Goal: Transaction & Acquisition: Purchase product/service

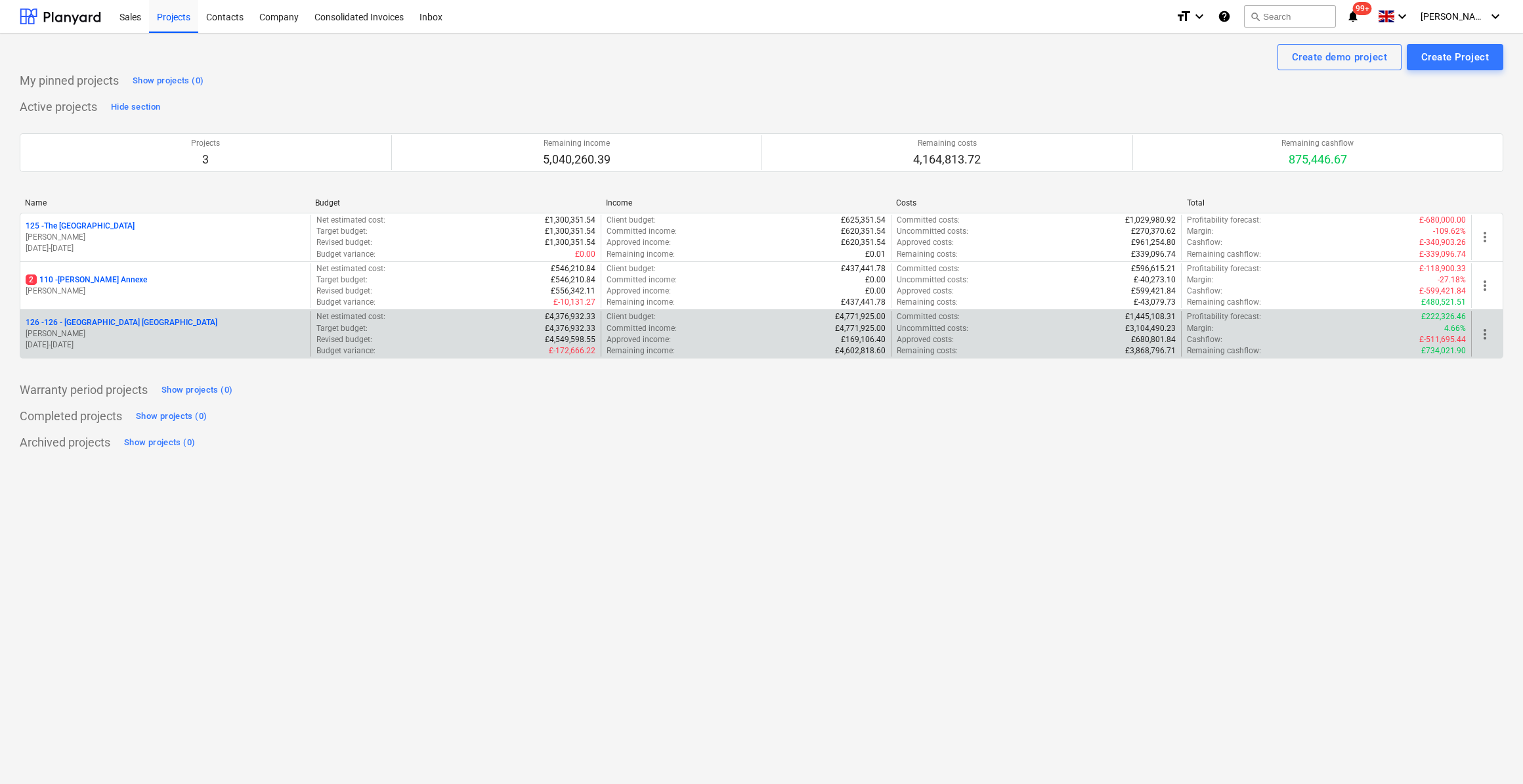
click at [106, 318] on p "126 - 126 - [GEOGRAPHIC_DATA] [GEOGRAPHIC_DATA]" at bounding box center [121, 322] width 191 height 11
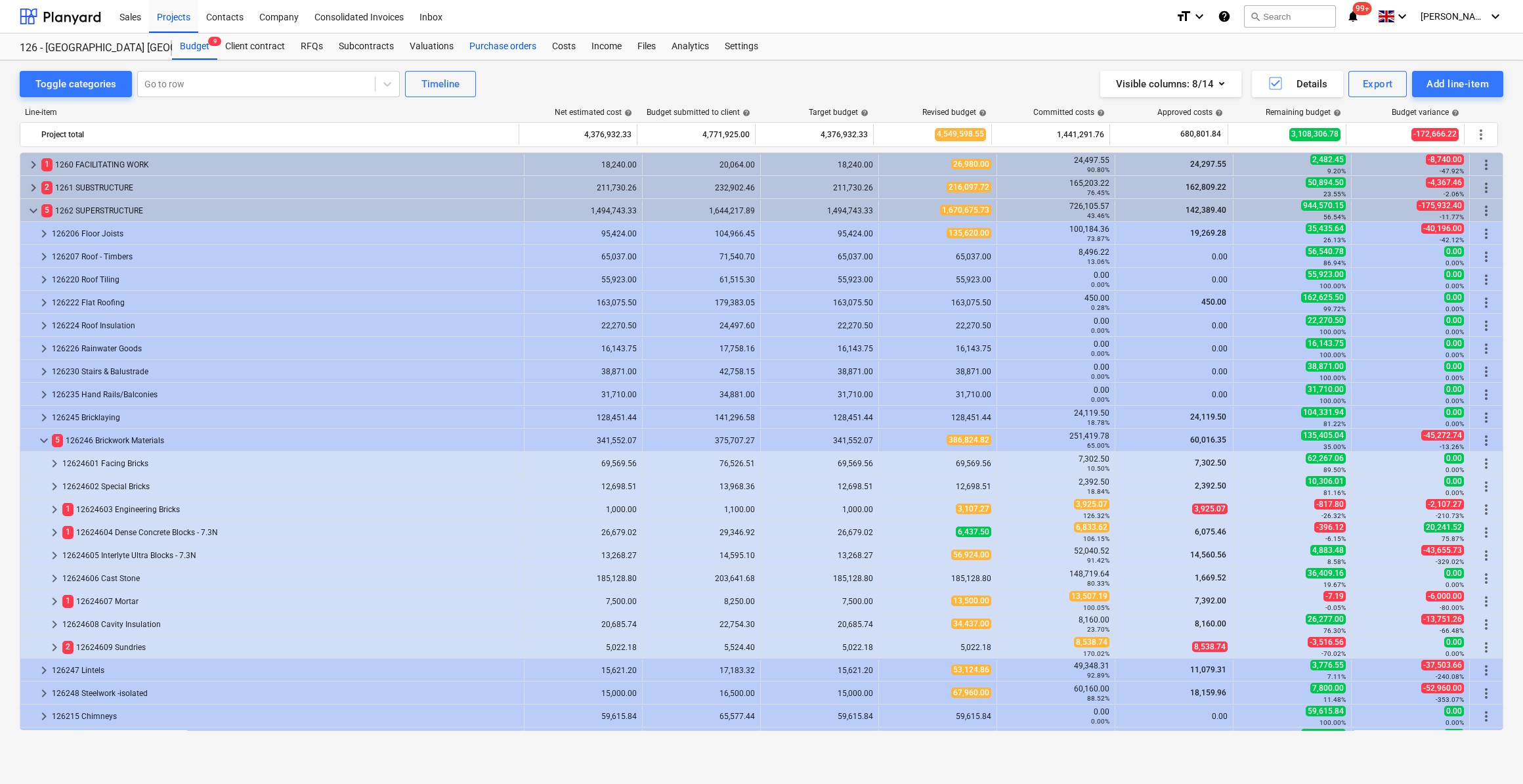
click at [485, 47] on div "Purchase orders" at bounding box center [503, 46] width 83 height 26
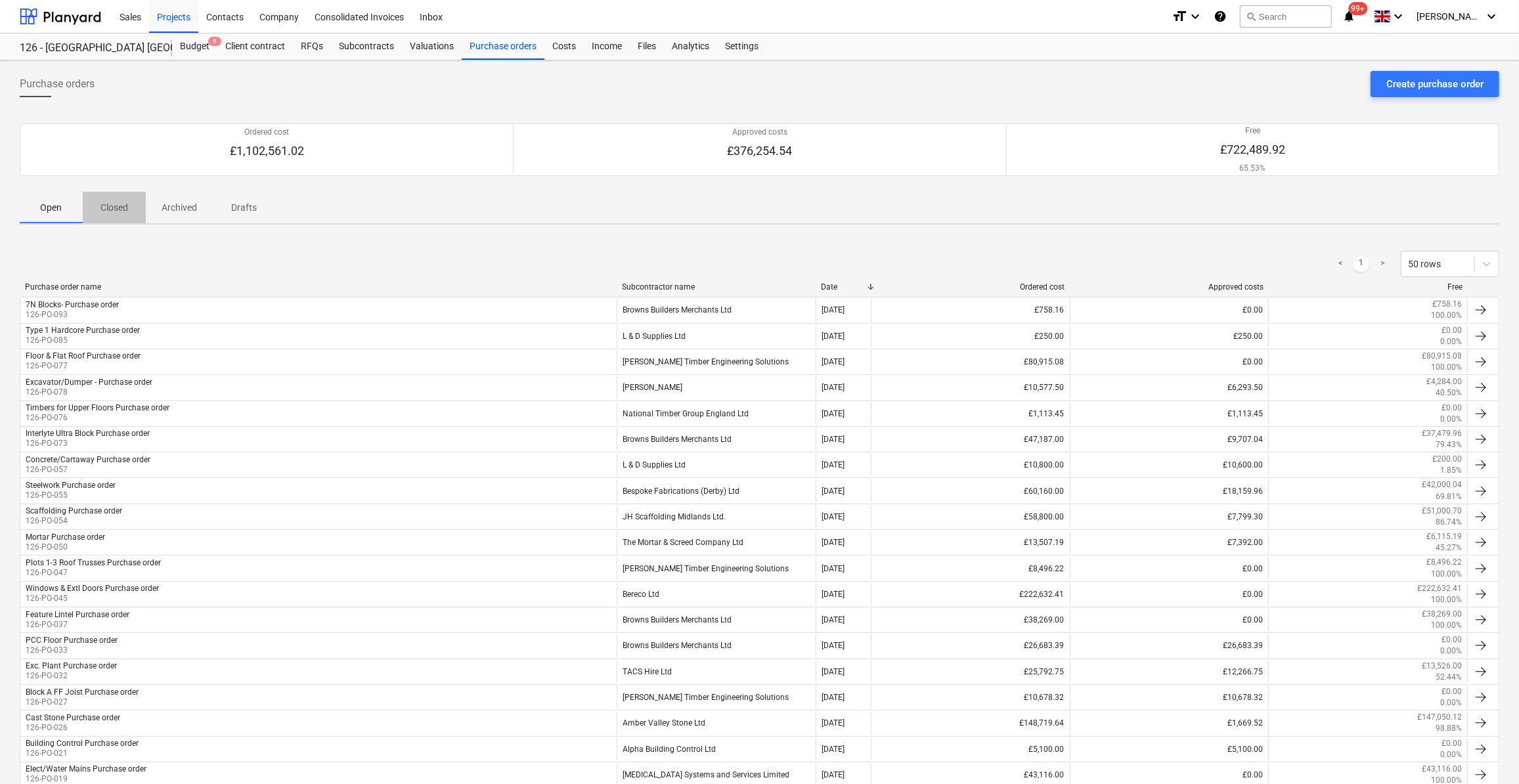
click at [111, 208] on p "Closed" at bounding box center [114, 208] width 31 height 14
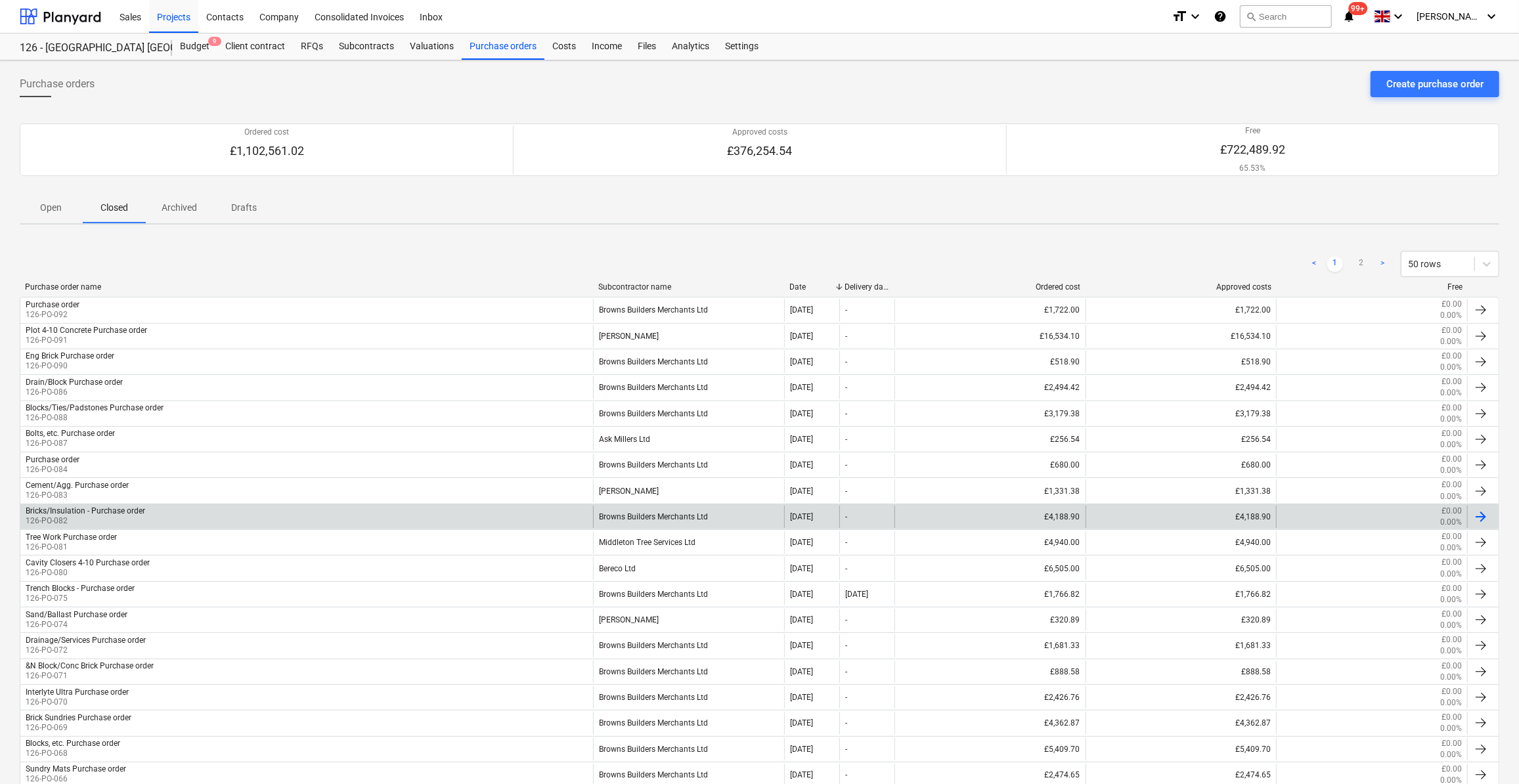
click at [101, 508] on div "Bricks/Insulation - Purchase order" at bounding box center [85, 511] width 119 height 9
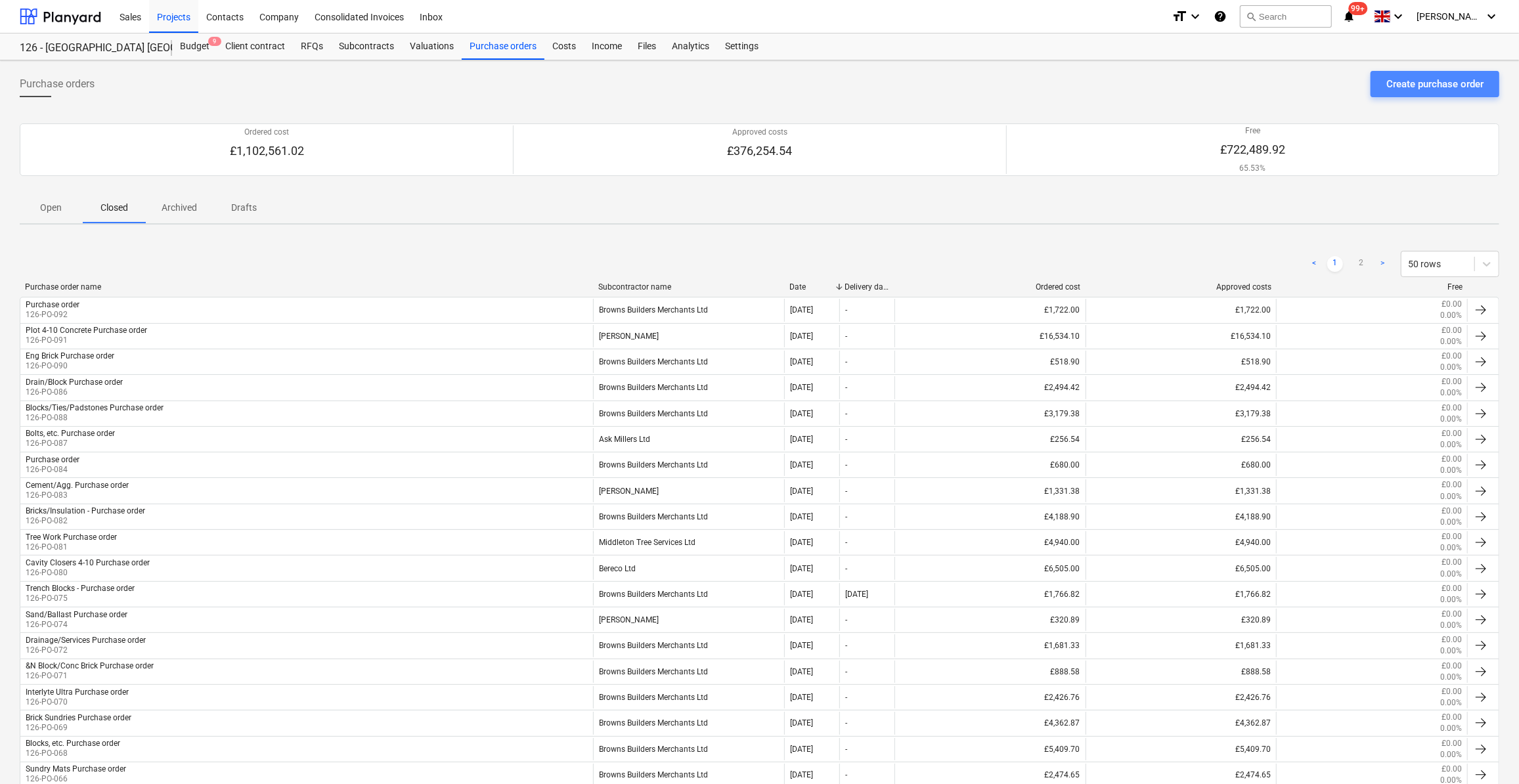
click at [1439, 87] on div "Create purchase order" at bounding box center [1435, 83] width 97 height 17
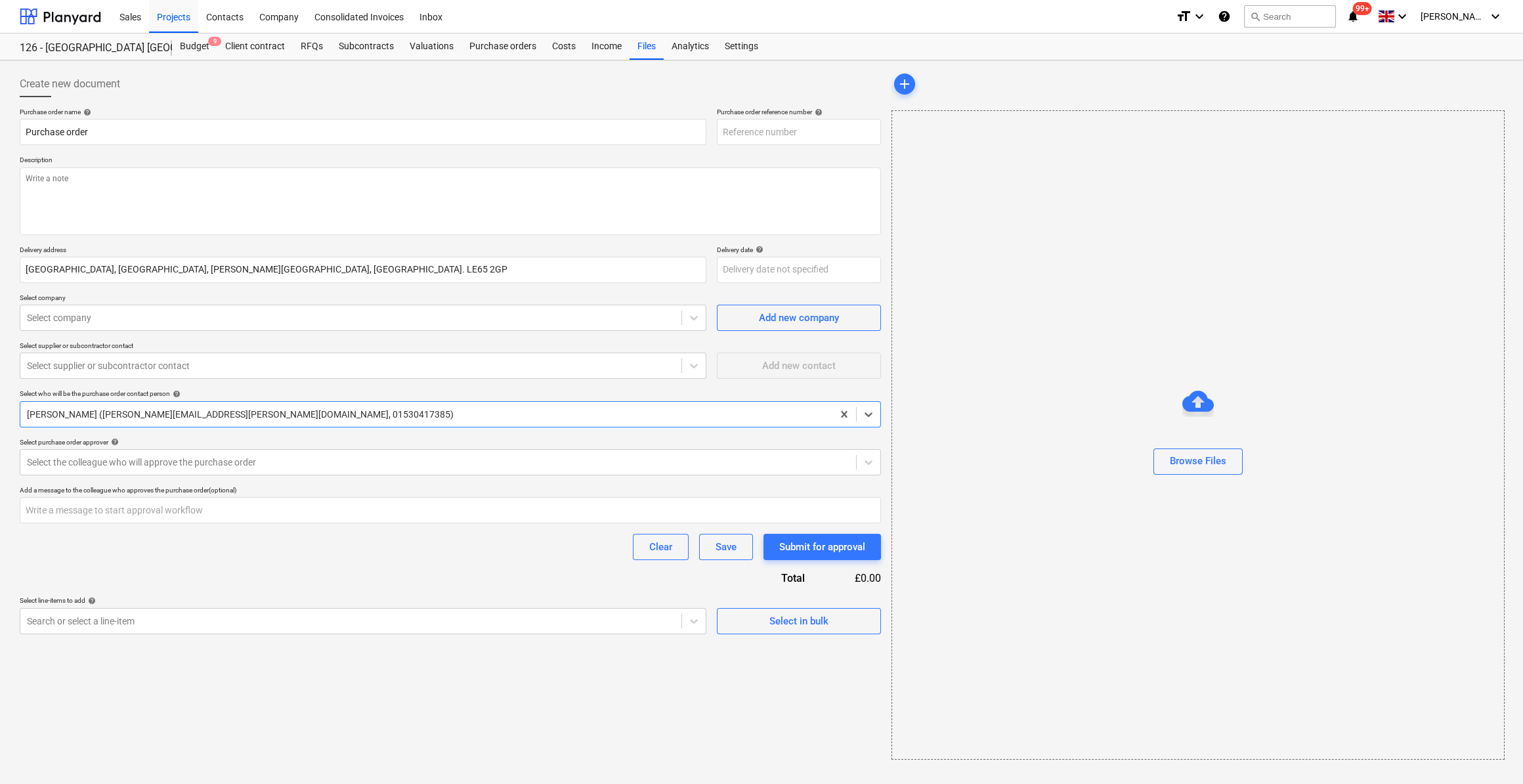
type textarea "x"
type input "126-PO-094"
type textarea "x"
click at [25, 132] on input "Purchase order" at bounding box center [363, 132] width 687 height 26
type input "CPurchase order"
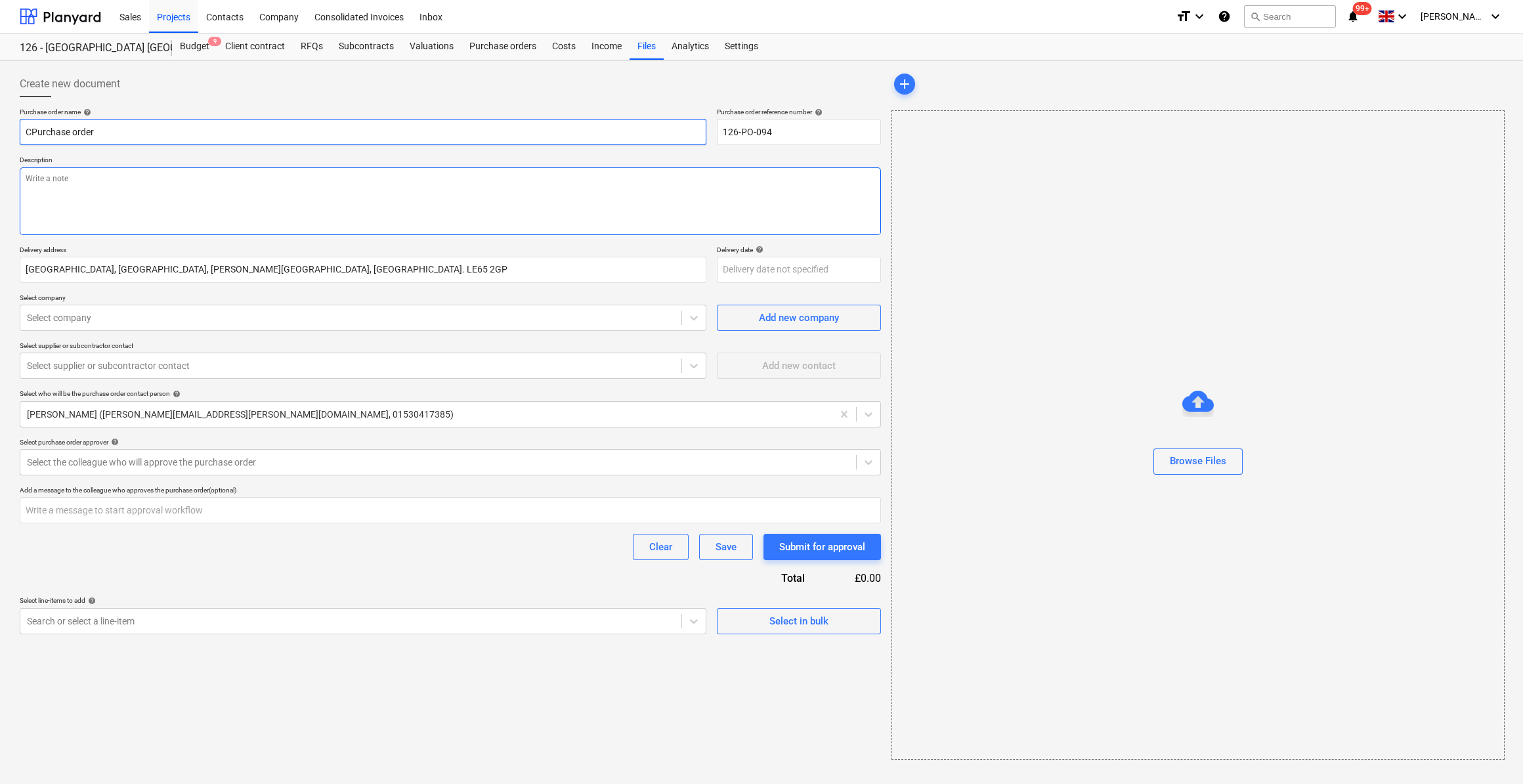
type textarea "x"
type input "CaPurchase order"
type textarea "x"
type input "CavPurchase order"
type textarea "x"
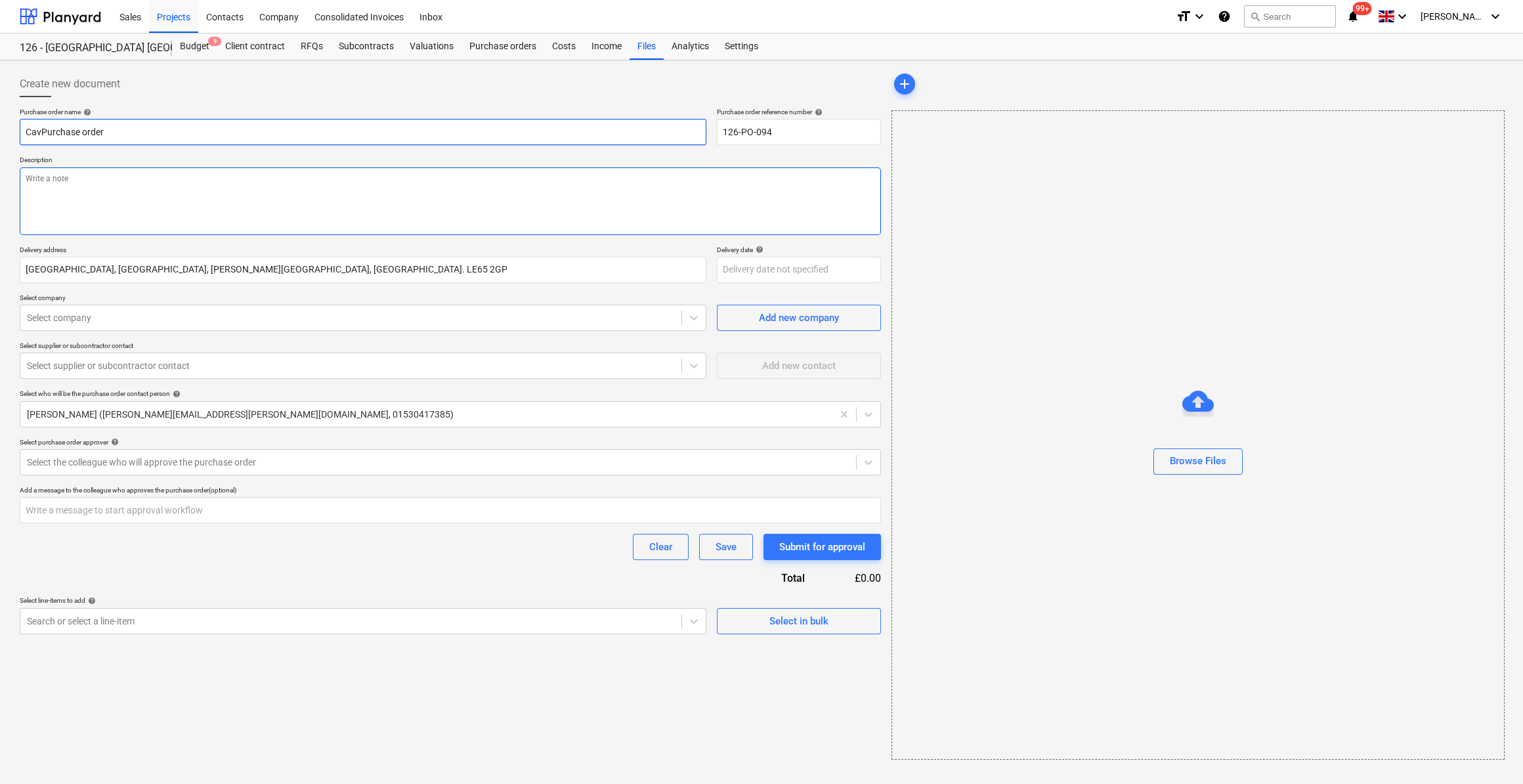
type input "CaviPurchase order"
type textarea "x"
type input "CavitPurchase order"
type textarea "x"
type input "CavityPurchase order"
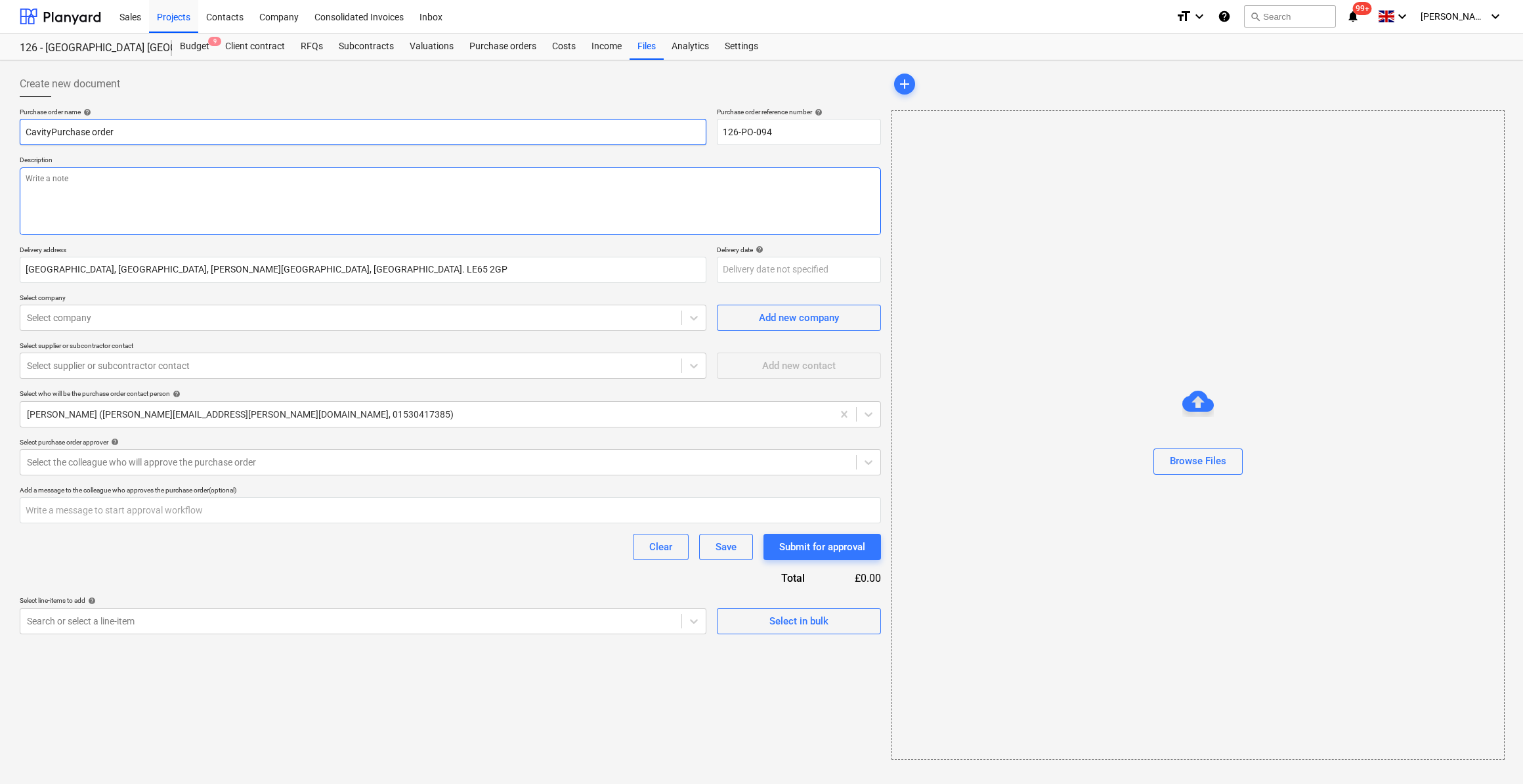
type textarea "x"
type input "Cavity Purchase order"
type textarea "x"
type input "Cavity IPurchase order"
type textarea "x"
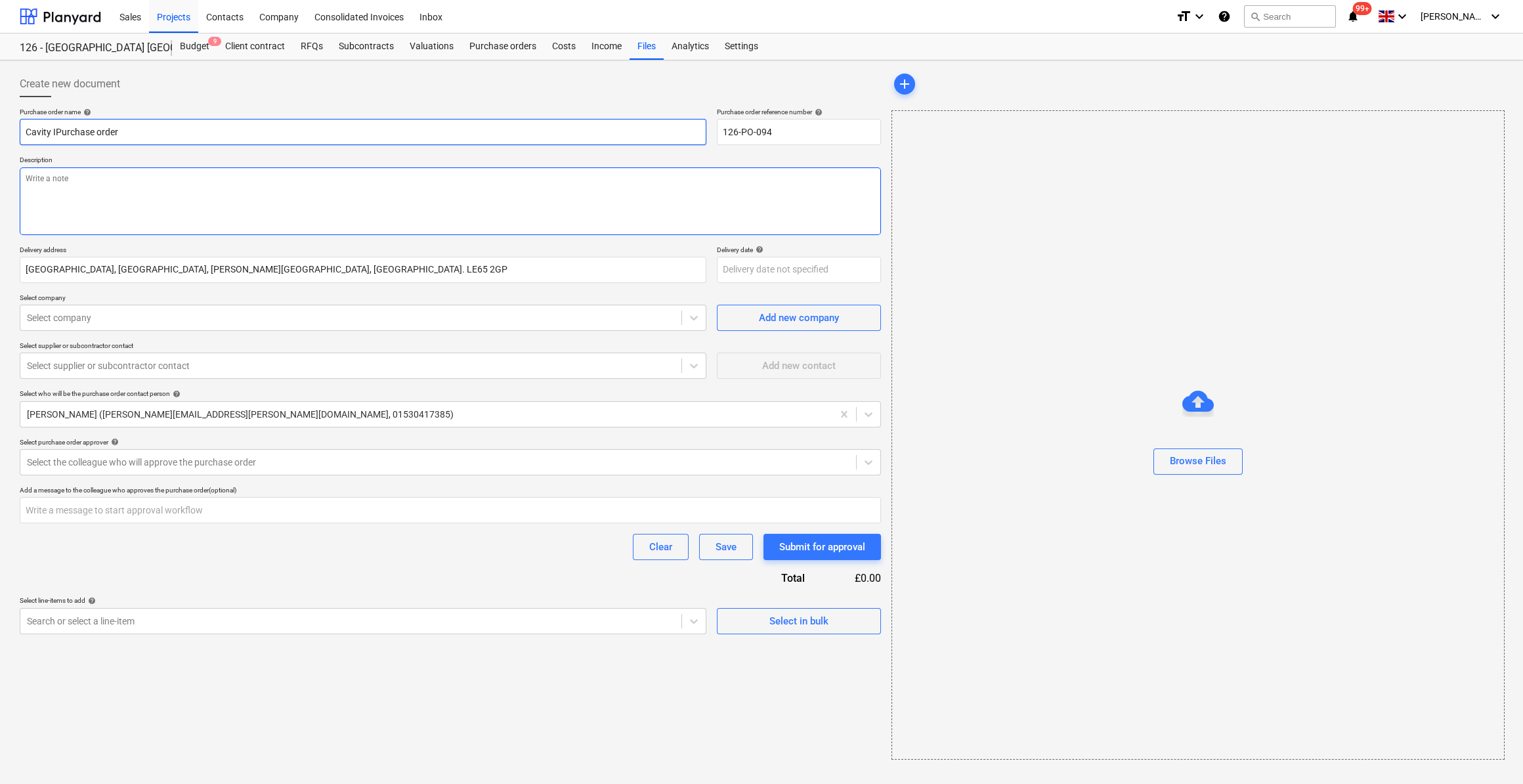
type input "Cavity InPurchase order"
type textarea "x"
type input "Cavity InsuPurchase order"
type textarea "x"
type input "Cavity InsulPurchase order"
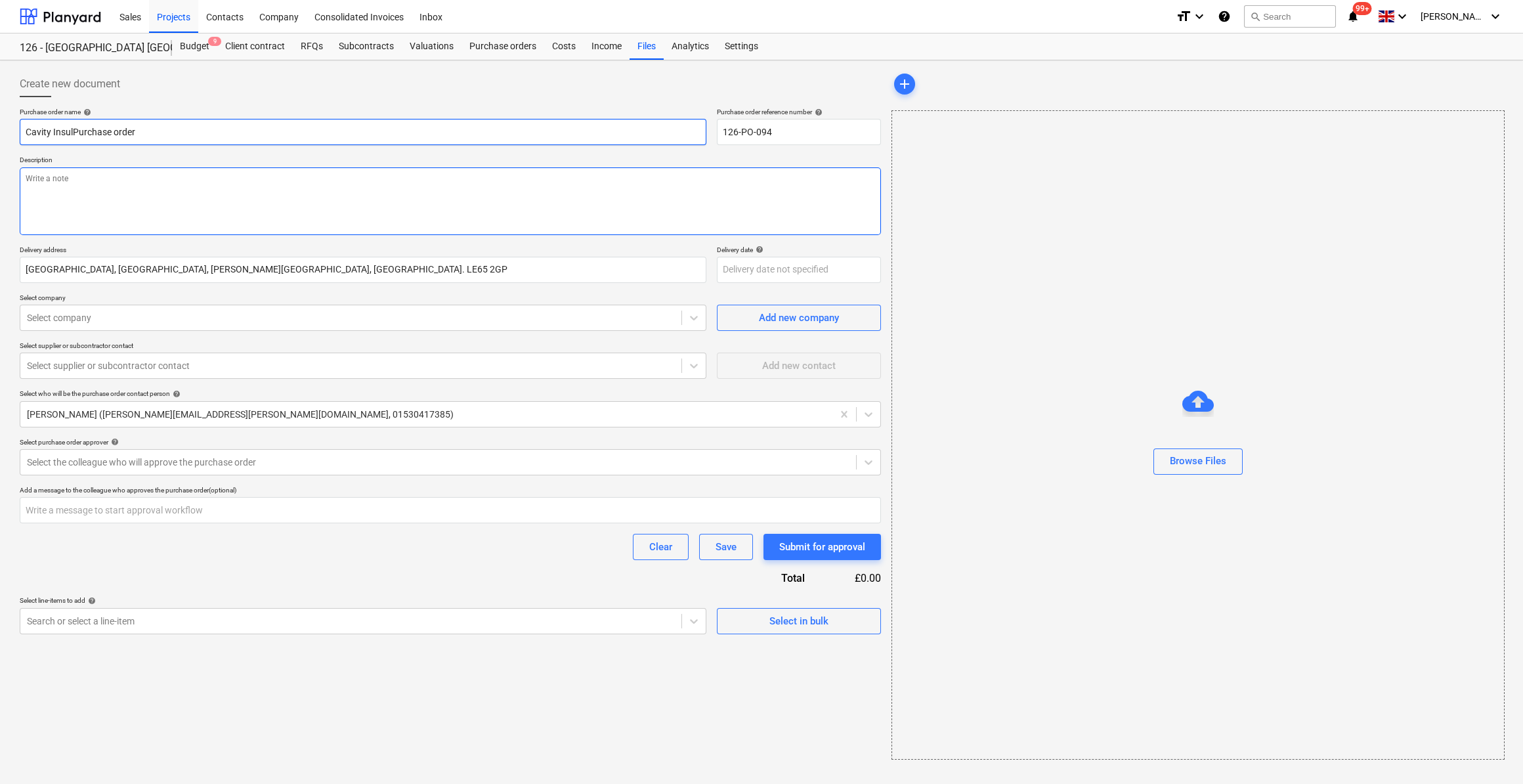
type textarea "x"
type input "Cavity InsulaPurchase order"
type textarea "x"
type input "Cavity InsulatPurchase order"
type textarea "x"
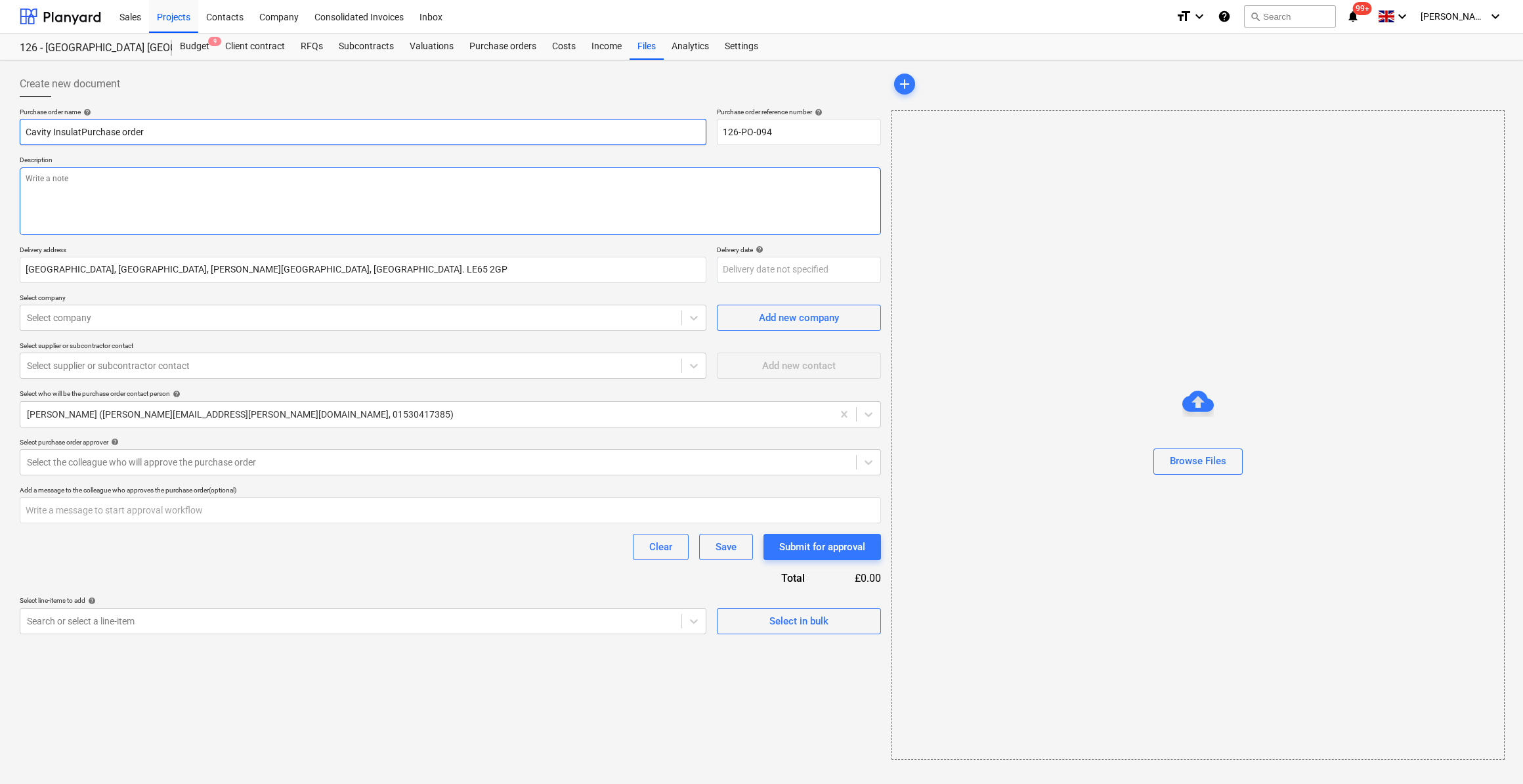
type input "Cavity InsulatiPurchase order"
type textarea "x"
type input "Cavity InsulatioPurchase order"
type textarea "x"
type input "Cavity InsulationPurchase order"
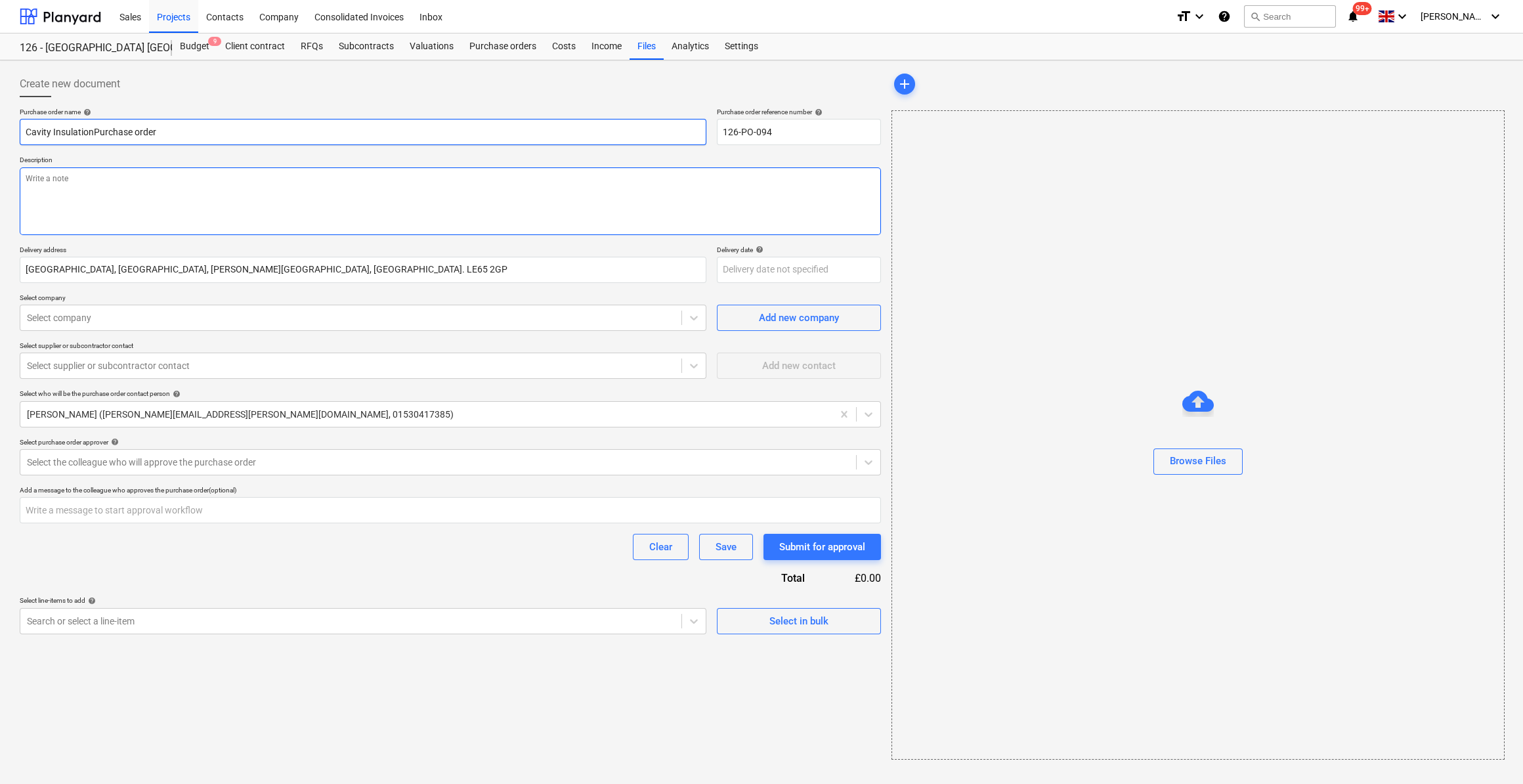
type textarea "x"
type input "Cavity Insulation -Purchase order"
type textarea "x"
type input "Cavity Insulation - Purchase order"
click at [69, 180] on textarea at bounding box center [450, 201] width 862 height 68
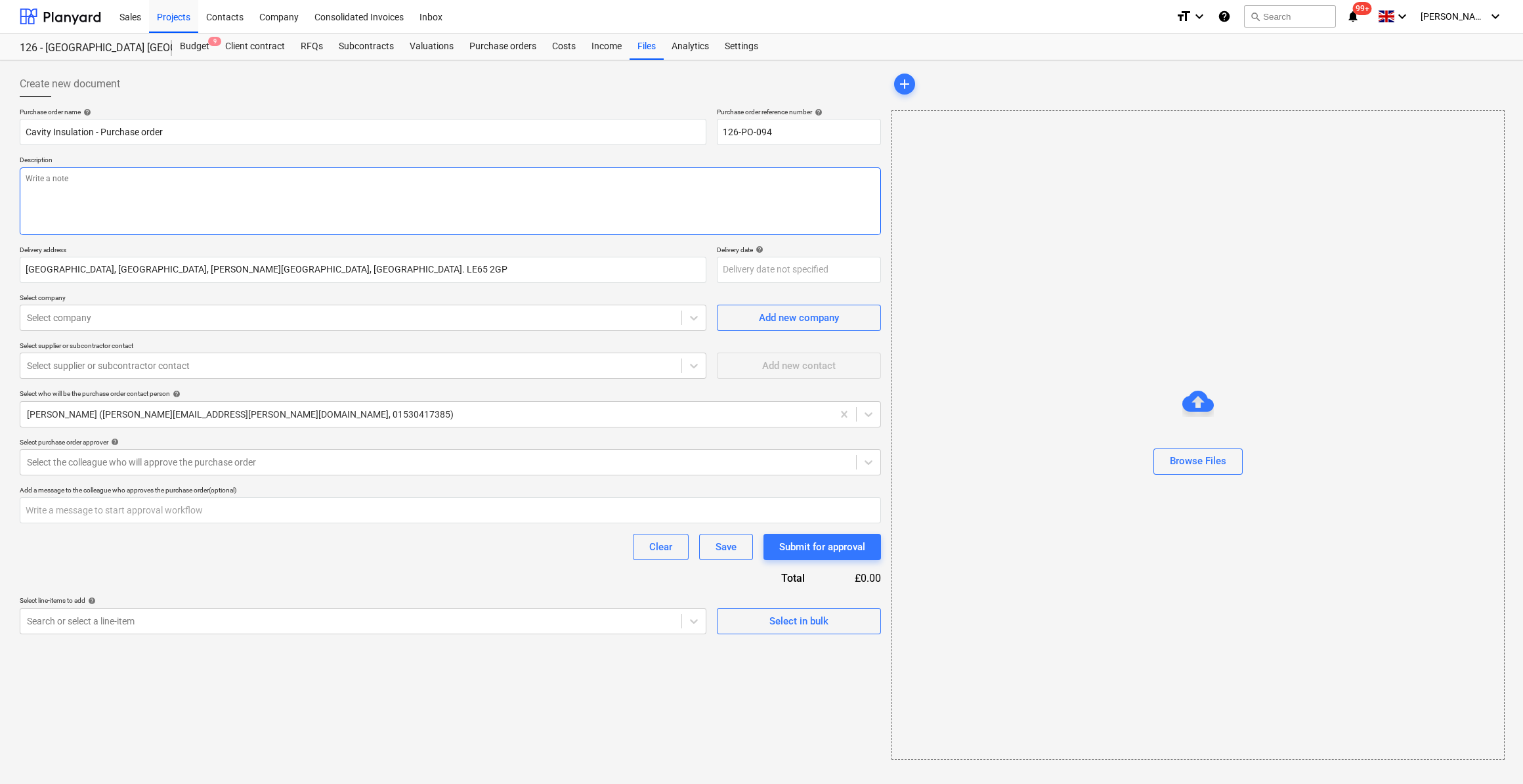
type textarea "x"
type textarea "Si"
type textarea "x"
type textarea "Sit"
type textarea "x"
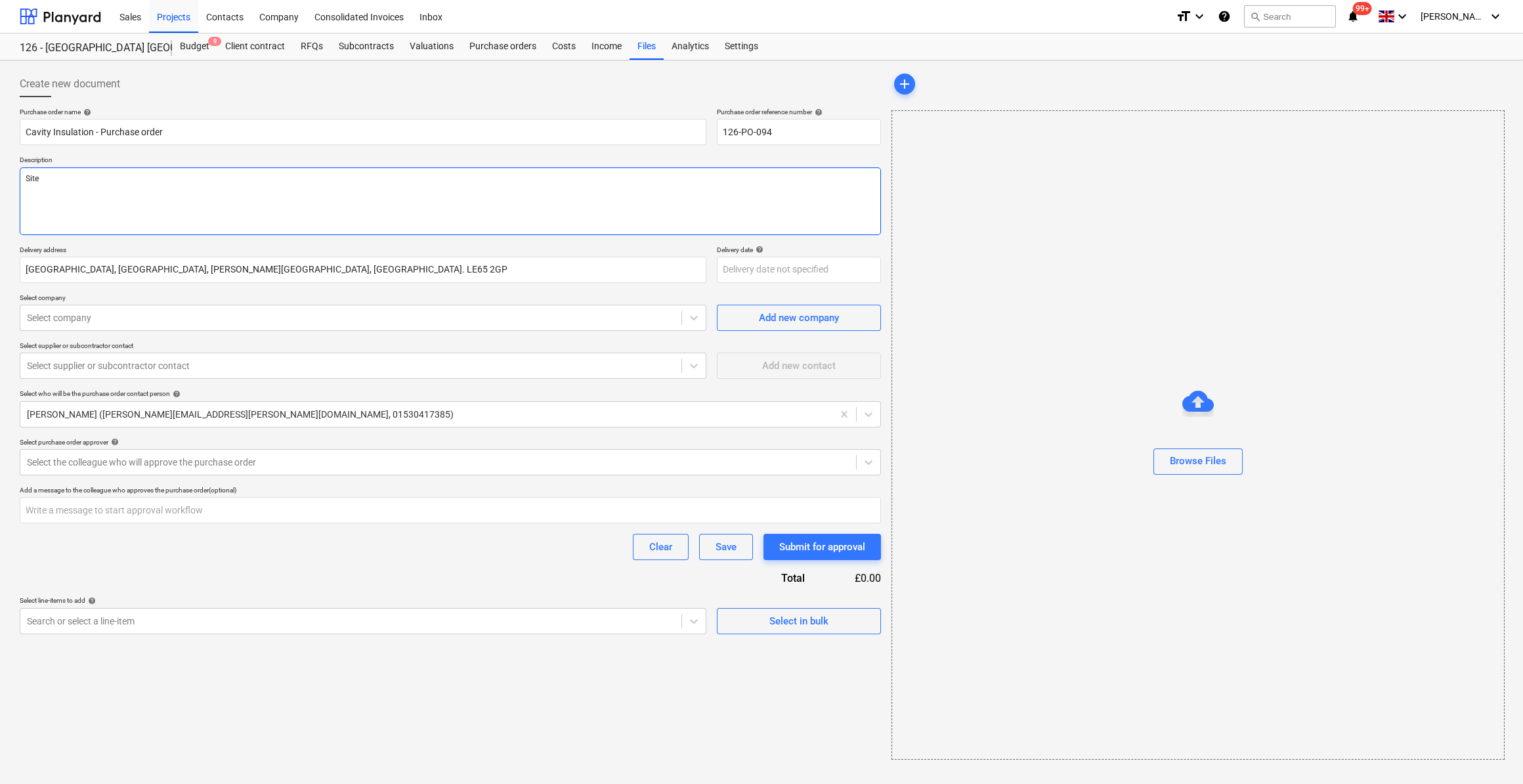
type textarea "Site"
type textarea "x"
type textarea "Site M"
type textarea "x"
type textarea "Site Man"
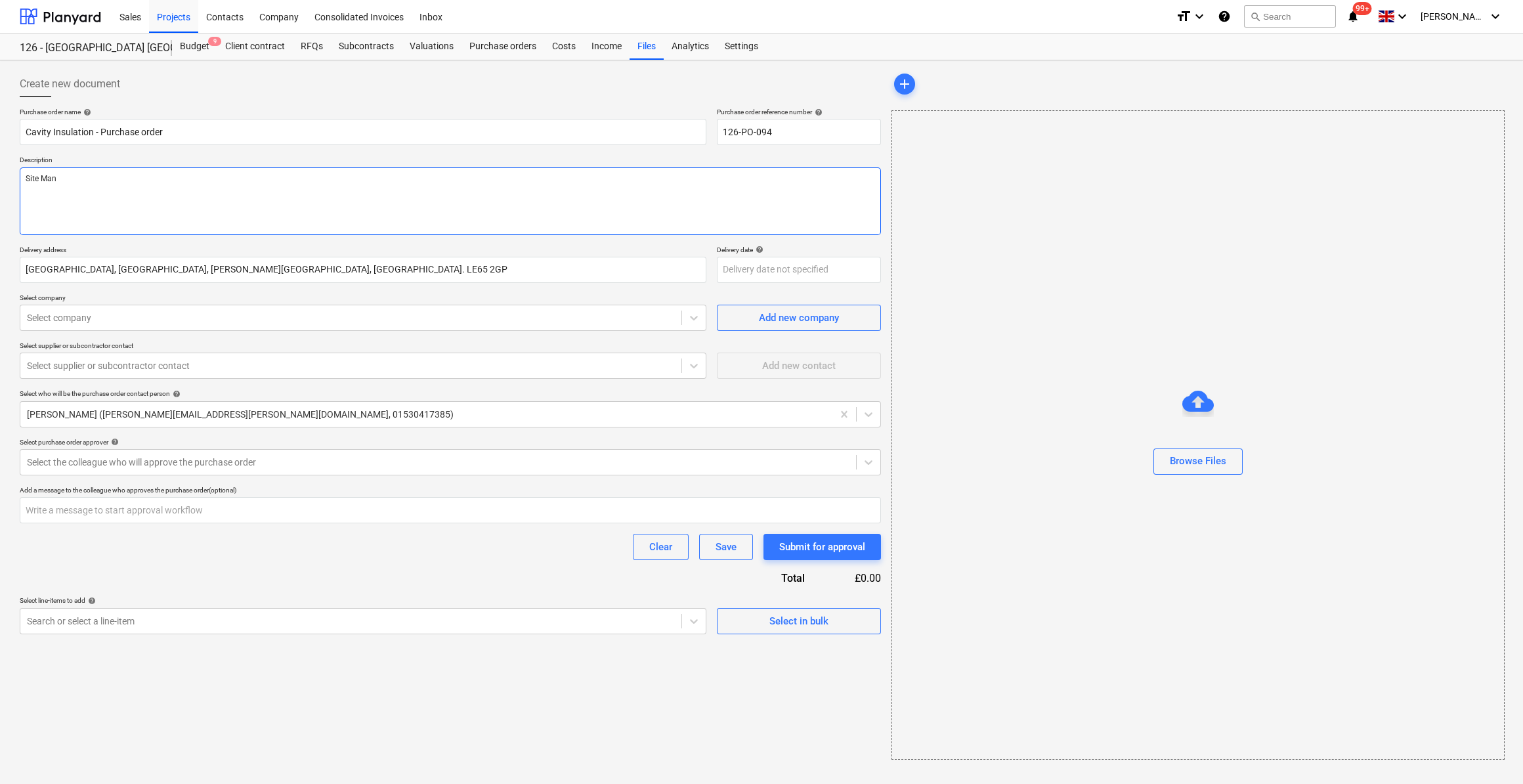
type textarea "x"
type textarea "Site Manag"
type textarea "x"
type textarea "Site Manager"
type textarea "x"
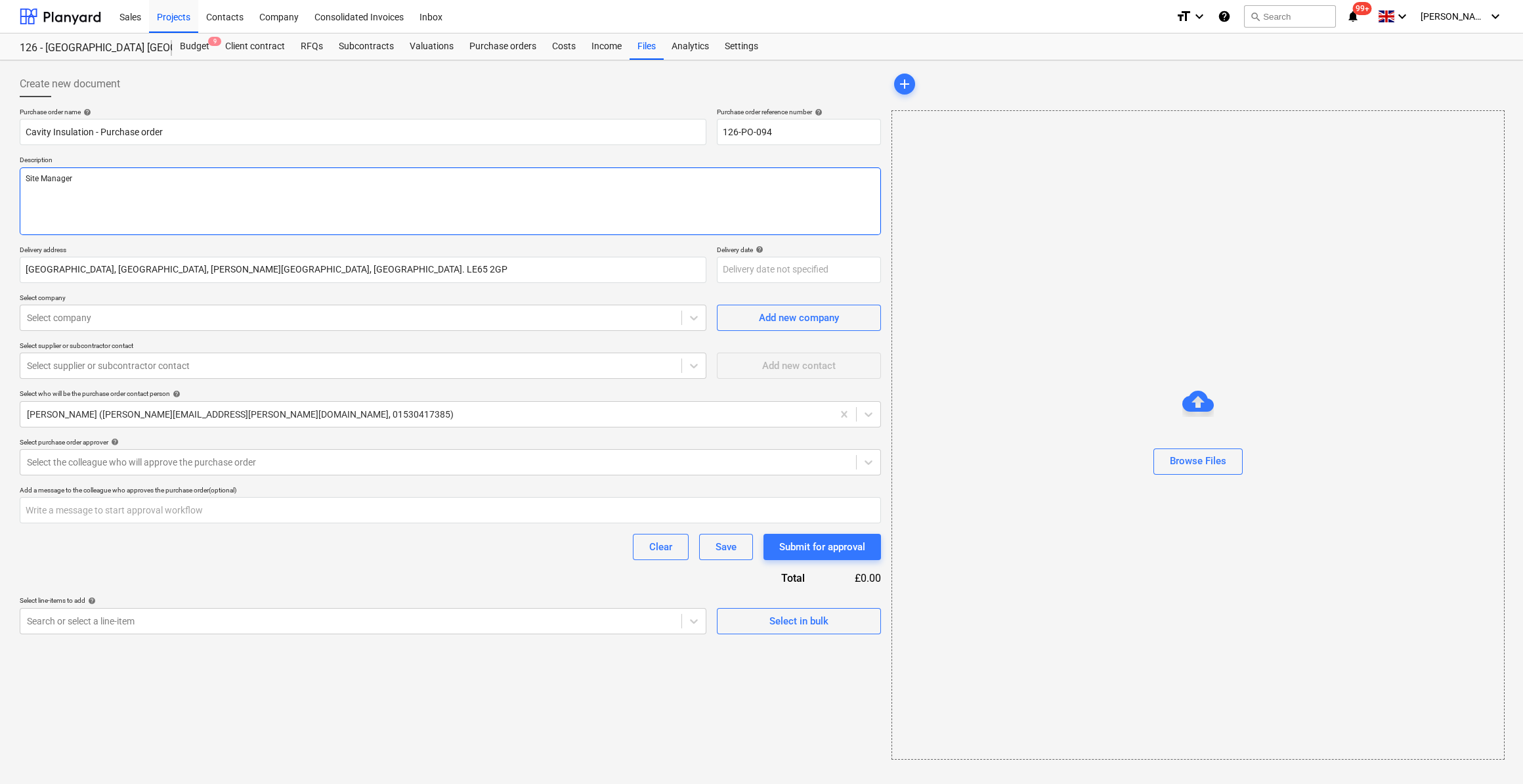
type textarea "Site Manager:"
type textarea "x"
type textarea "Site Manager:"
type textarea "x"
type textarea "Site Manager: Sc"
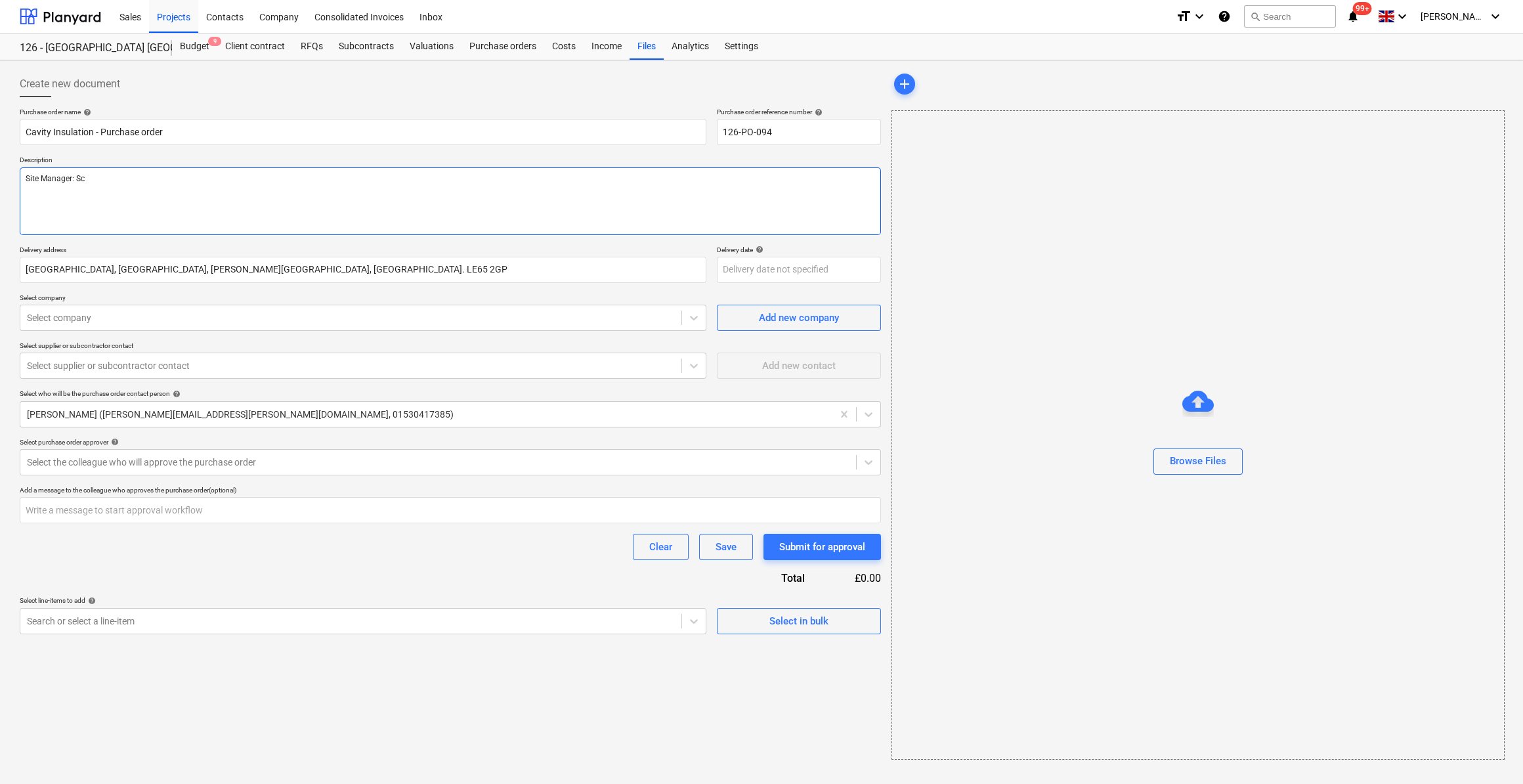
type textarea "x"
type textarea "Site Manager: Sco"
type textarea "x"
type textarea "Site Manager: [PERSON_NAME]"
type textarea "x"
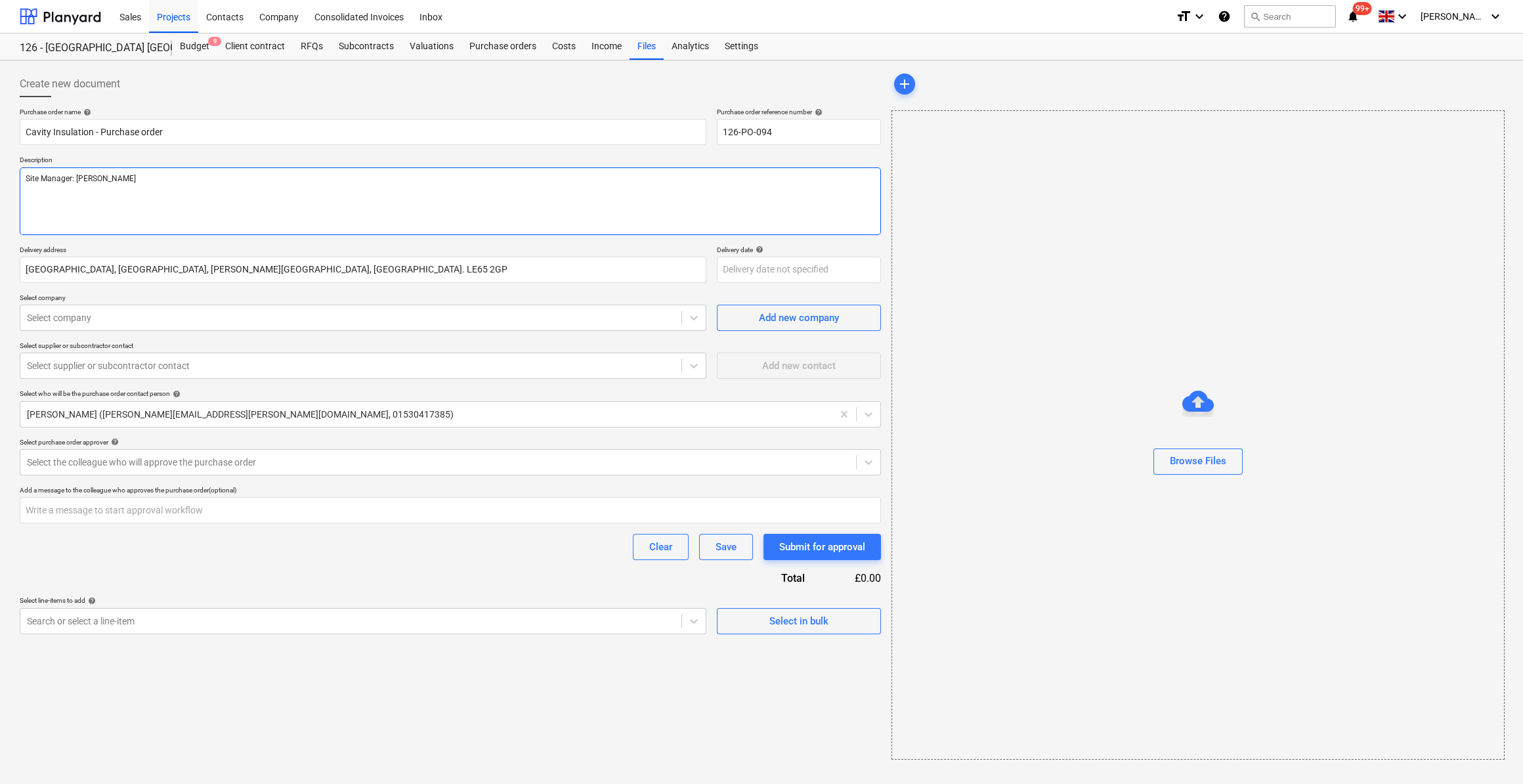
type textarea "Site Manager: [PERSON_NAME]"
type textarea "x"
type textarea "Site Manager: [PERSON_NAME]"
type textarea "x"
type textarea "Site Manager: [PERSON_NAME]"
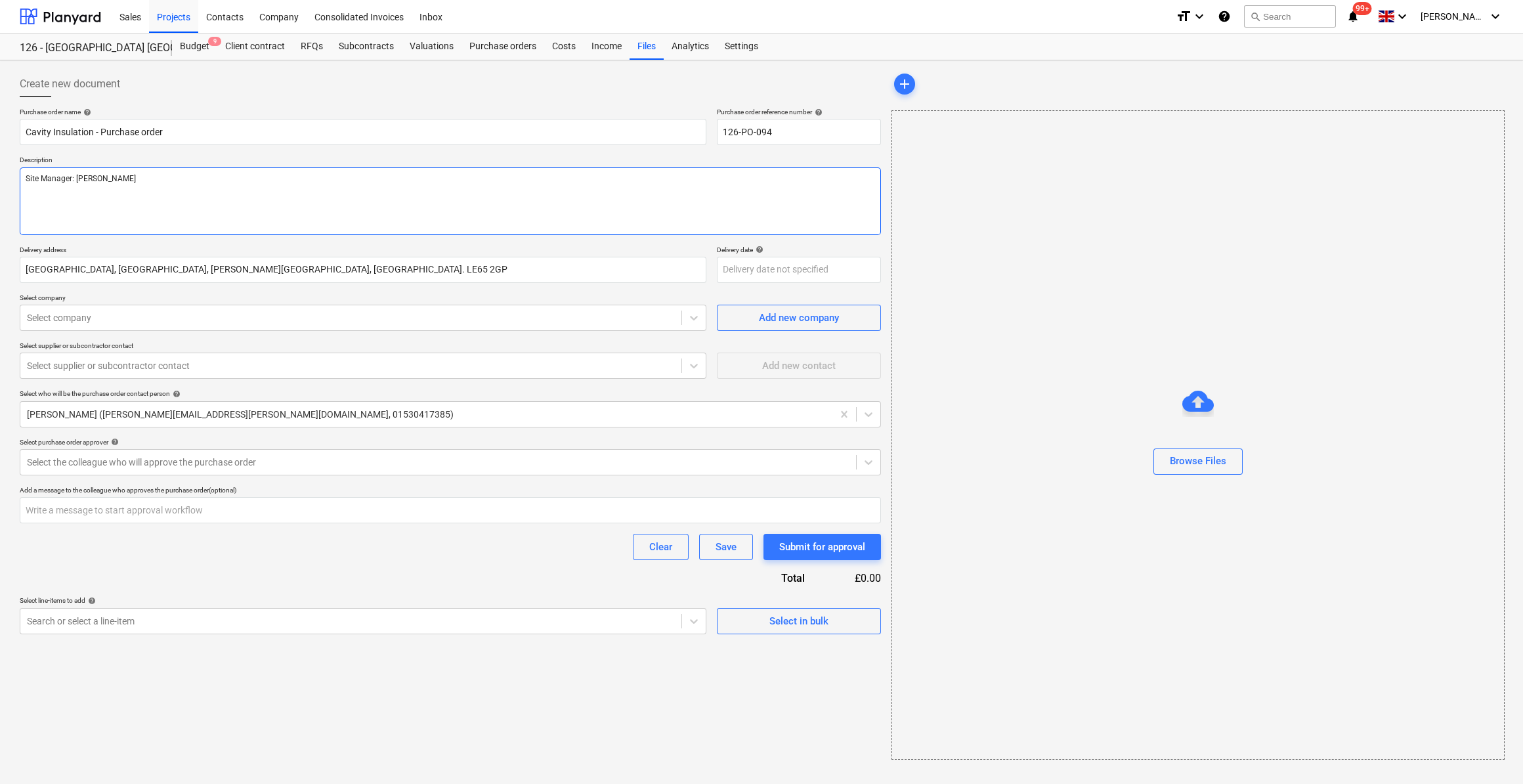
type textarea "x"
type textarea "Site Manager: [PERSON_NAME]"
type textarea "x"
type textarea "Site Manager: [PERSON_NAME]"
type textarea "x"
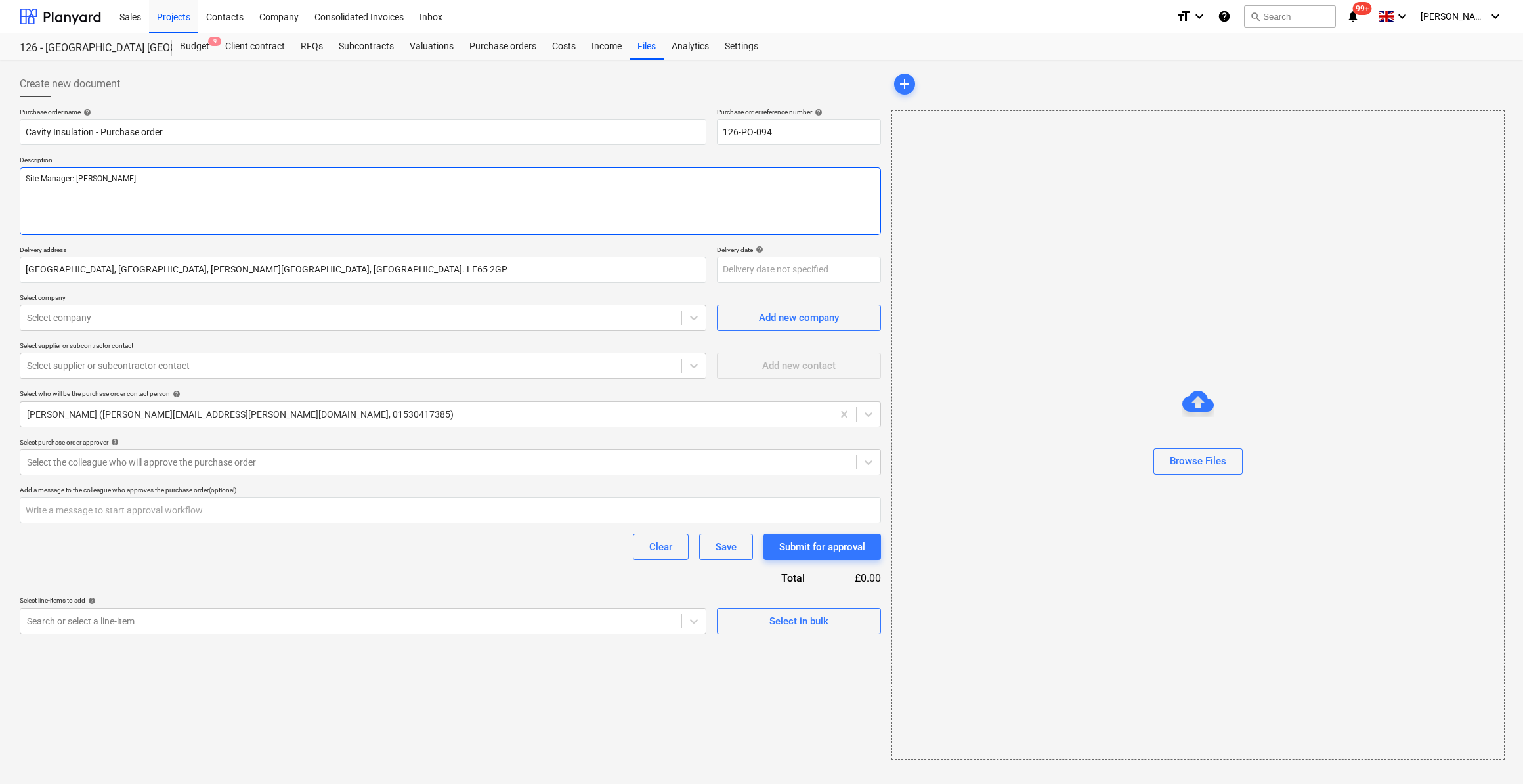
type textarea "Site Manager: [PERSON_NAME]"
type textarea "x"
type textarea "Site Manager: [PERSON_NAME]"
type textarea "x"
type textarea "Site Manager: [PERSON_NAME] Tr"
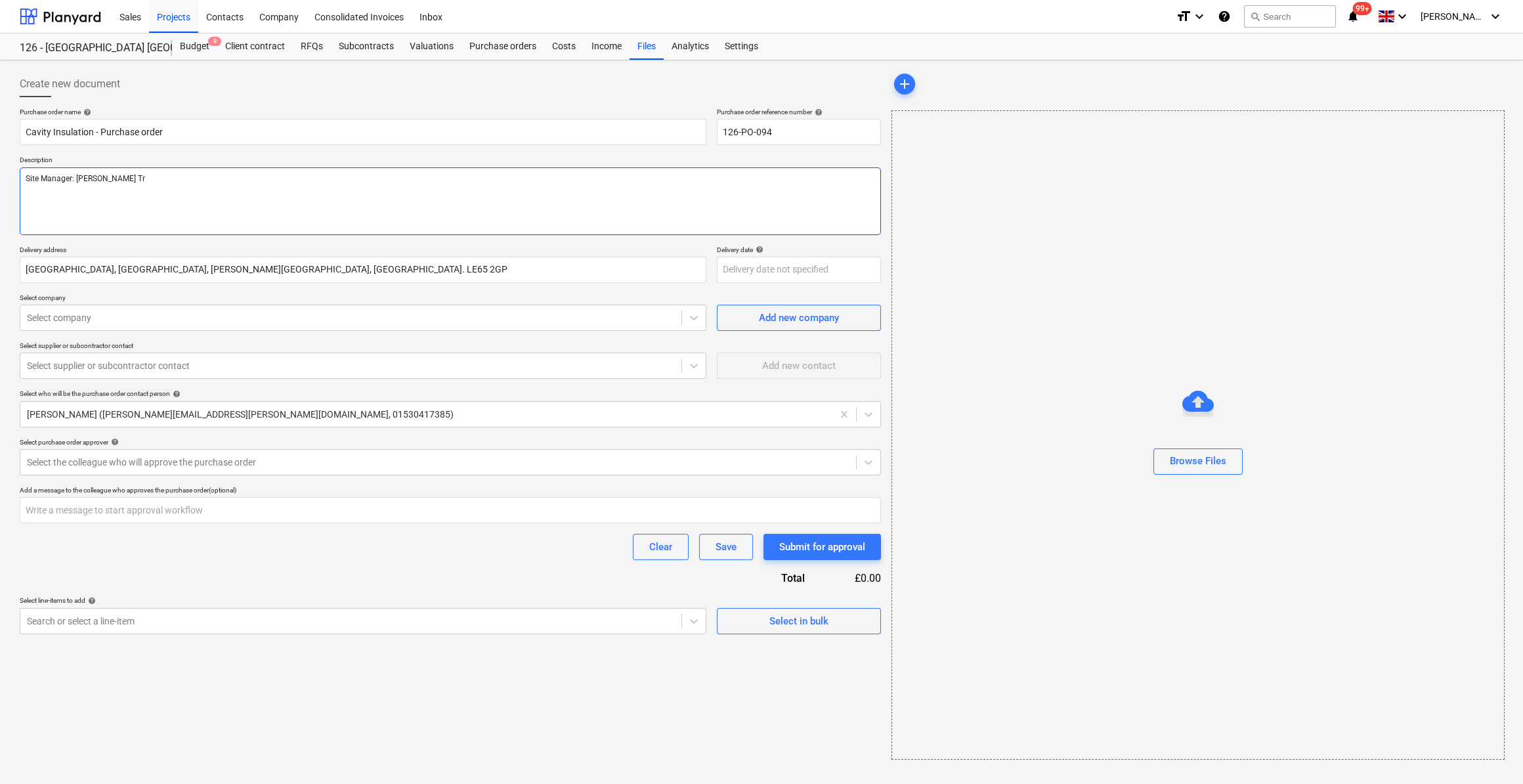
type textarea "x"
type textarea "Site Manager: [PERSON_NAME] Te"
type textarea "x"
type textarea "Site Manager: [PERSON_NAME] Tel"
type textarea "x"
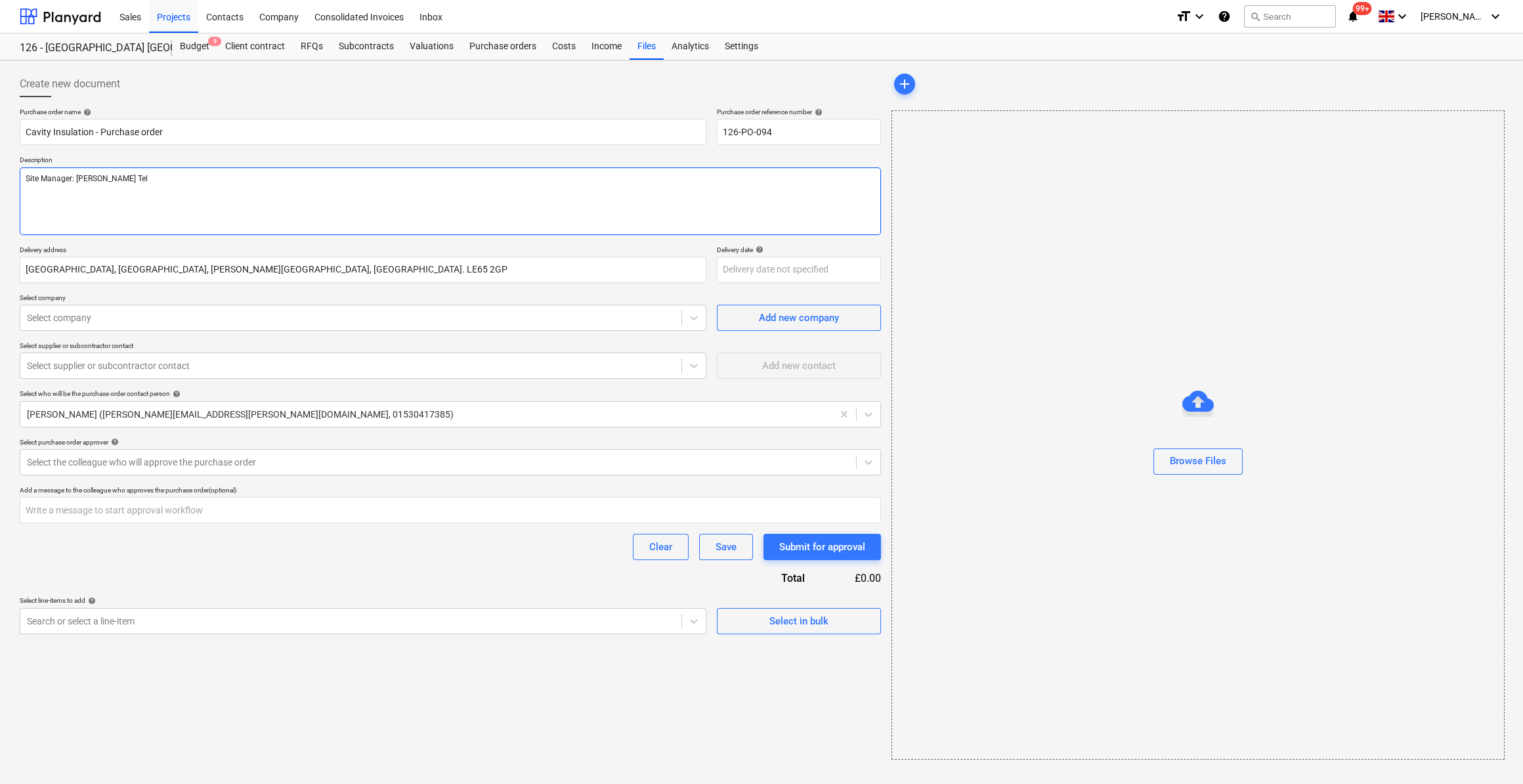
type textarea "Site Manager: [PERSON_NAME] Tel:"
type textarea "x"
type textarea "Site Manager: [PERSON_NAME] Tel:0"
type textarea "x"
type textarea "Site Manager: [PERSON_NAME] Tel:07"
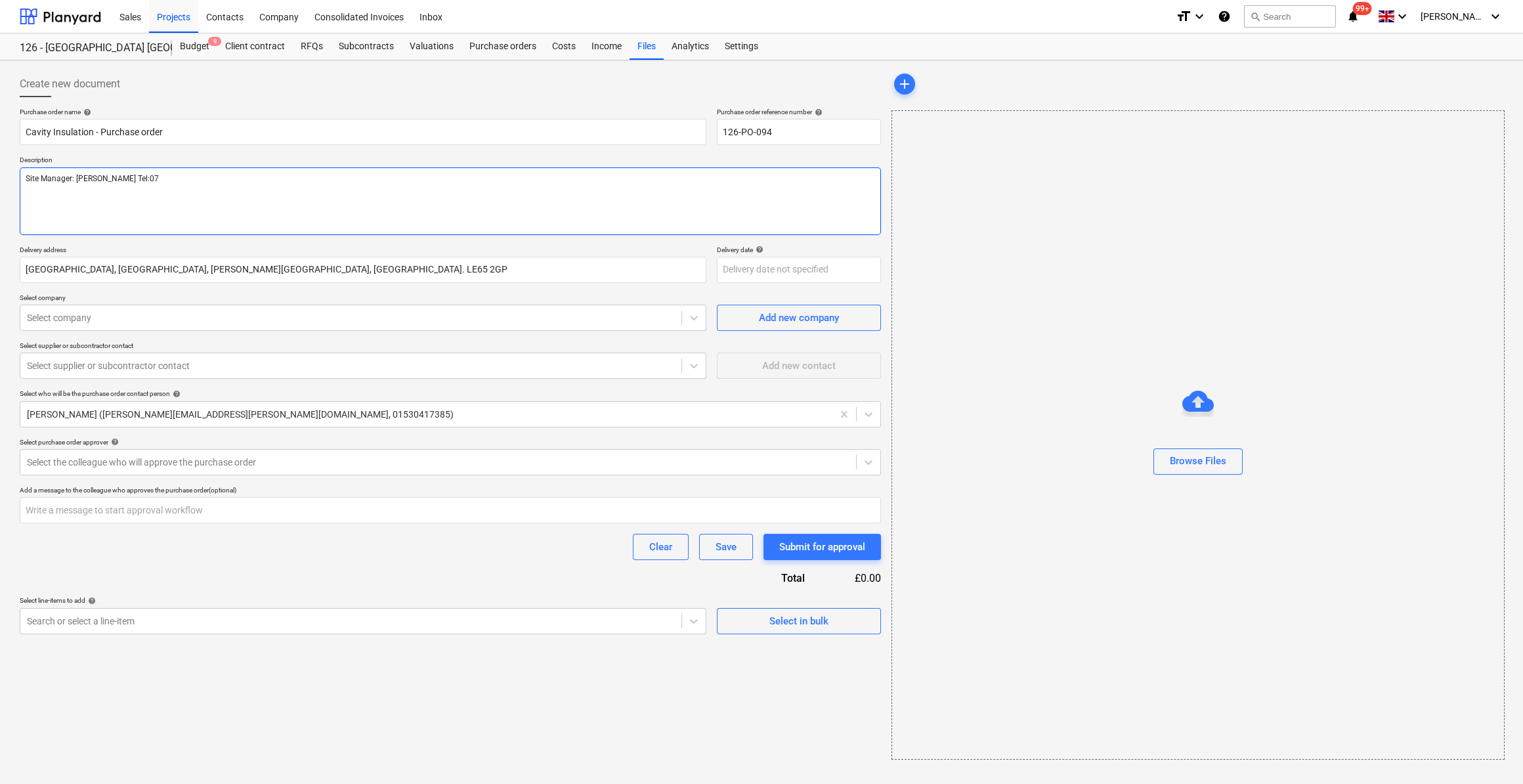
type textarea "x"
type textarea "Site Manager: [PERSON_NAME] Tel:078"
type textarea "x"
type textarea "Site Manager: [PERSON_NAME] Tel:0787"
type textarea "x"
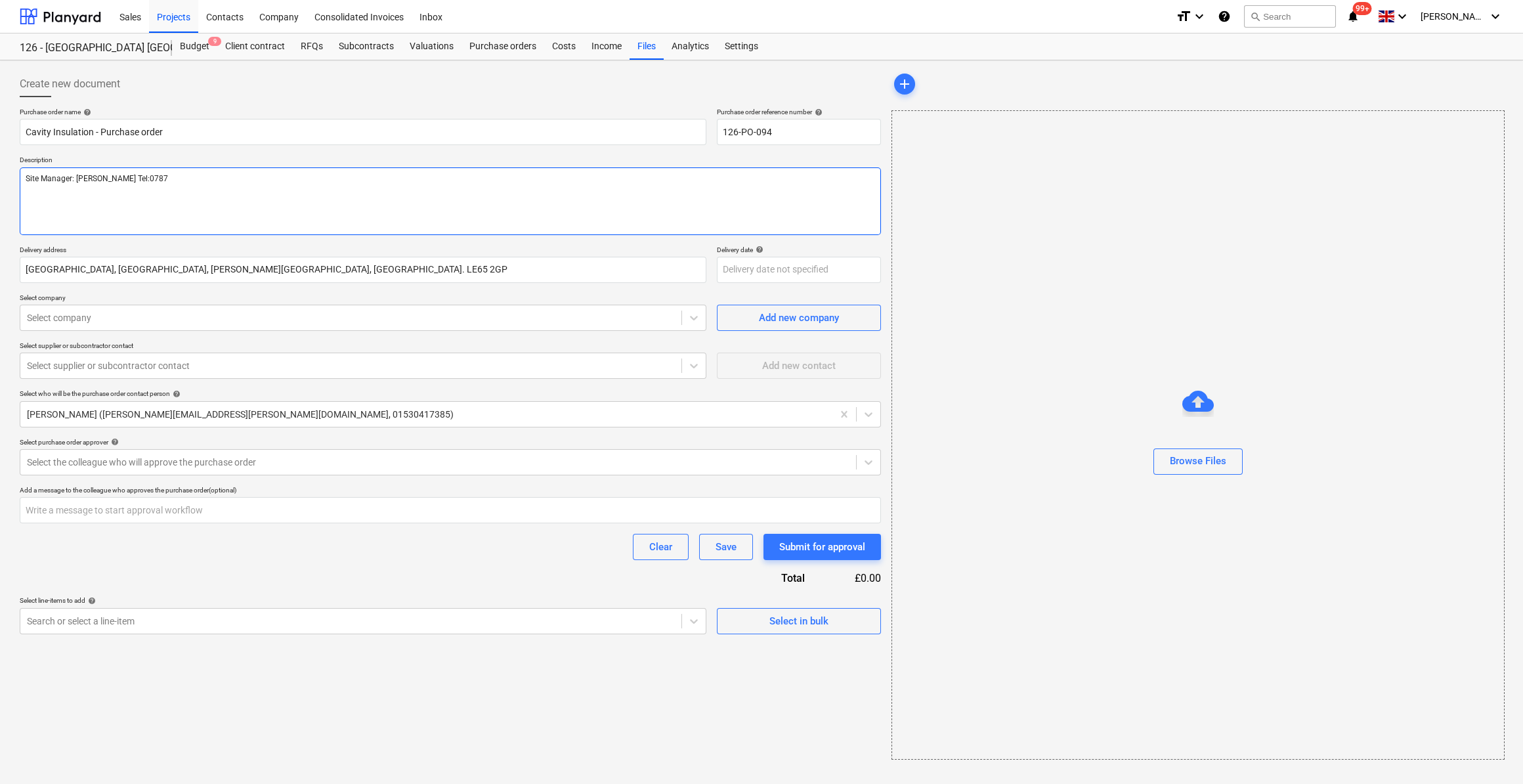
type textarea "Site Manager: [PERSON_NAME] Tel:07877"
type textarea "x"
type textarea "Site Manager: [PERSON_NAME] Tel:07877"
type textarea "x"
type textarea "Site Manager: [PERSON_NAME] Tel:07877 5"
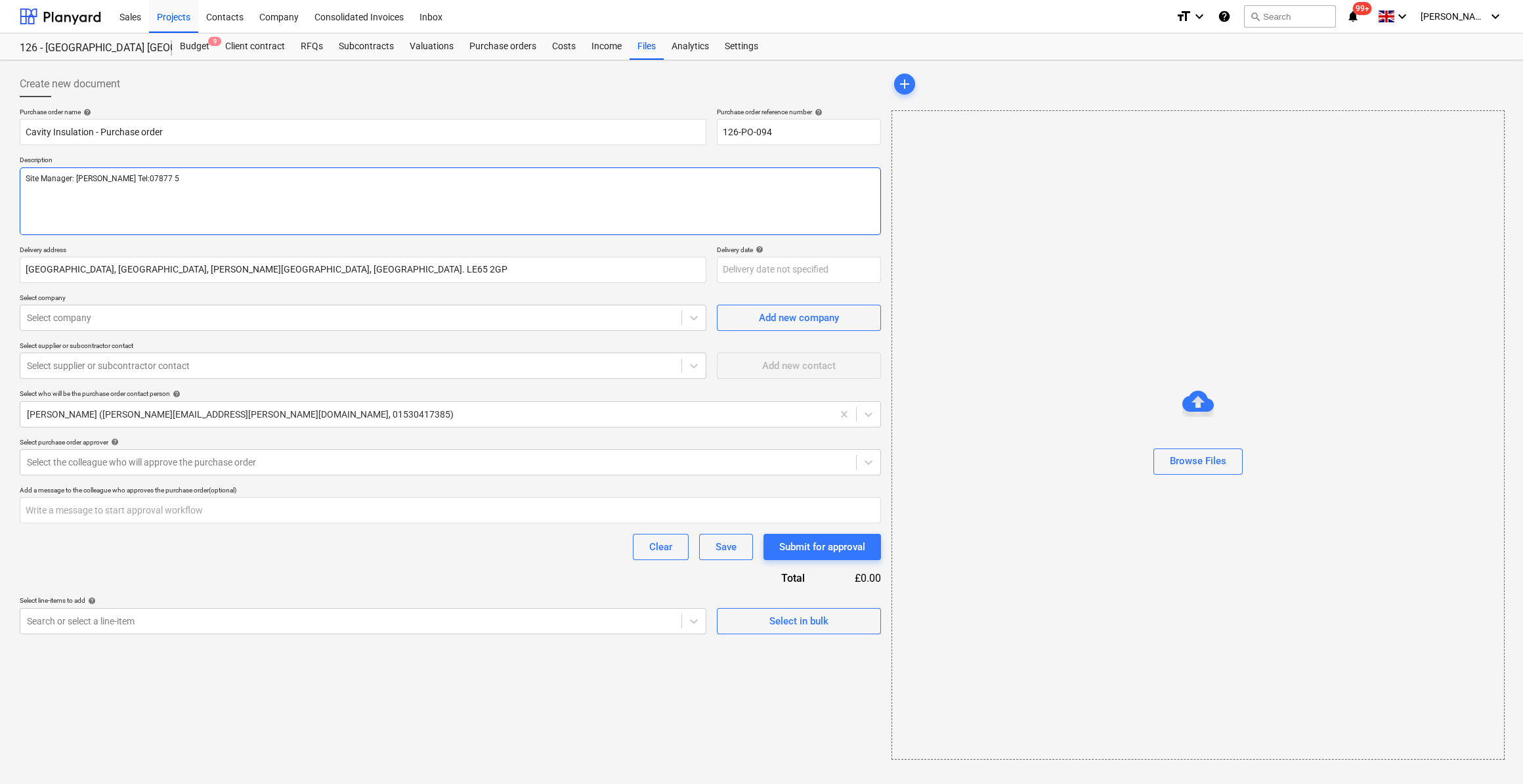
type textarea "x"
type textarea "Site Manager: [PERSON_NAME] Tel:[PHONE_NUMBER]"
type textarea "x"
type textarea "Site Manager: [PERSON_NAME] Tel:[PHONE_NUMBER]"
type textarea "x"
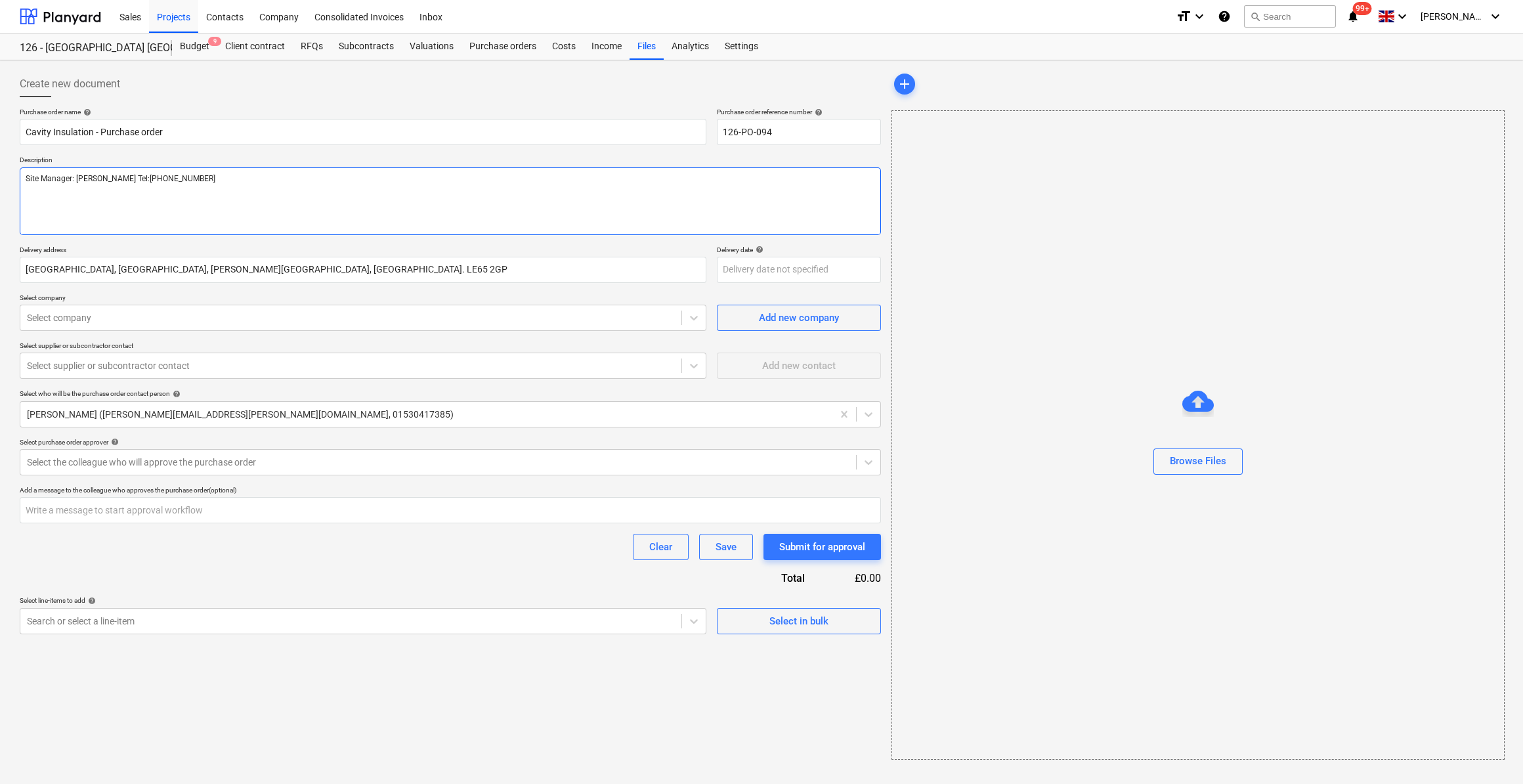
type textarea "Site Manager: [PERSON_NAME] Tel:[PHONE_NUMBER]"
type textarea "x"
type textarea "Site Manager: [PERSON_NAME] Tel:[PHONE_NUMBER]"
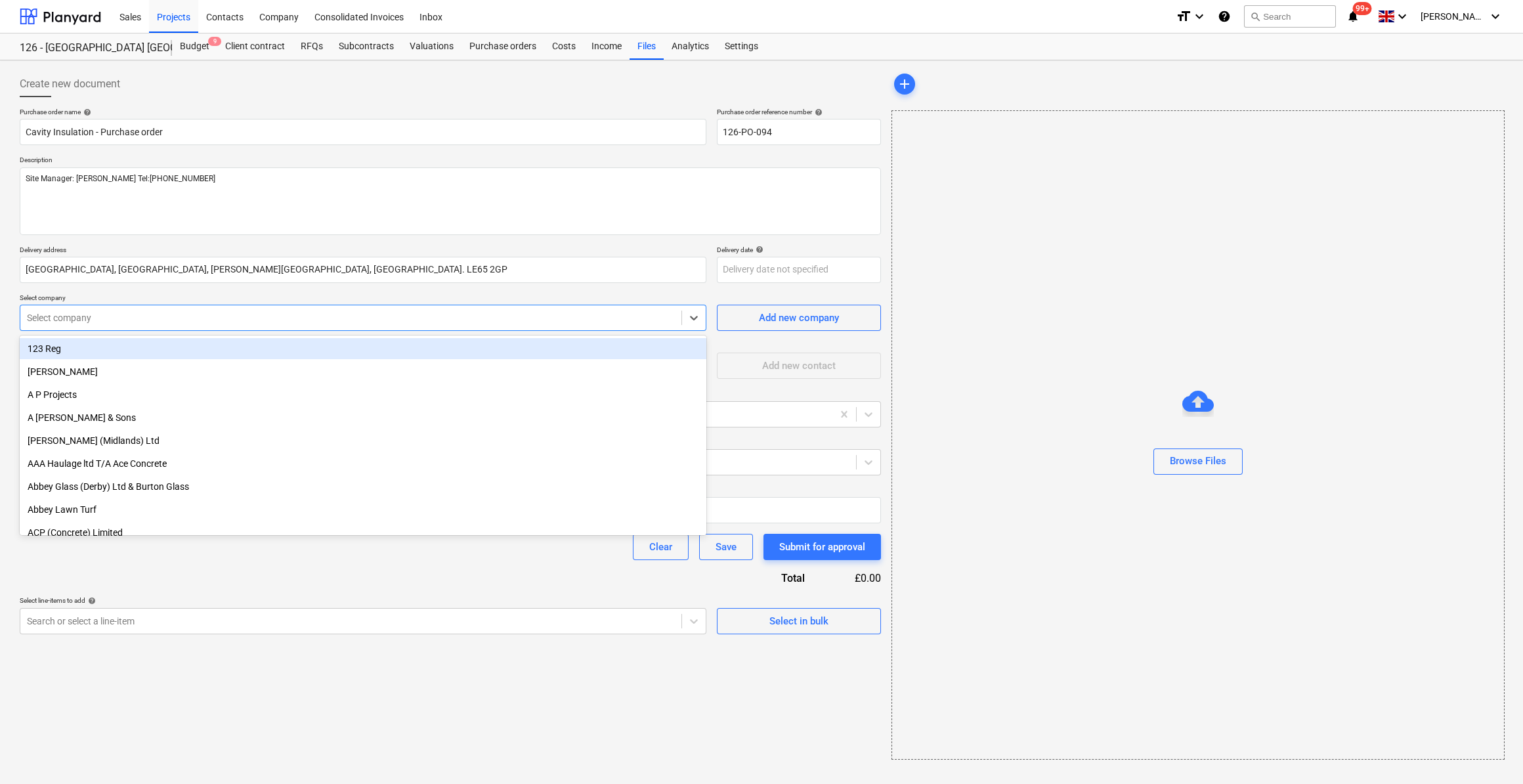
type textarea "x"
click at [99, 319] on div at bounding box center [351, 318] width 648 height 13
type input "bro"
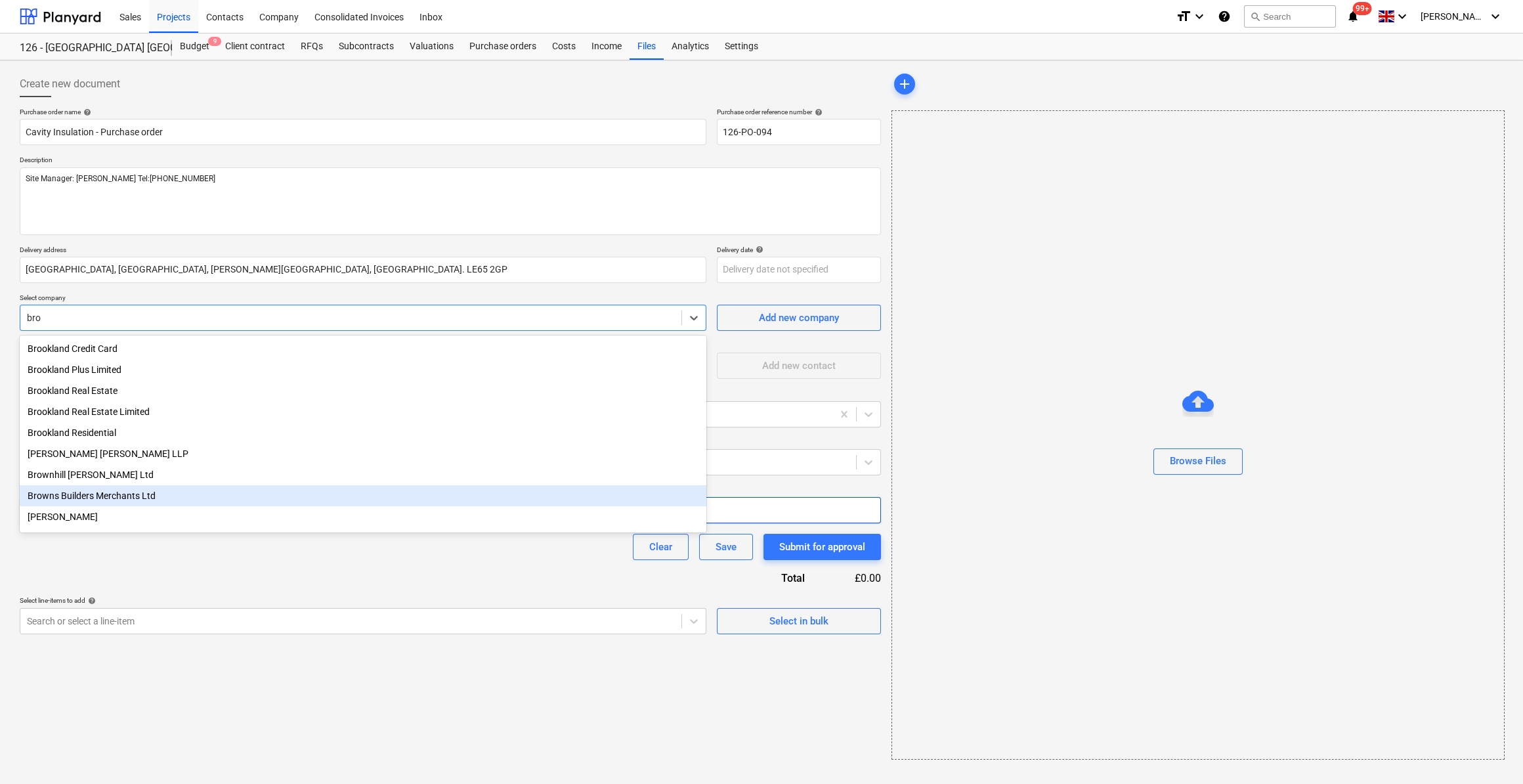
click at [86, 498] on div "Browns Builders Merchants Ltd" at bounding box center [363, 495] width 687 height 21
type textarea "x"
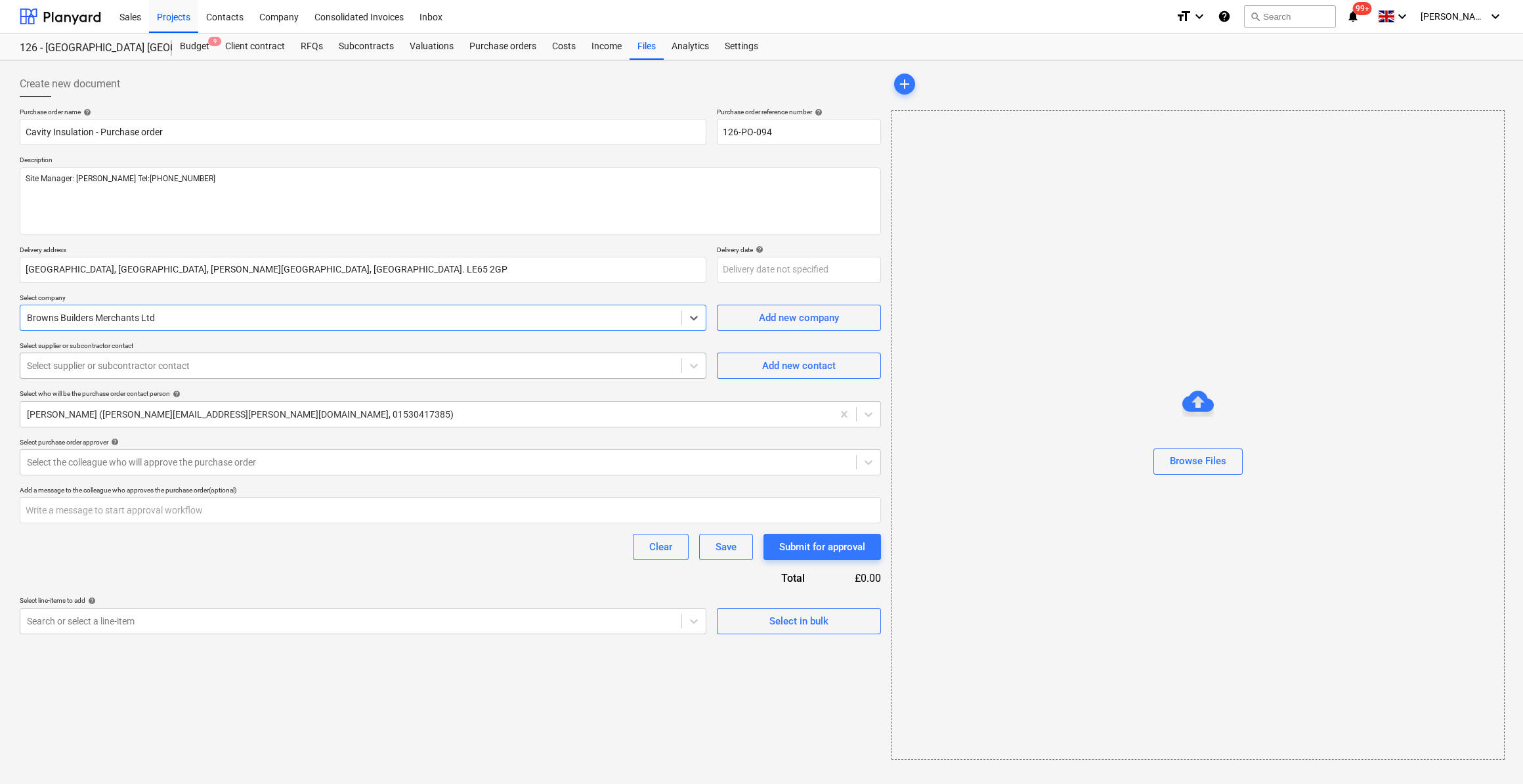
click at [81, 361] on div at bounding box center [351, 366] width 648 height 13
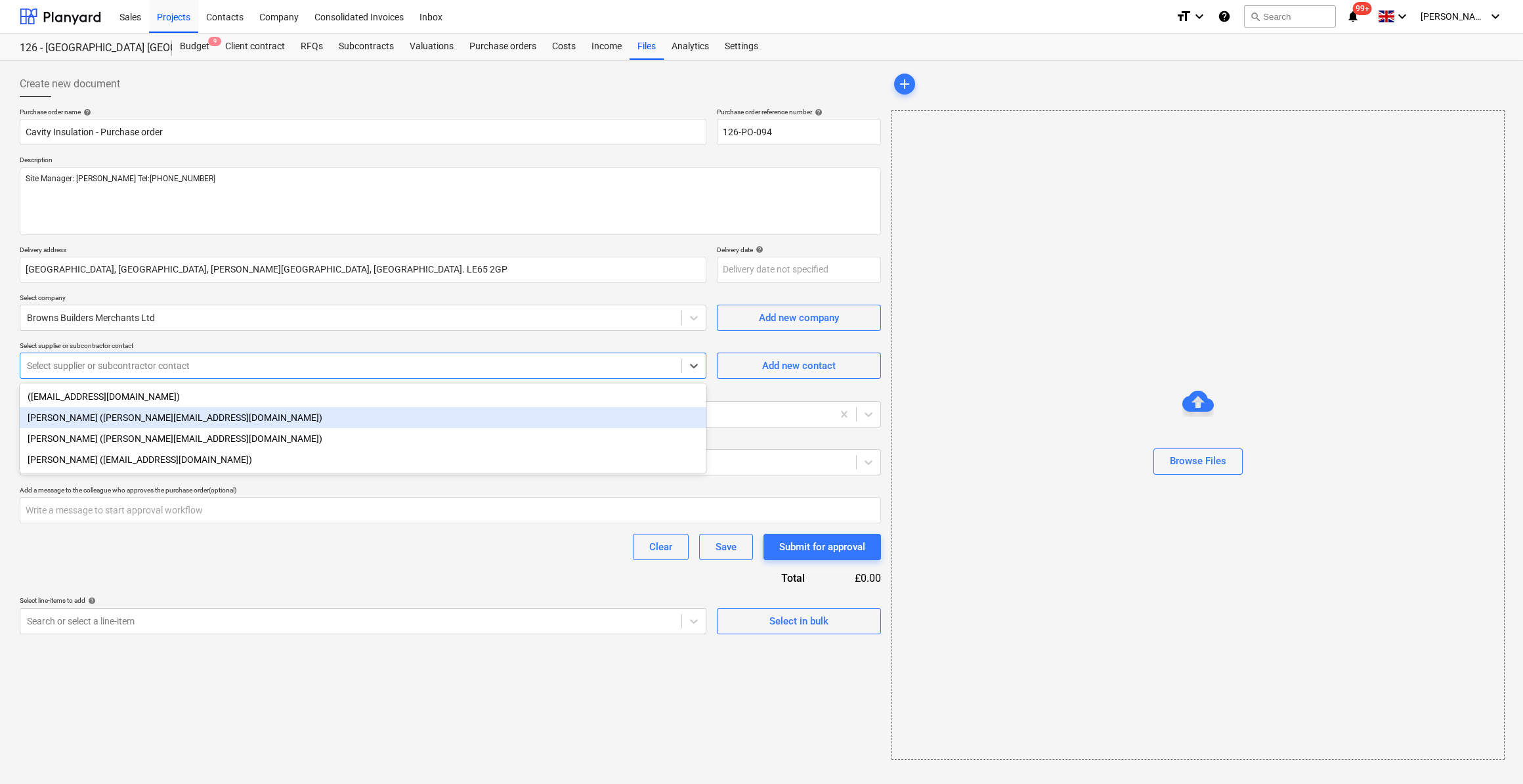
click at [91, 424] on div "[PERSON_NAME] ([PERSON_NAME][EMAIL_ADDRESS][DOMAIN_NAME])" at bounding box center [363, 418] width 687 height 21
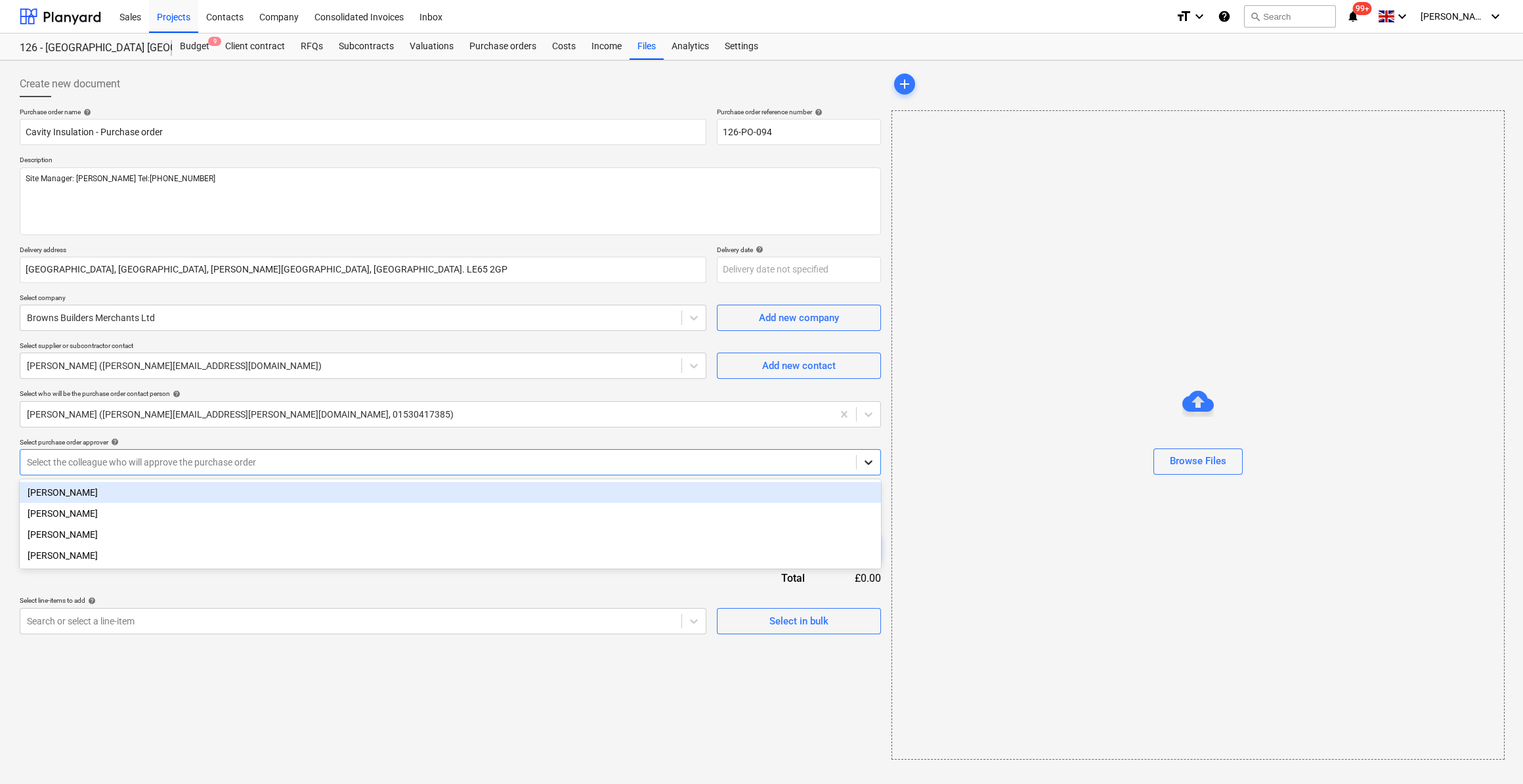
click at [871, 468] on div at bounding box center [868, 462] width 24 height 24
click at [75, 496] on div "[PERSON_NAME]" at bounding box center [450, 492] width 862 height 21
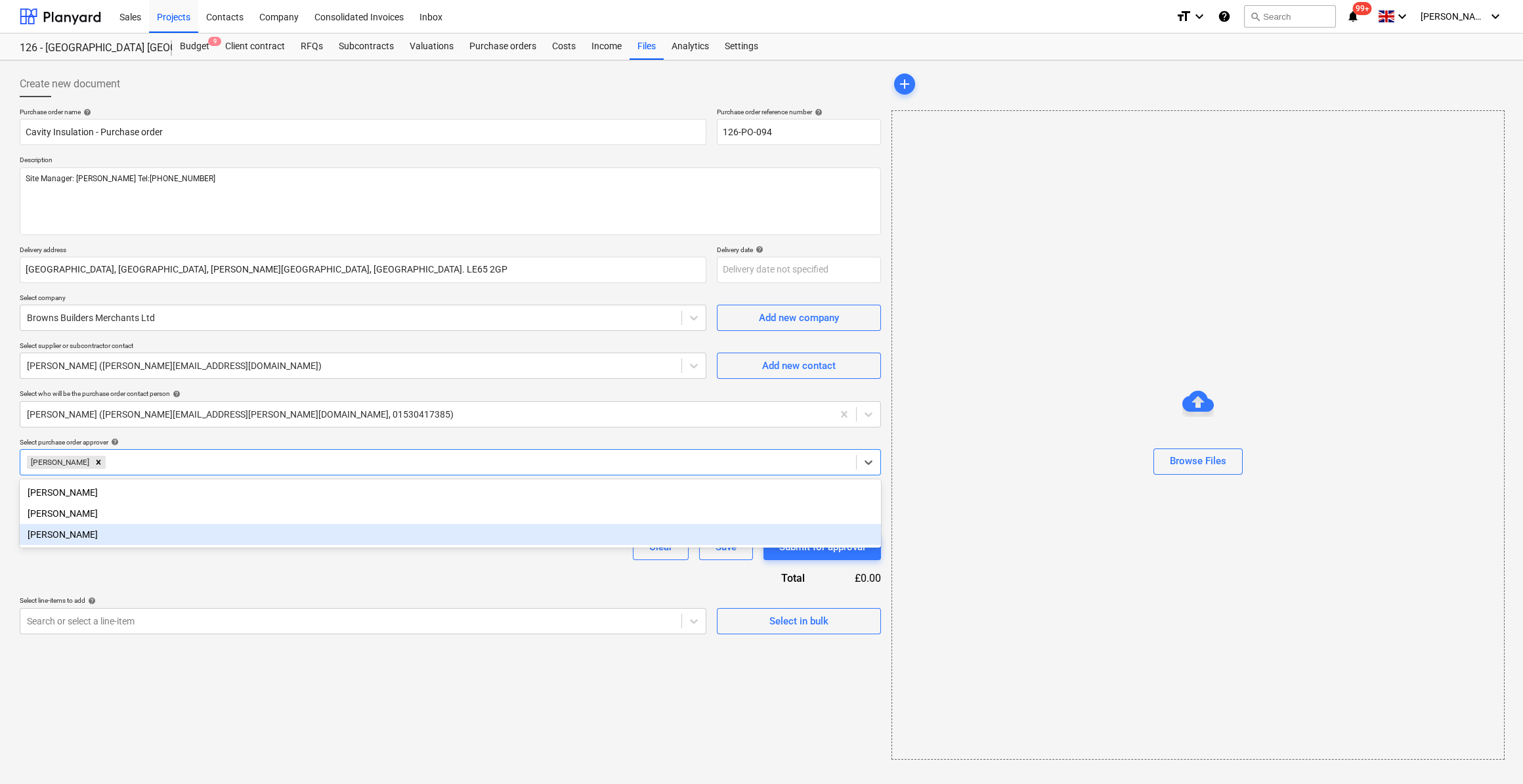
click at [130, 573] on div "Purchase order name help Cavity Insulation - Purchase order Purchase order refe…" at bounding box center [450, 371] width 862 height 526
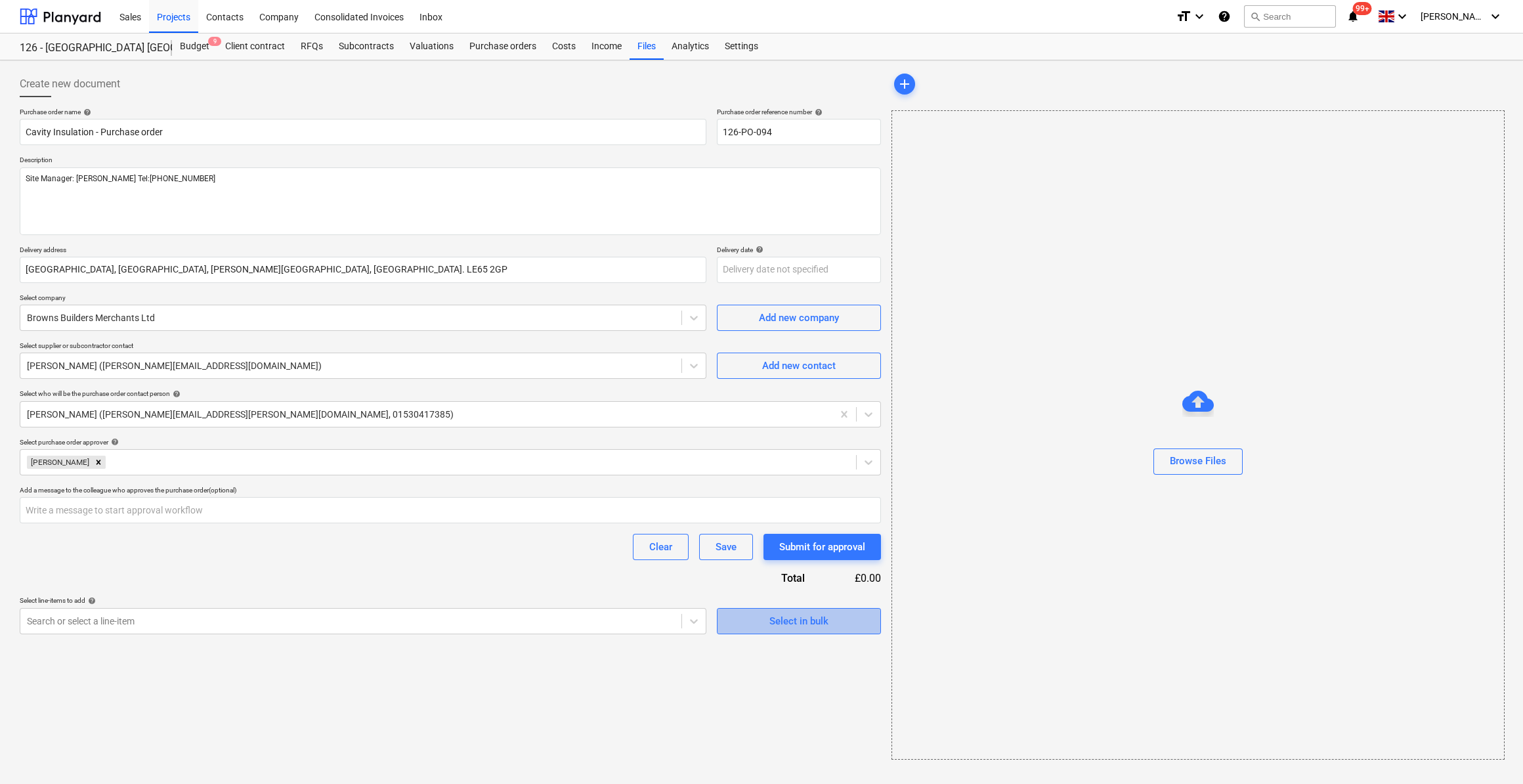
click at [775, 627] on div "Select in bulk" at bounding box center [798, 621] width 59 height 17
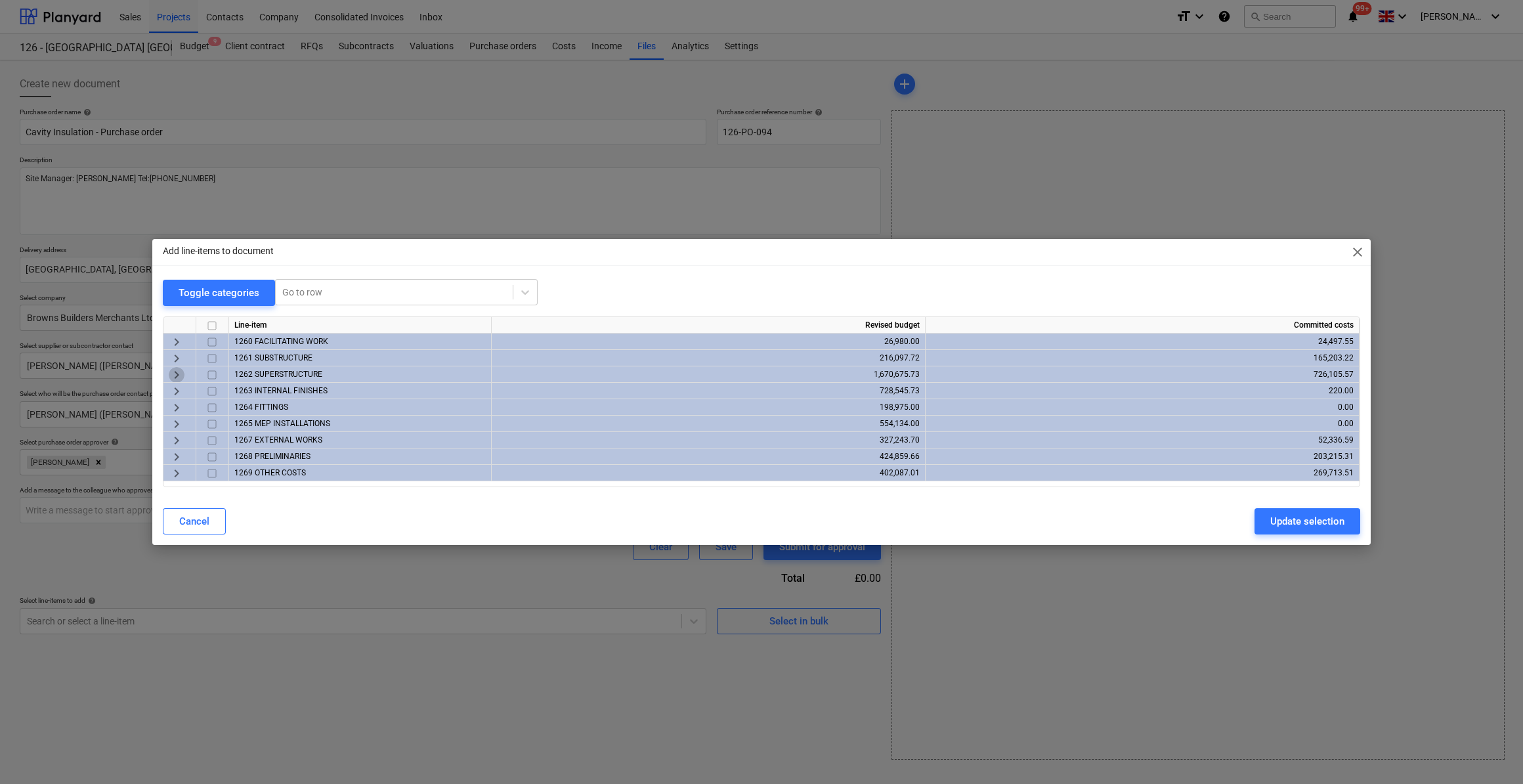
click at [175, 375] on span "keyboard_arrow_right" at bounding box center [177, 375] width 16 height 16
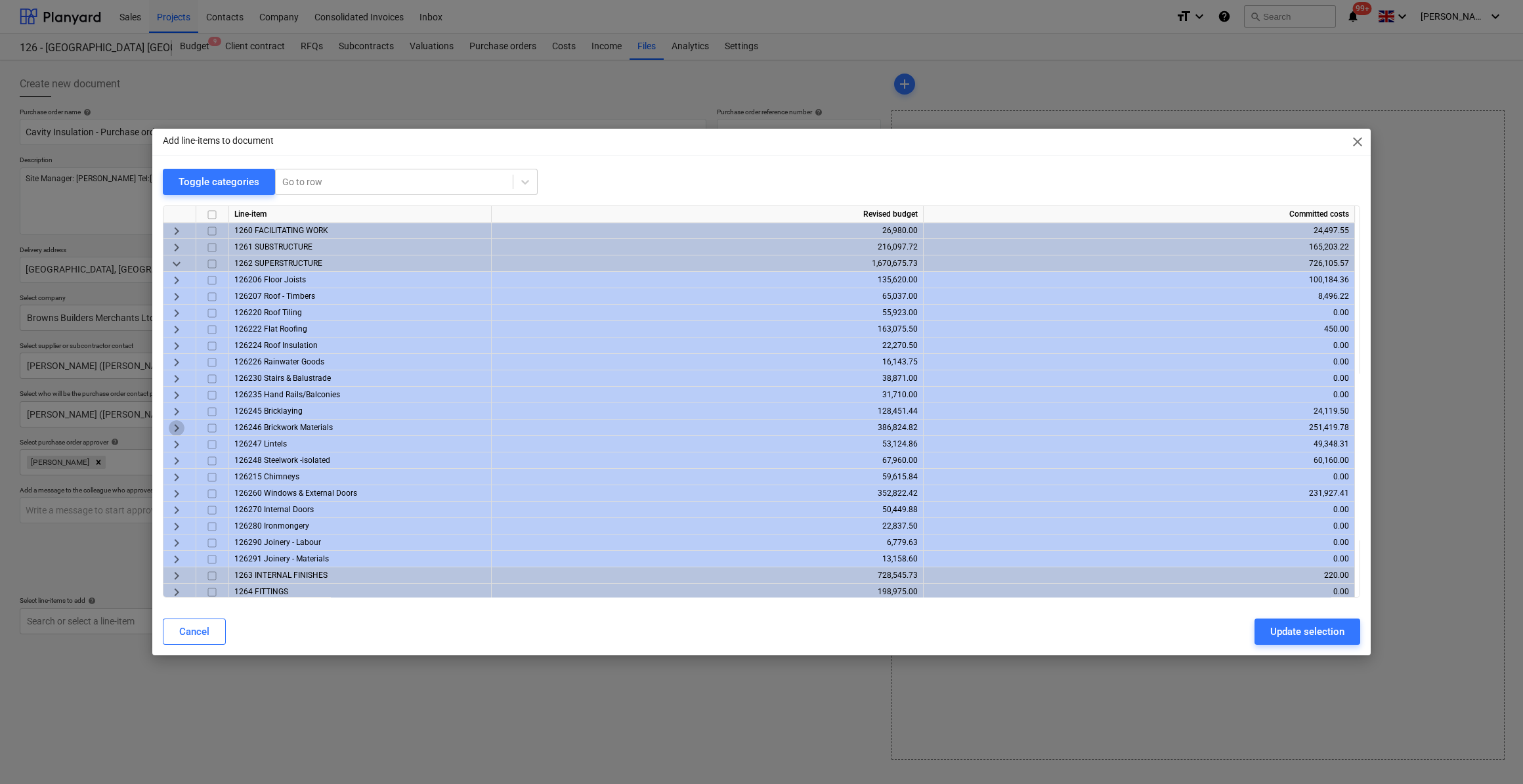
click at [177, 429] on span "keyboard_arrow_right" at bounding box center [177, 427] width 16 height 16
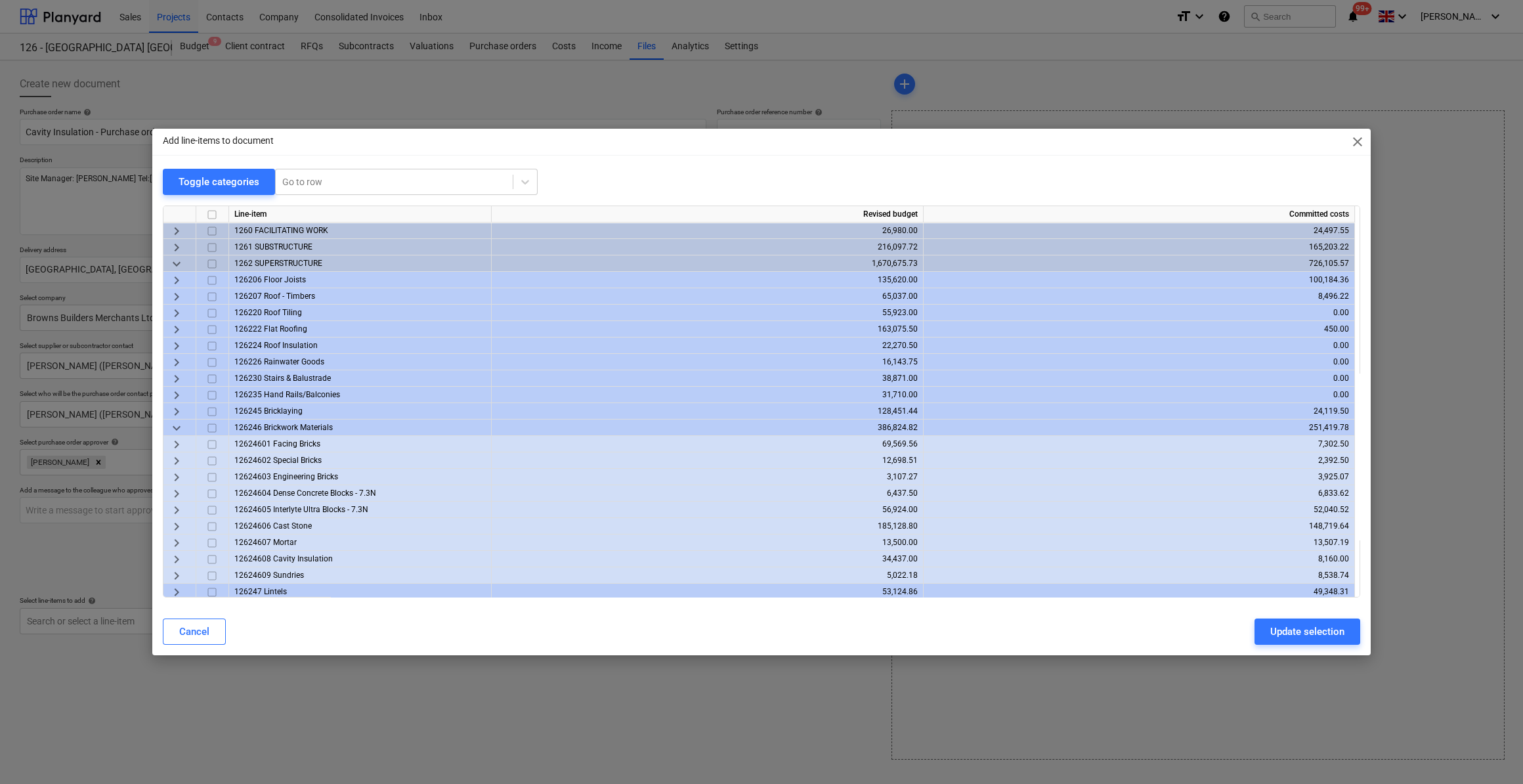
click at [209, 559] on input "checkbox" at bounding box center [212, 559] width 16 height 16
click at [1309, 635] on div "Update selection" at bounding box center [1308, 631] width 74 height 17
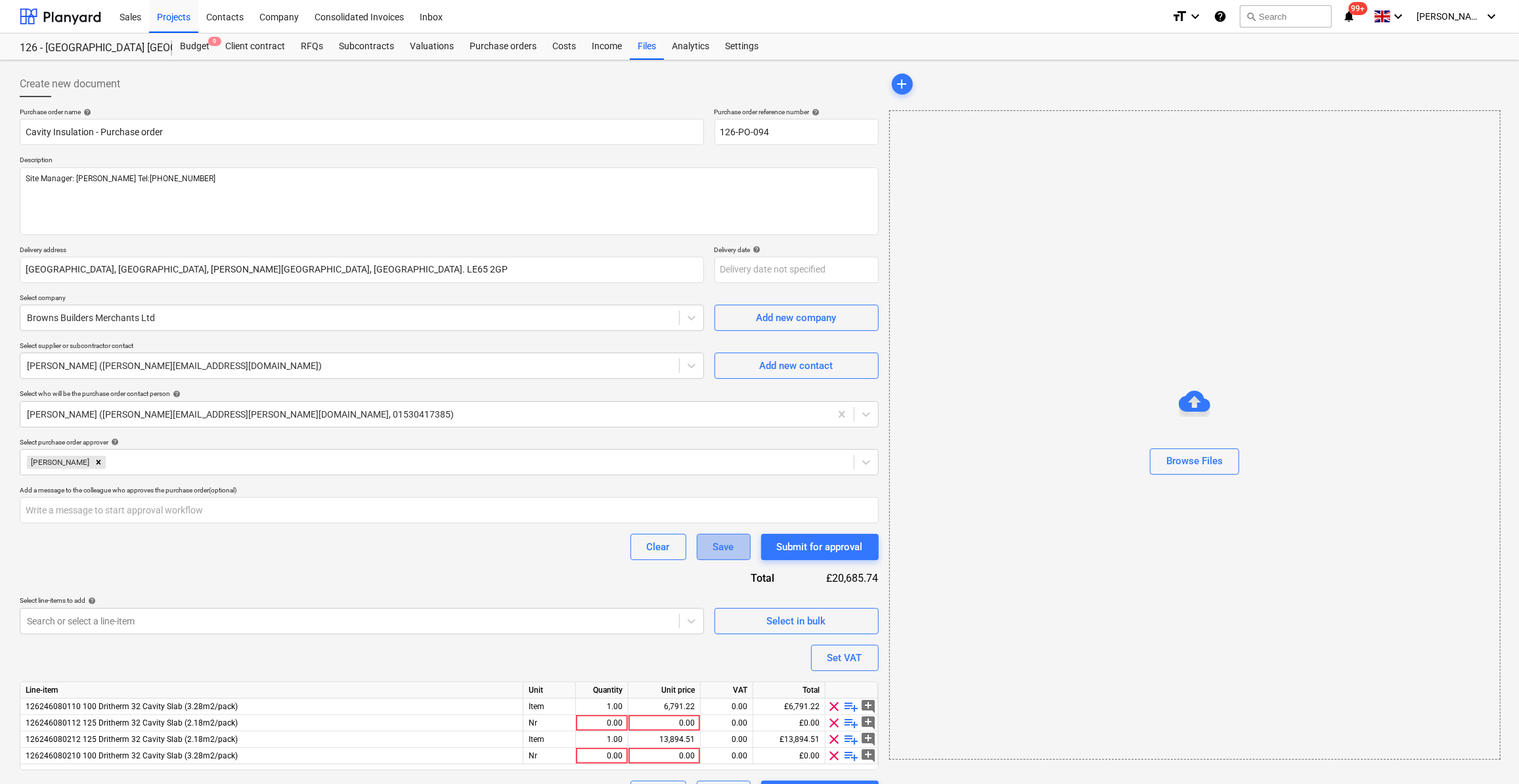
click at [719, 544] on div "Save" at bounding box center [723, 546] width 21 height 17
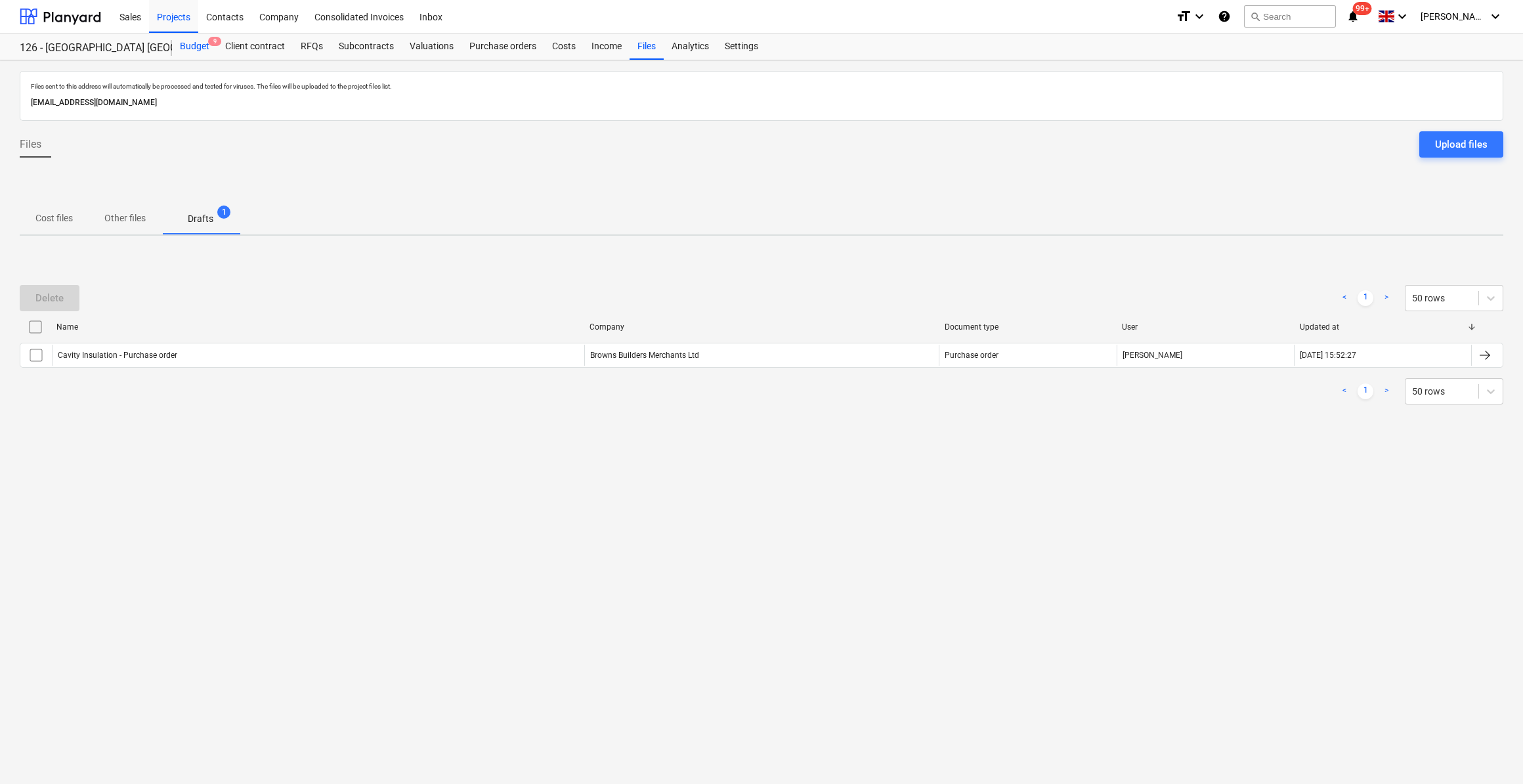
click at [190, 47] on div "Budget 9" at bounding box center [194, 46] width 45 height 26
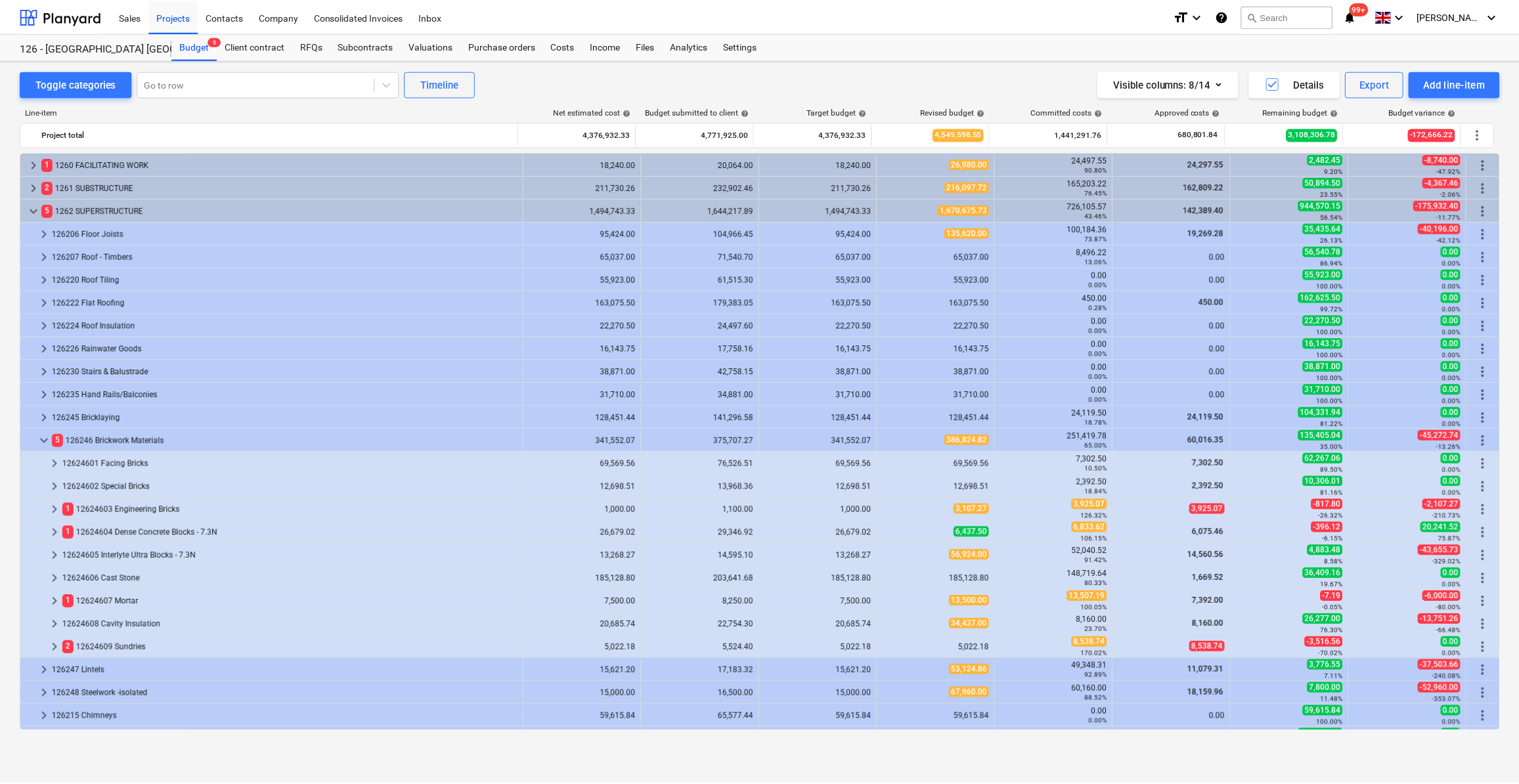
scroll to position [59, 0]
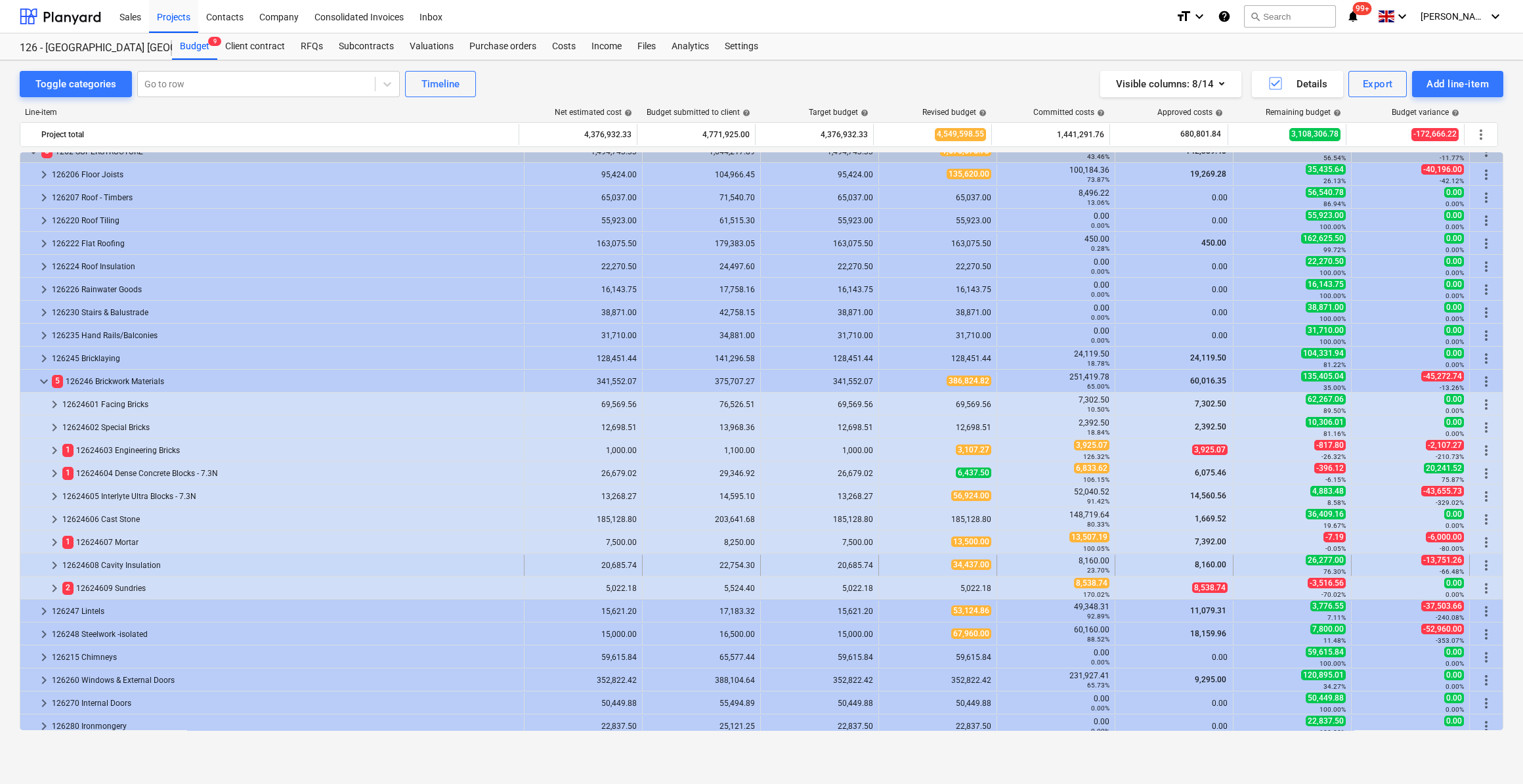
click at [53, 566] on span "keyboard_arrow_right" at bounding box center [54, 564] width 16 height 16
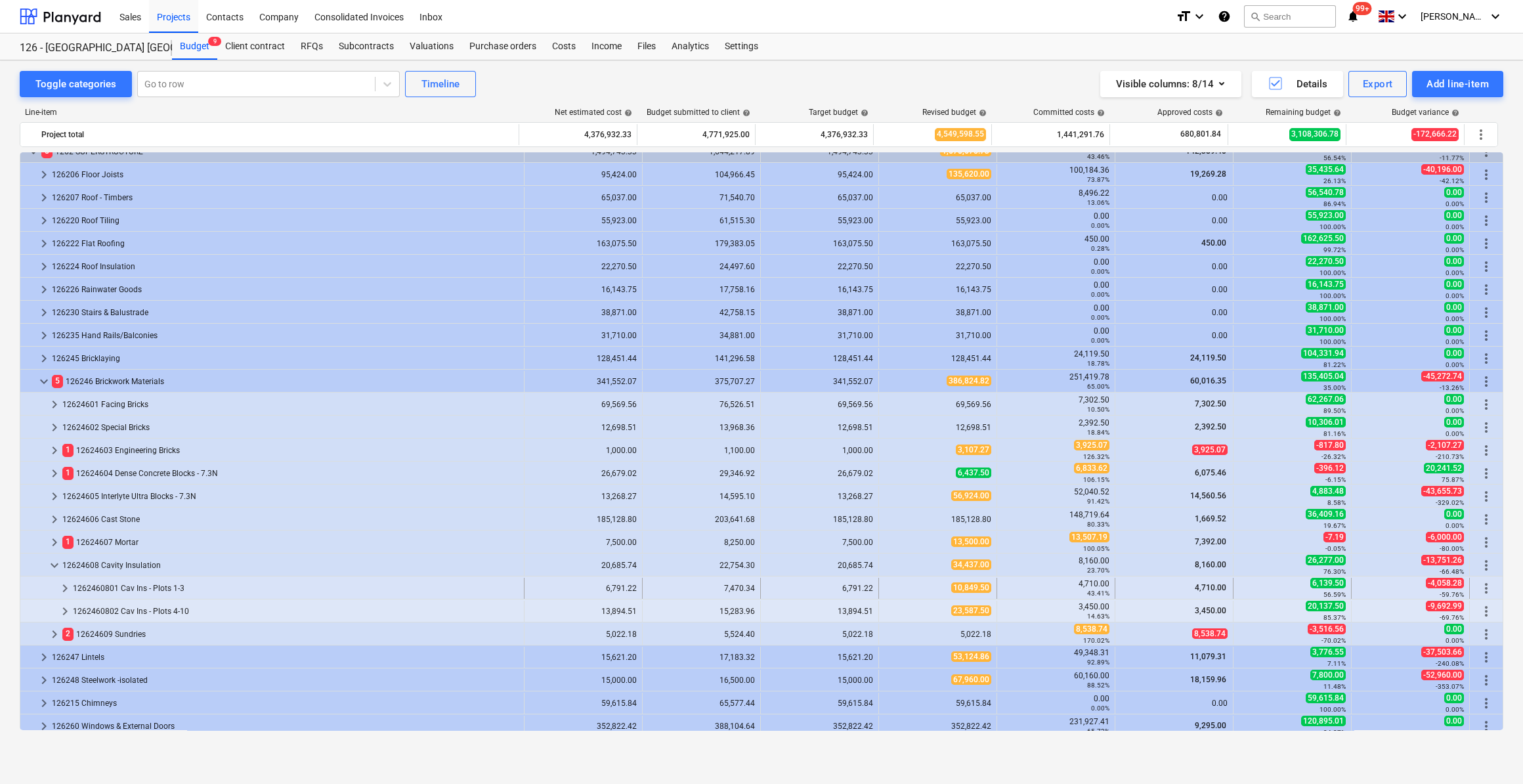
click at [62, 583] on span "keyboard_arrow_right" at bounding box center [65, 587] width 16 height 16
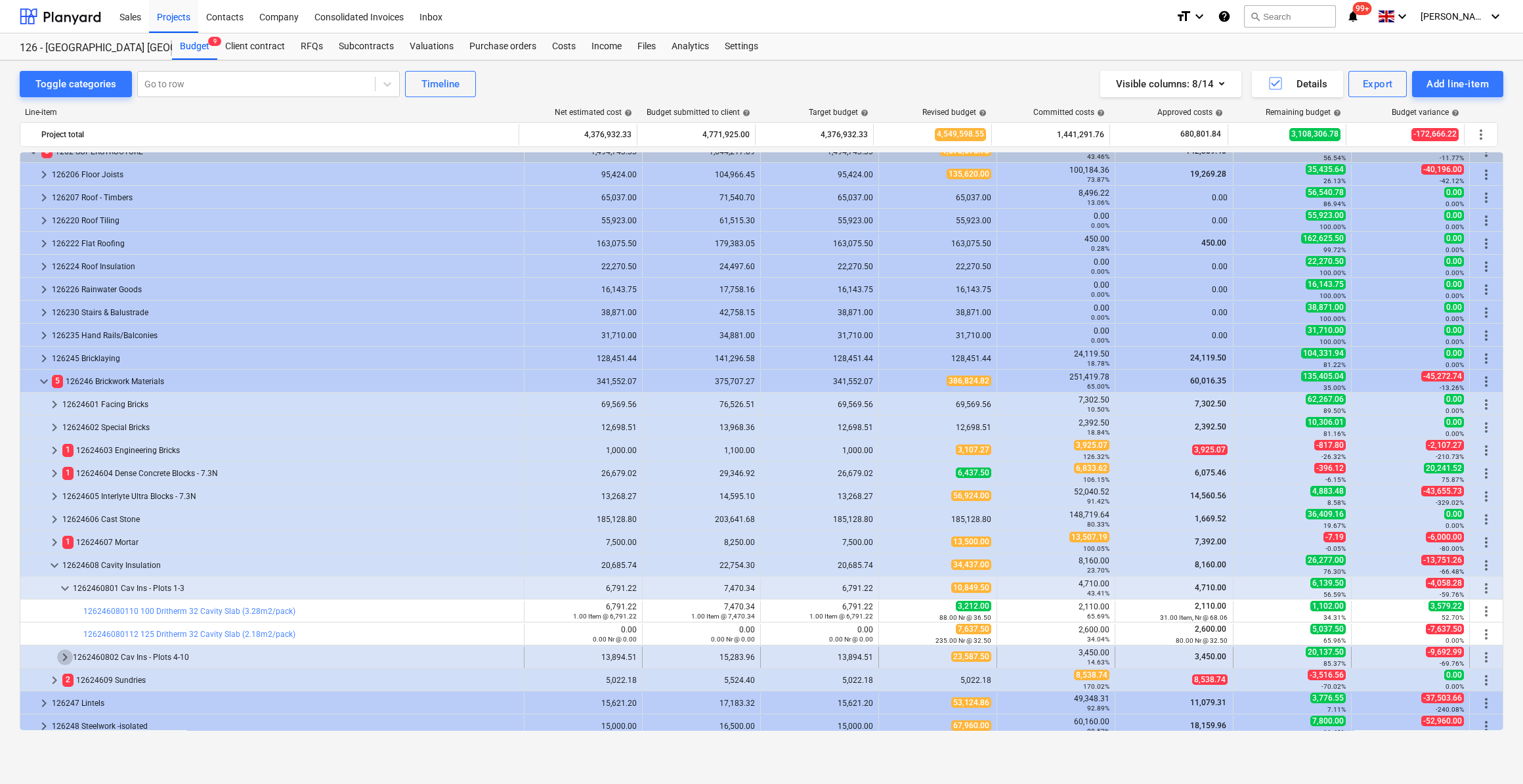
click at [69, 651] on span "keyboard_arrow_right" at bounding box center [65, 657] width 16 height 16
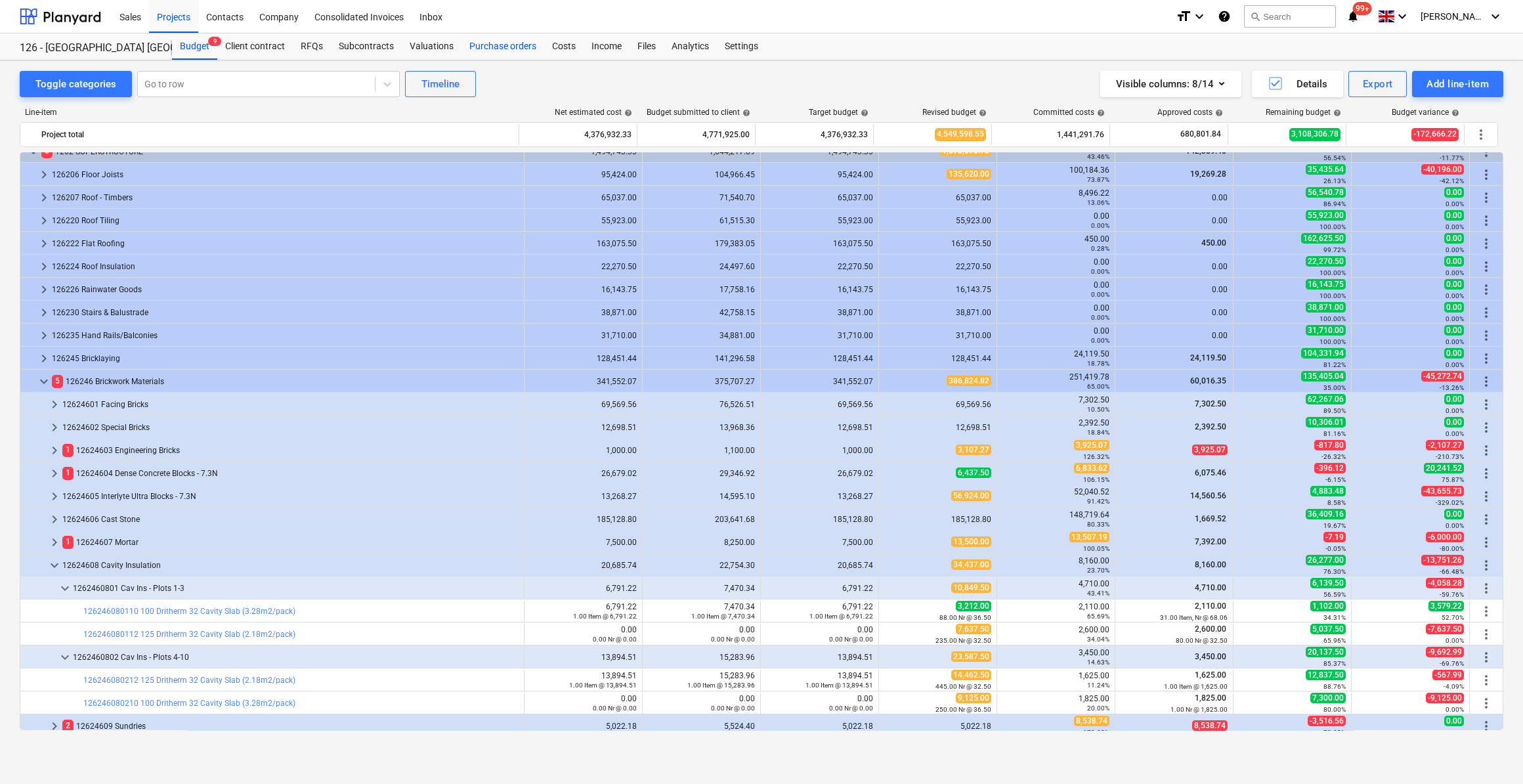
click at [508, 48] on div "Purchase orders" at bounding box center [503, 46] width 83 height 26
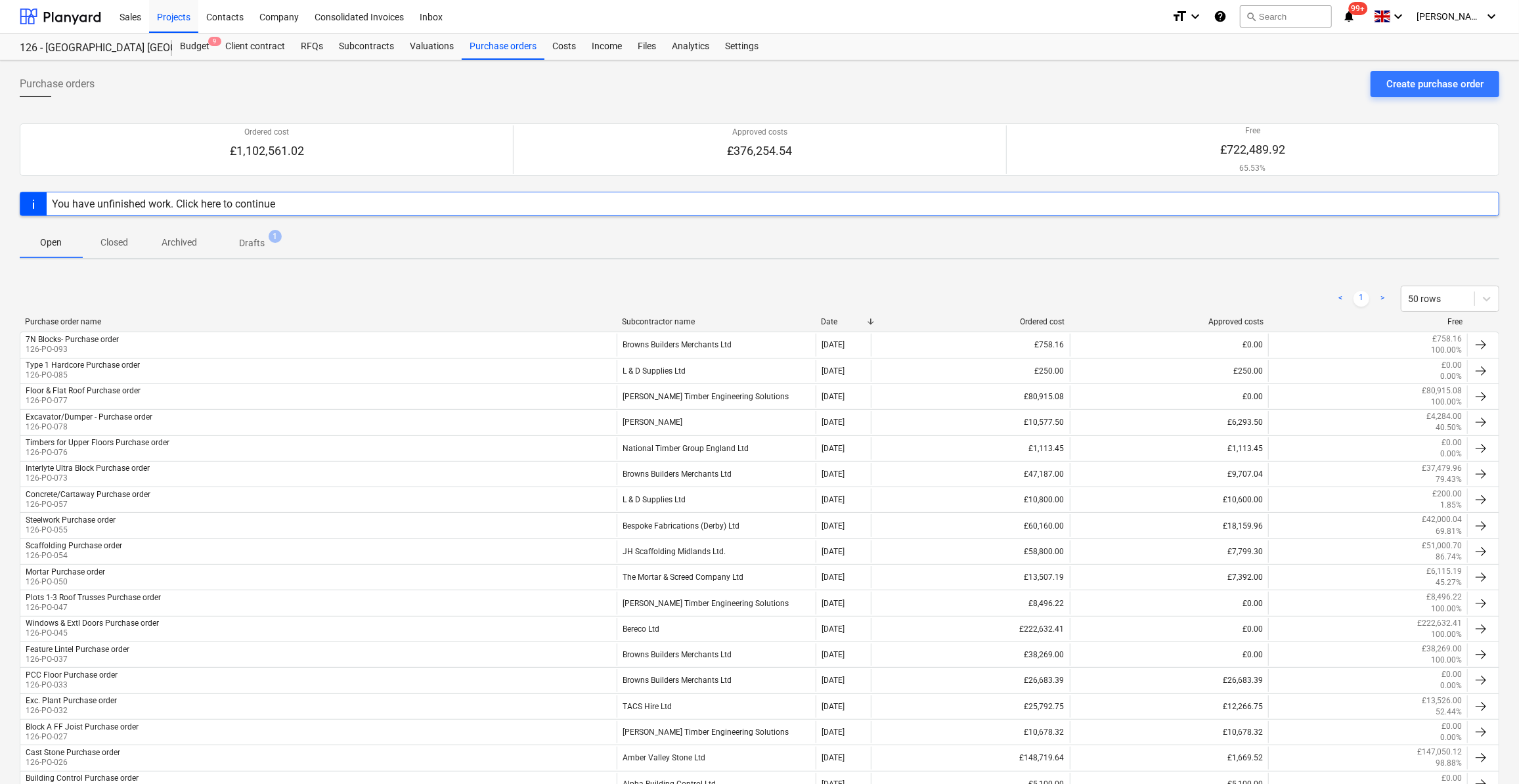
click at [253, 201] on div "You have unfinished work. Click here to continue" at bounding box center [164, 203] width 223 height 13
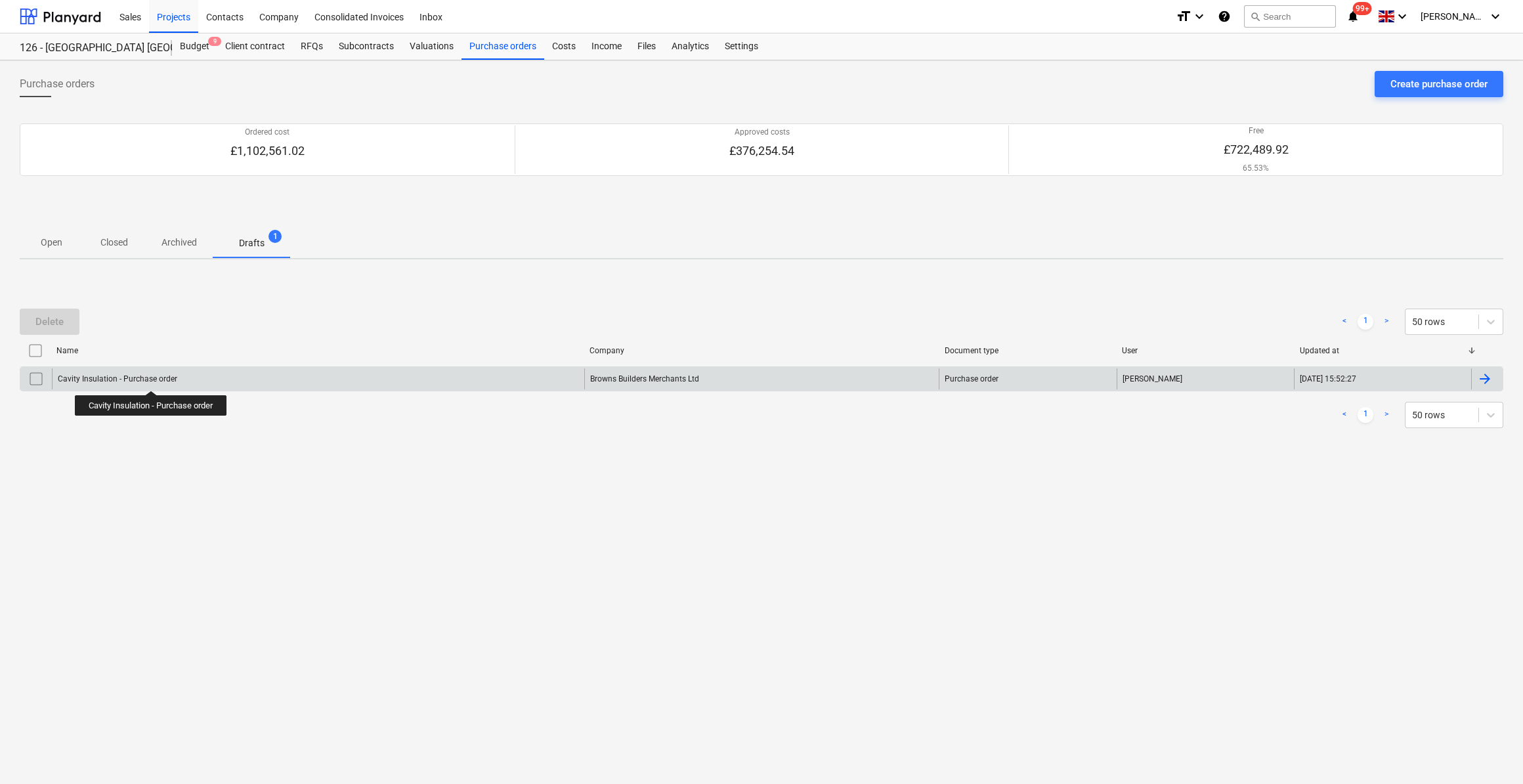
click at [153, 379] on div "Cavity Insulation - Purchase order" at bounding box center [118, 379] width 119 height 9
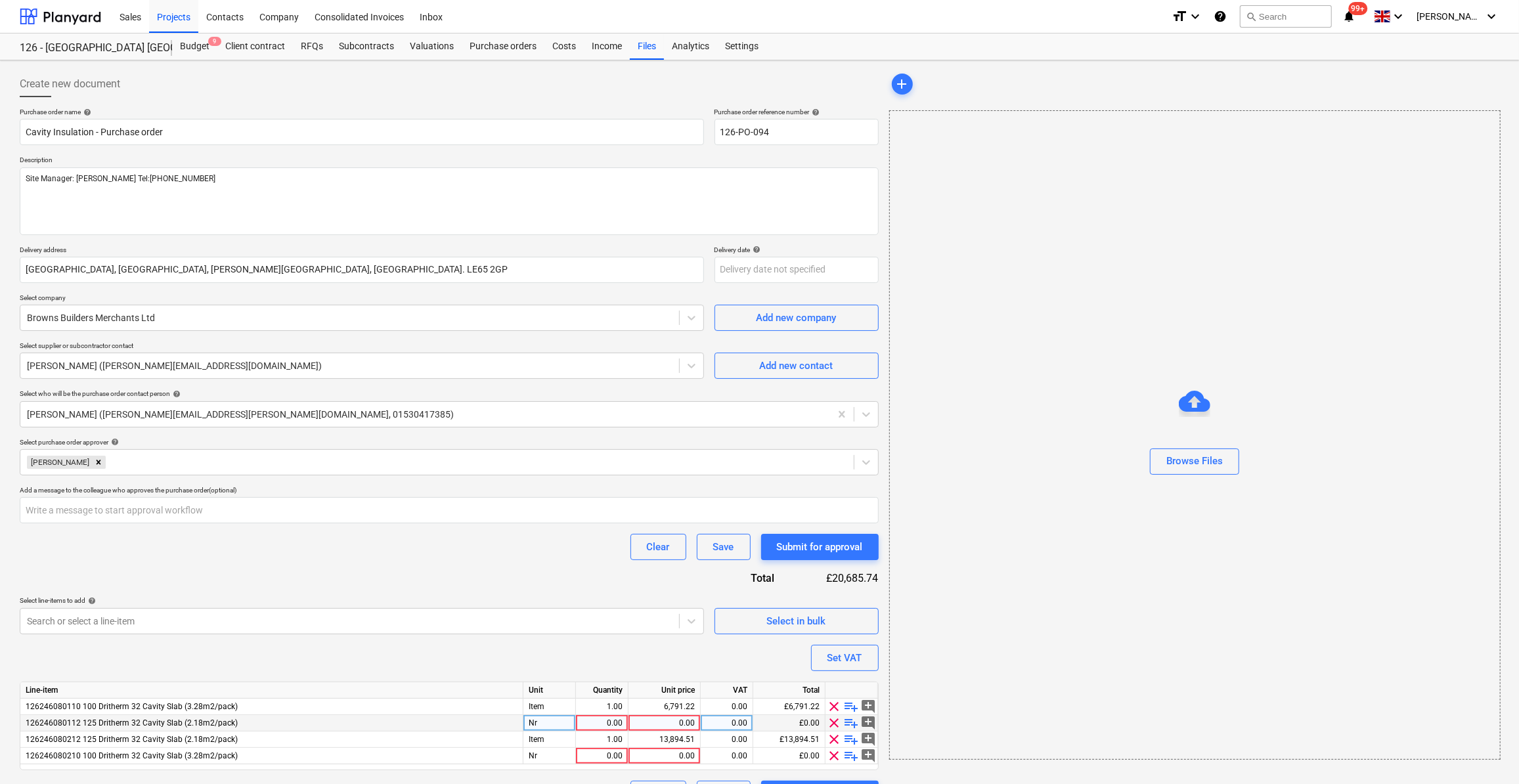
click at [612, 721] on div "0.00" at bounding box center [602, 723] width 42 height 16
type textarea "x"
type input "5"
click at [855, 740] on span "playlist_add" at bounding box center [852, 739] width 16 height 16
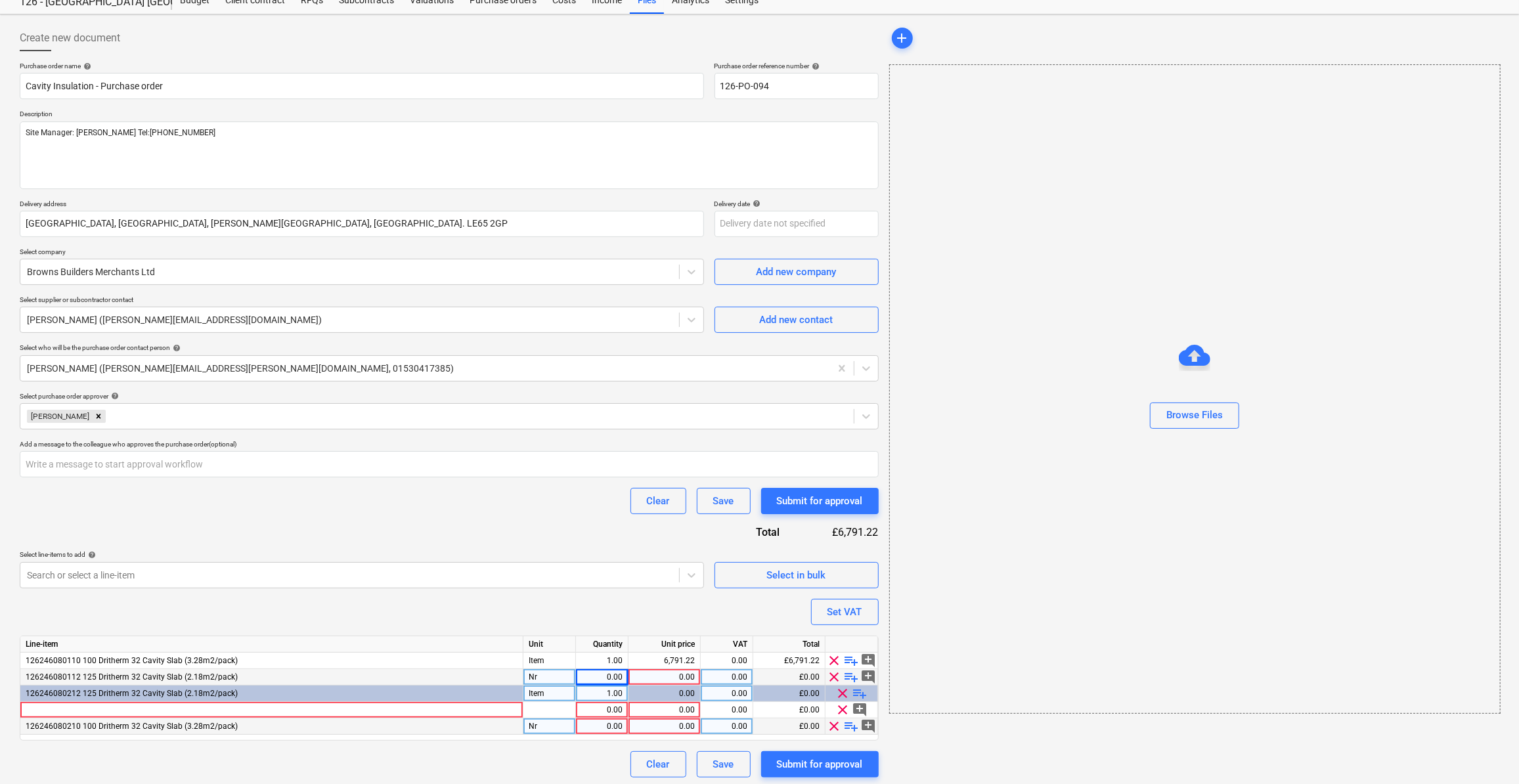
scroll to position [48, 0]
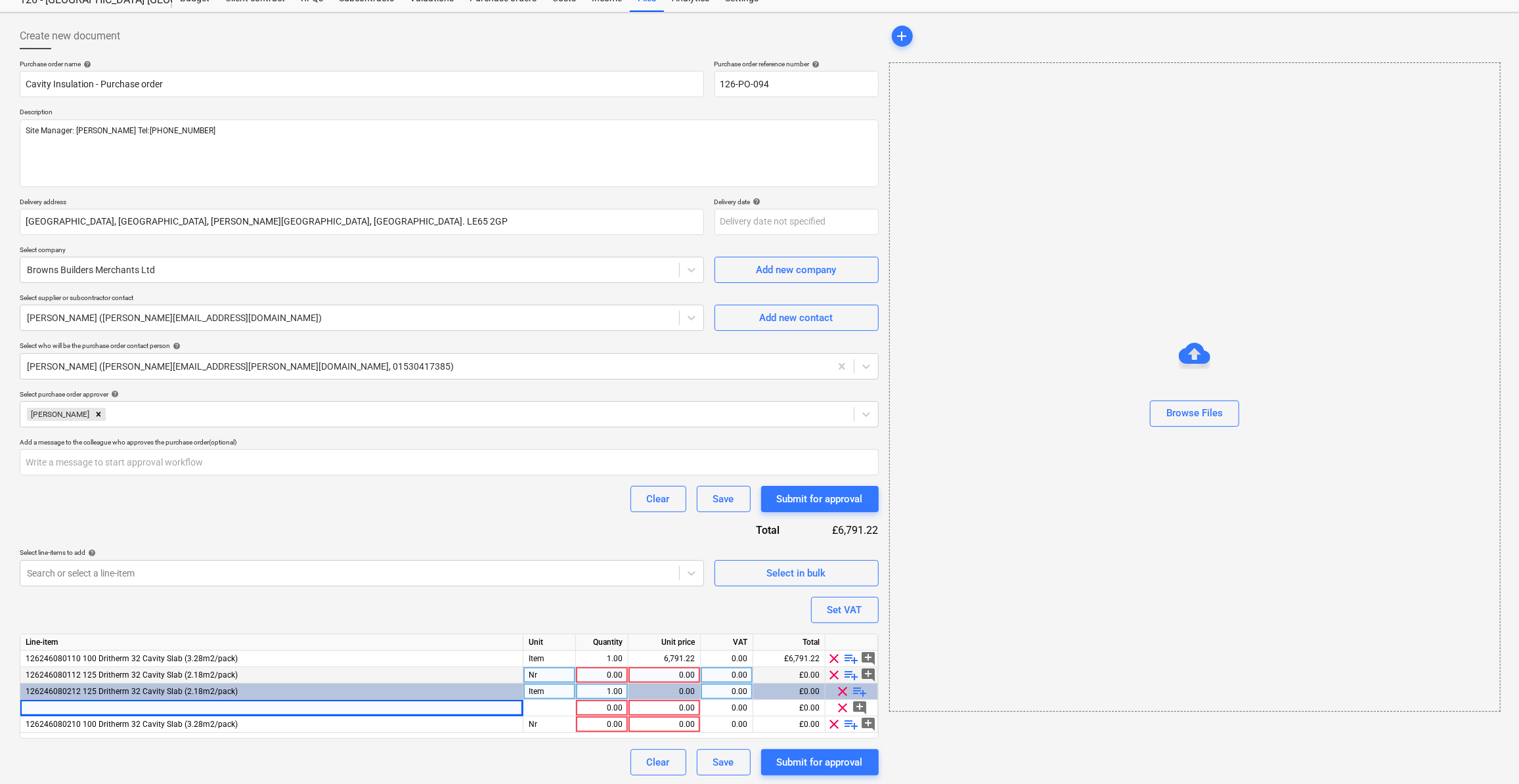
drag, startPoint x: 32, startPoint y: 703, endPoint x: 962, endPoint y: 758, distance: 931.6
click at [962, 758] on div "add Browse Files" at bounding box center [1194, 399] width 621 height 762
click at [37, 703] on div at bounding box center [271, 708] width 503 height 16
type textarea "x"
type input "125mm Dritherm 32 Cavity Slab (2.18m2 per pack)"
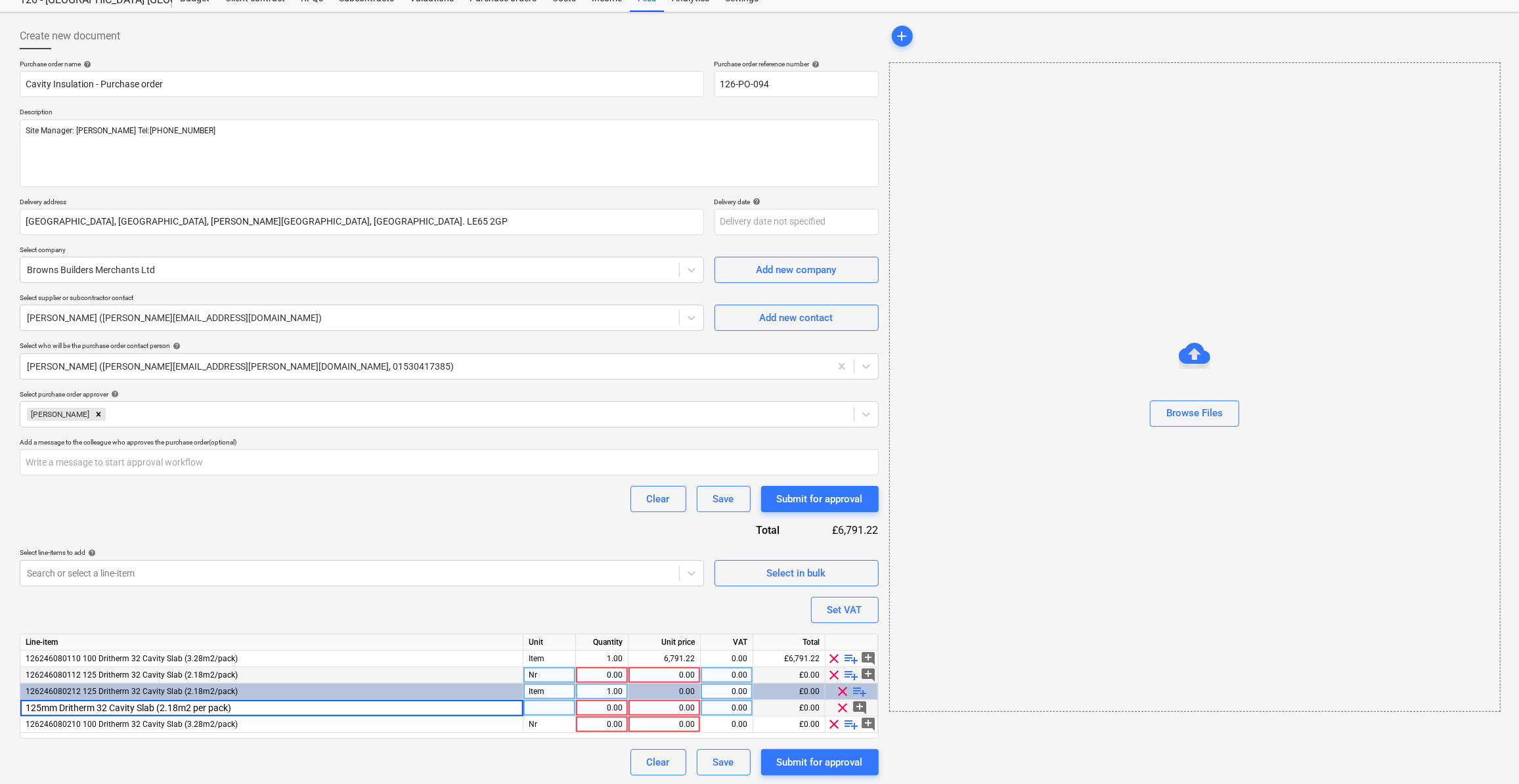
type textarea "x"
click at [532, 704] on div "pcs" at bounding box center [550, 708] width 53 height 16
type input "Nr"
type textarea "x"
click at [613, 707] on div "1.00" at bounding box center [602, 708] width 42 height 16
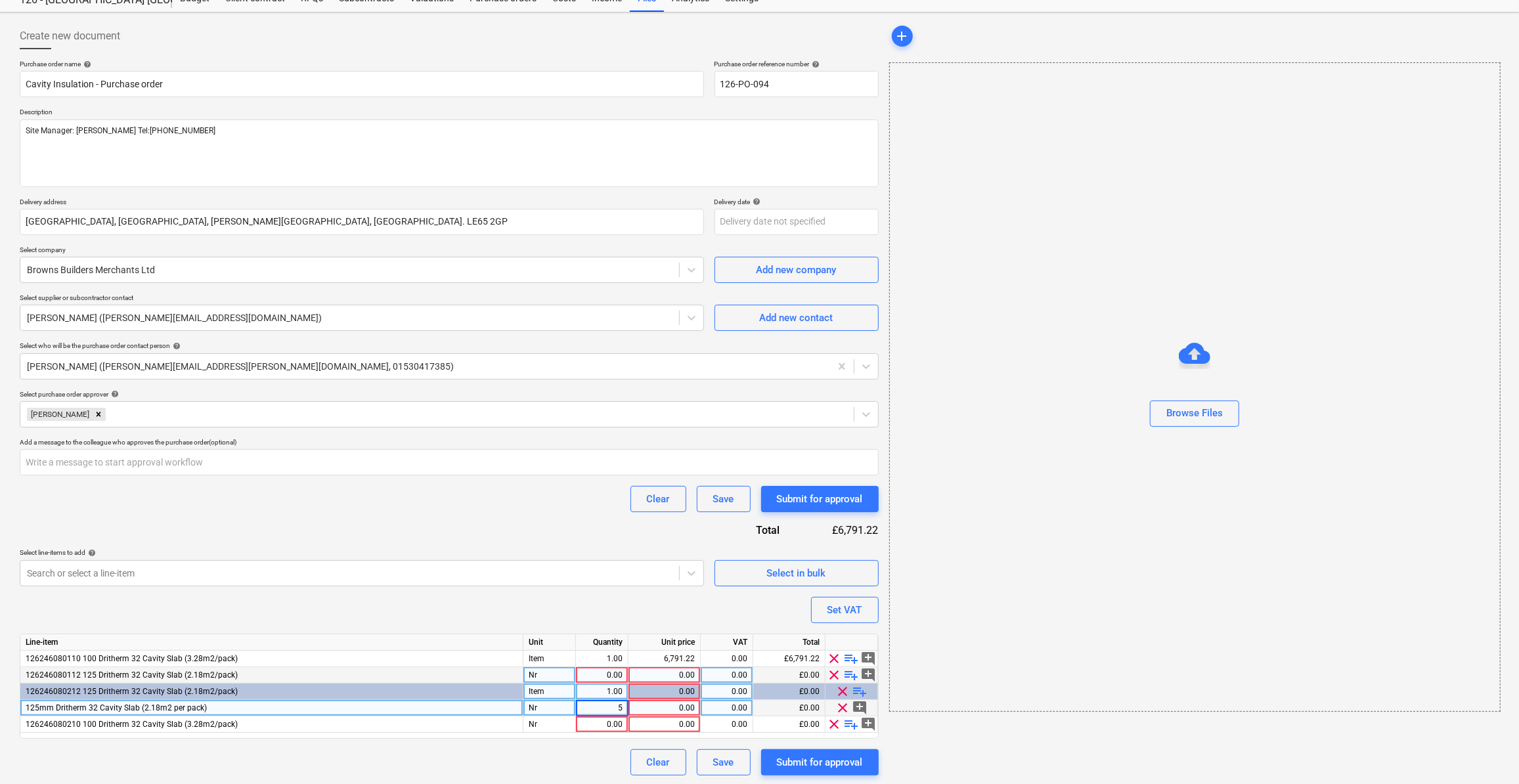
type input "50"
click at [492, 741] on div "Purchase order name help Cavity Insulation - Purchase order Purchase order refe…" at bounding box center [448, 417] width 859 height 716
click at [856, 721] on span "playlist_add" at bounding box center [852, 724] width 16 height 16
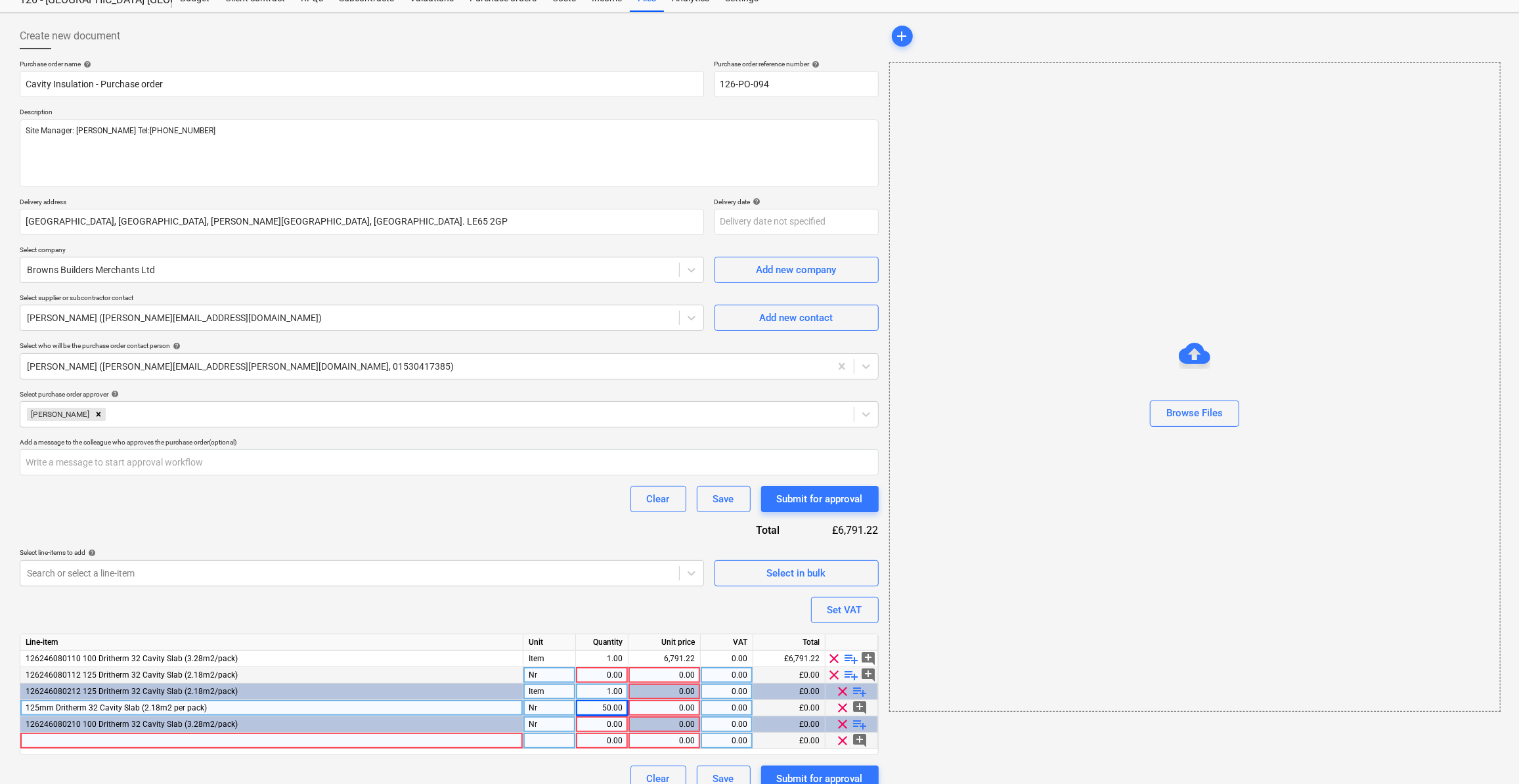
click at [37, 738] on div at bounding box center [271, 741] width 503 height 16
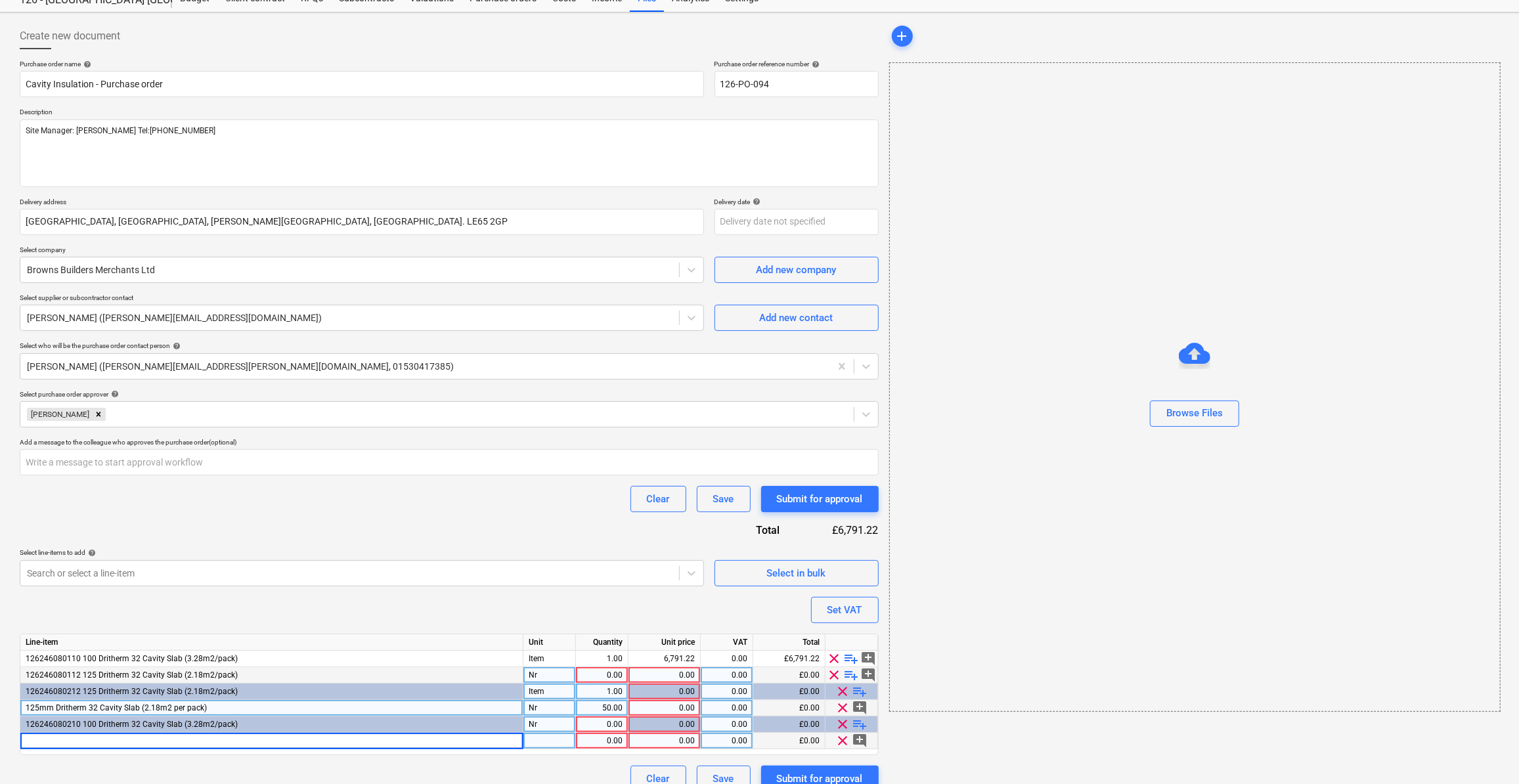
type textarea "x"
type input "100mm Dritherm 32 Cavity Slab (3.28m2 per pack)"
type textarea "x"
click at [554, 740] on div at bounding box center [550, 741] width 53 height 16
type input "Nr"
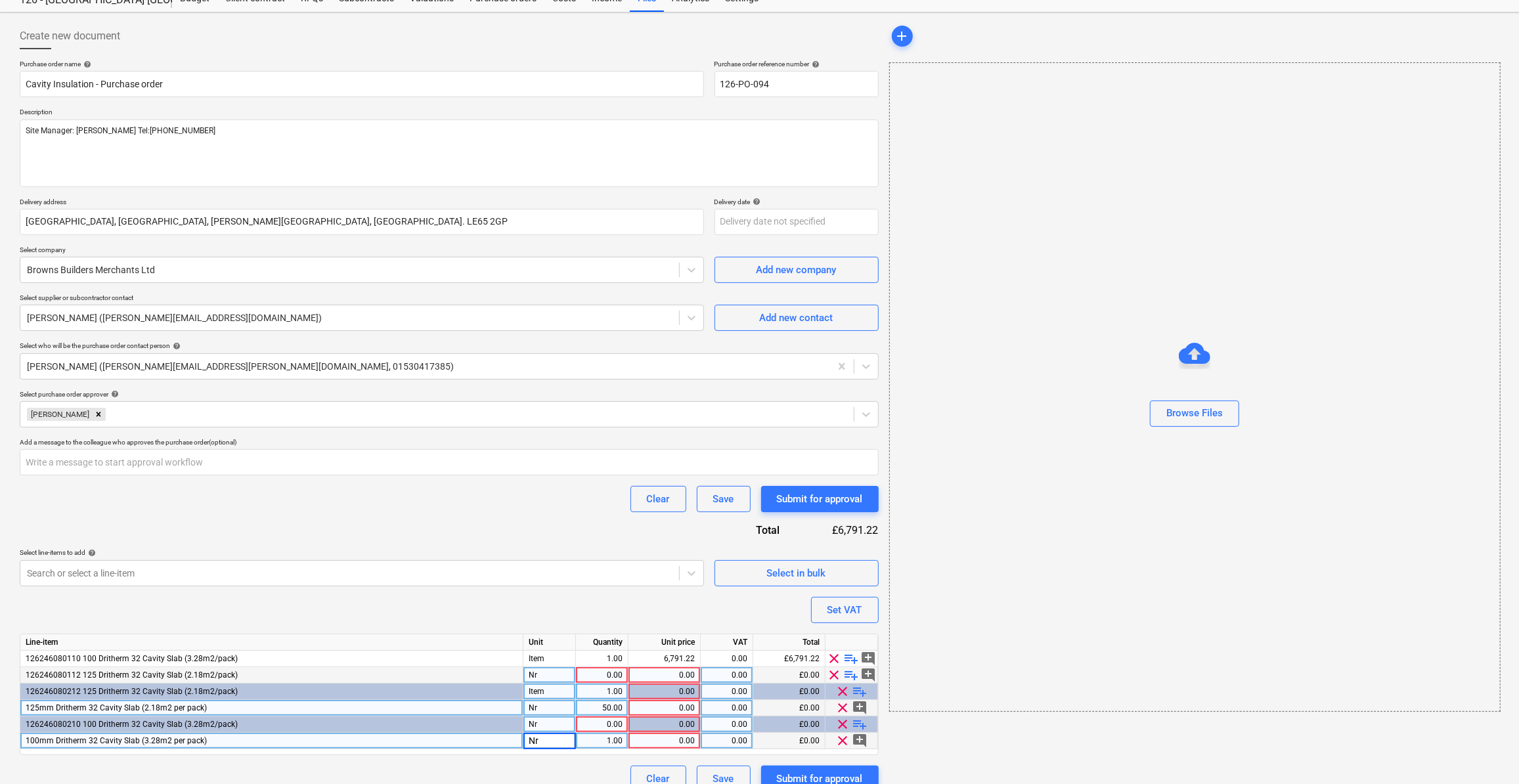
type textarea "x"
click at [617, 742] on div "1.00" at bounding box center [602, 741] width 42 height 16
type input "25"
click at [588, 753] on div "Purchase order name help Cavity Insulation - Purchase order Purchase order refe…" at bounding box center [448, 425] width 859 height 732
click at [676, 707] on div "0.00" at bounding box center [665, 708] width 61 height 16
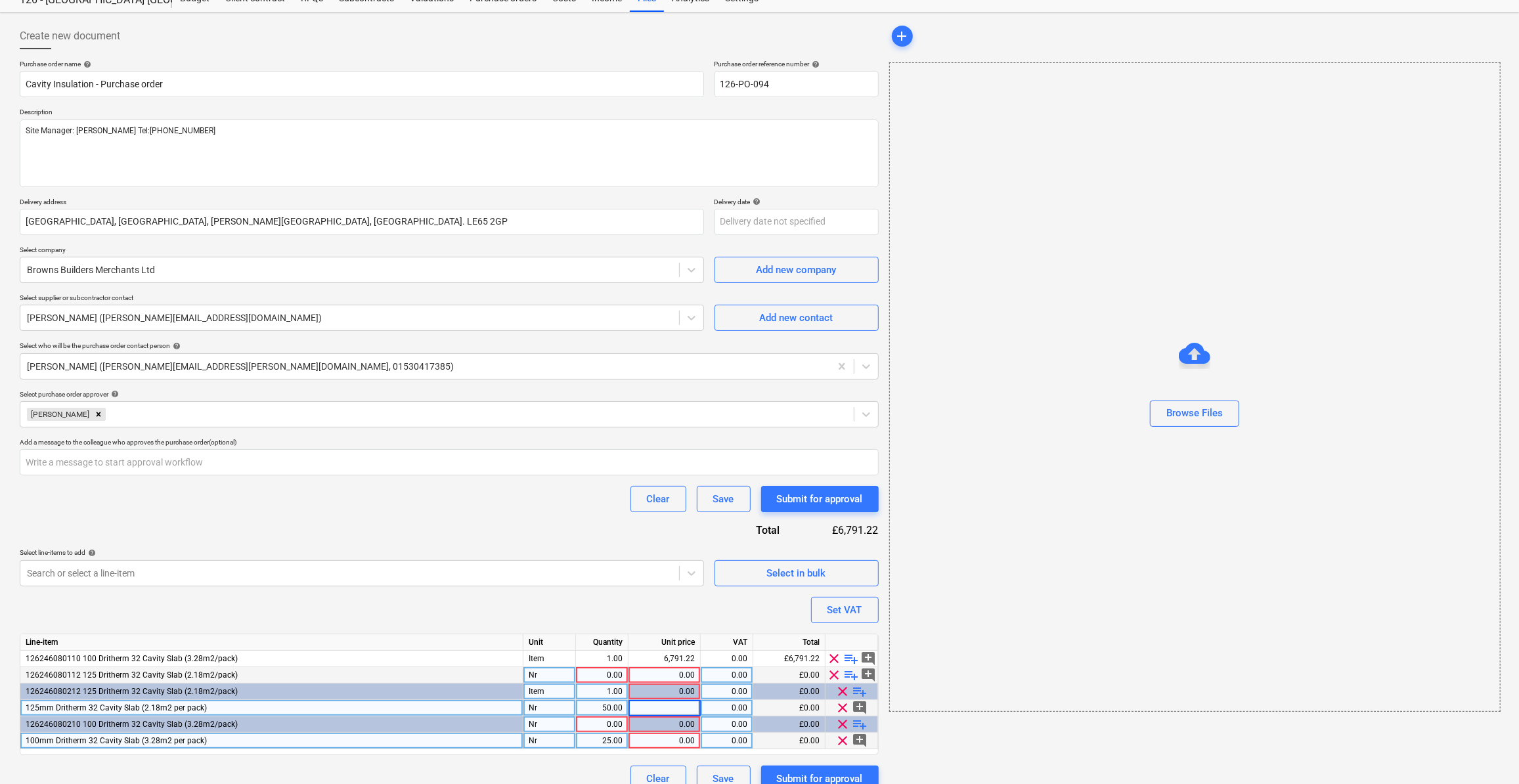
type textarea "x"
type input "32.5"
click at [935, 729] on div "add Browse Files" at bounding box center [1194, 407] width 621 height 779
click at [559, 529] on div "Purchase order name help Cavity Insulation - Purchase order Purchase order refe…" at bounding box center [448, 425] width 859 height 732
type textarea "x"
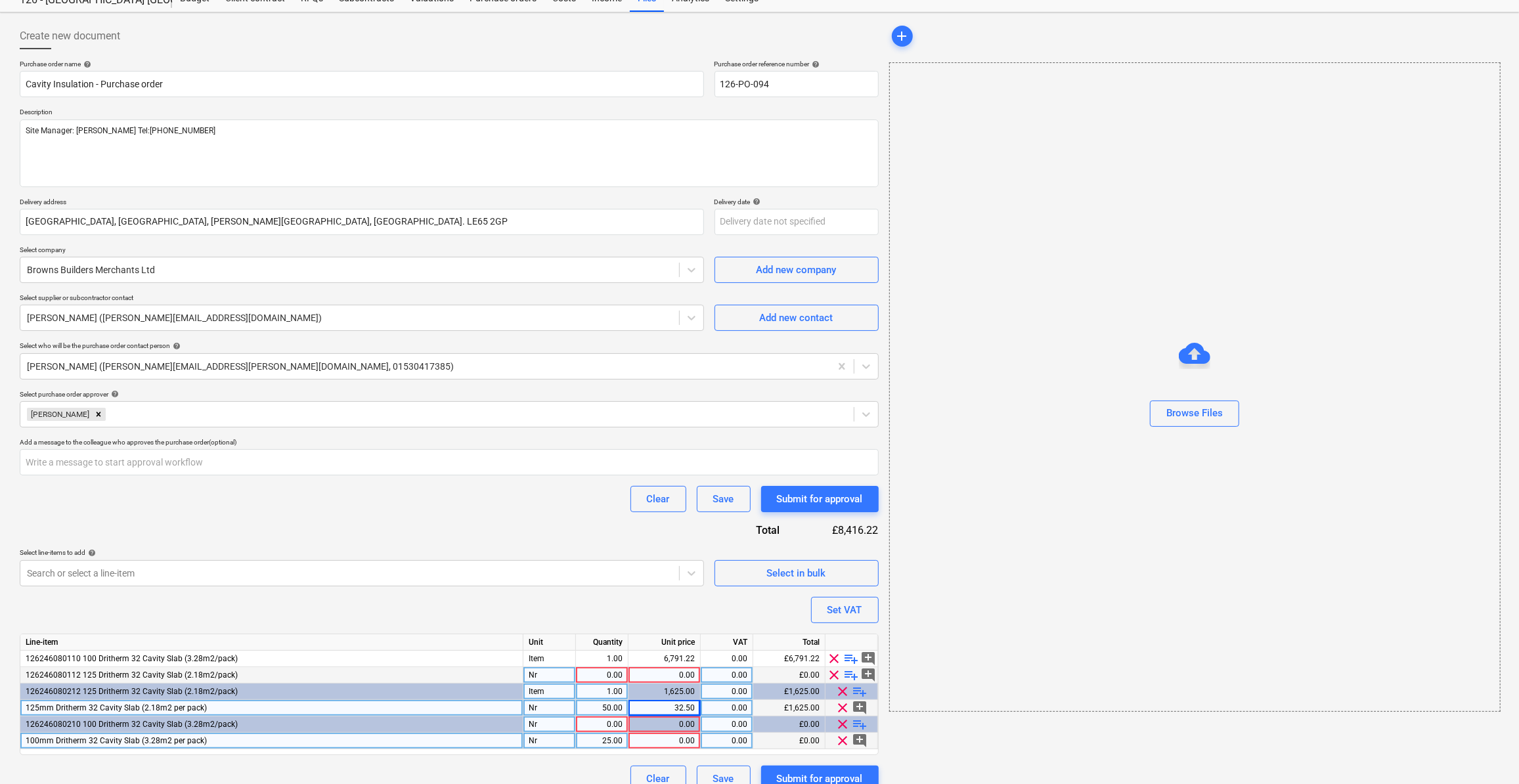
click at [674, 740] on div "0.00" at bounding box center [665, 741] width 61 height 16
type input "36.5"
click at [1012, 723] on div "add Browse Files" at bounding box center [1194, 407] width 621 height 779
click at [831, 654] on span "clear" at bounding box center [834, 658] width 16 height 16
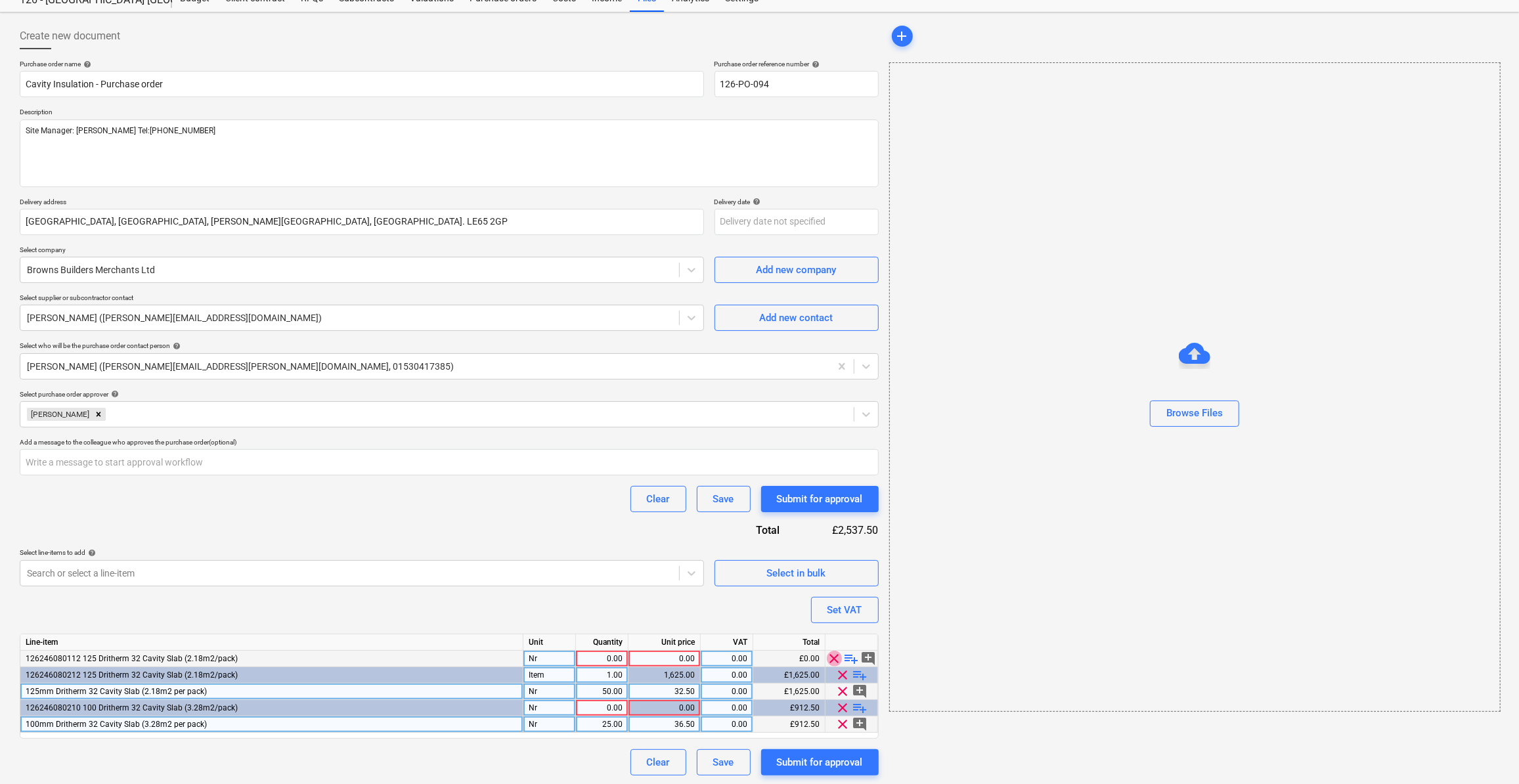
click at [833, 657] on span "clear" at bounding box center [834, 658] width 16 height 16
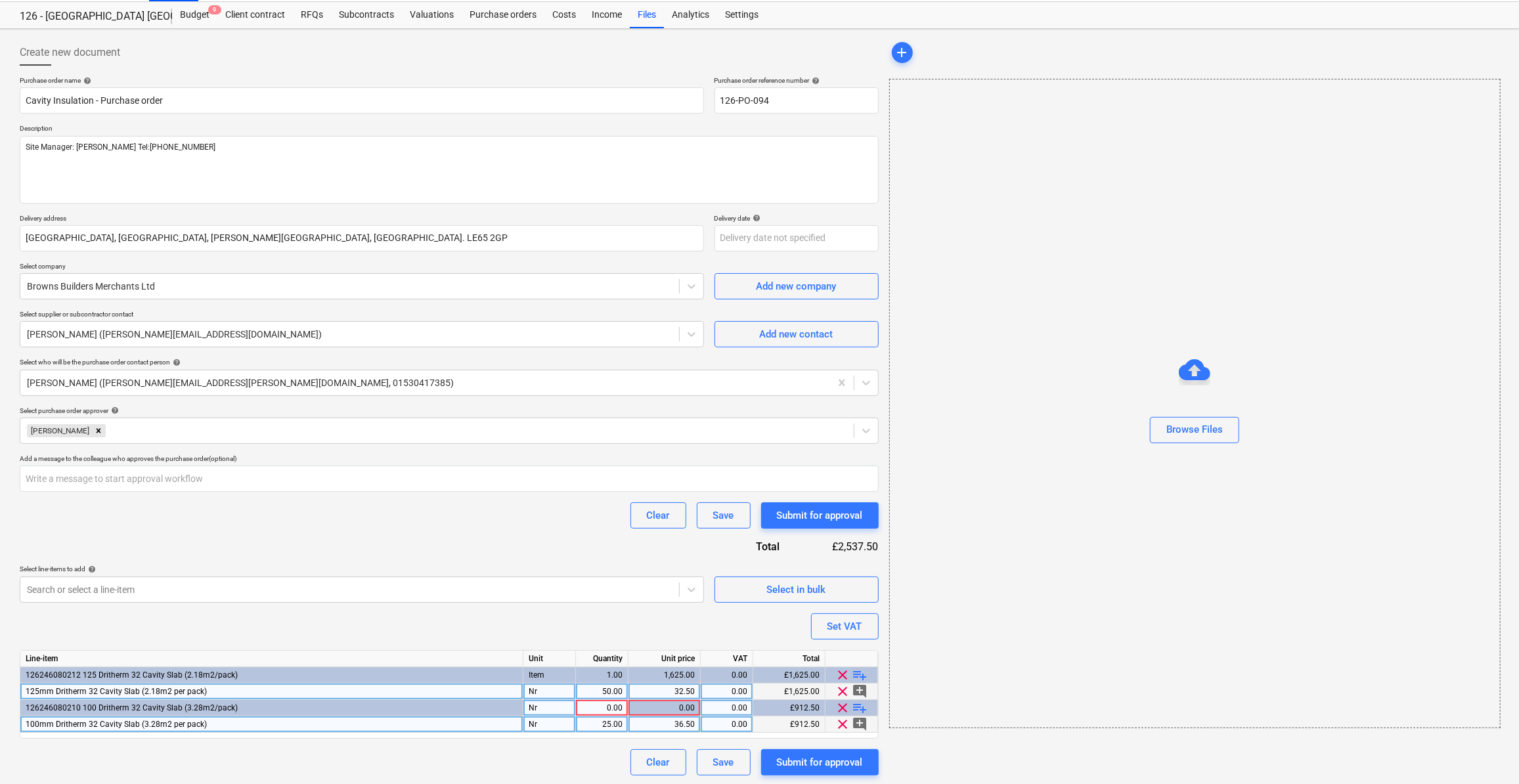
click at [626, 619] on div "Purchase order name help Cavity Insulation - Purchase order Purchase order refe…" at bounding box center [448, 425] width 859 height 699
click at [831, 758] on div "Submit for approval" at bounding box center [819, 762] width 86 height 17
type textarea "x"
click at [618, 708] on div "0.00" at bounding box center [602, 708] width 42 height 16
type input "1"
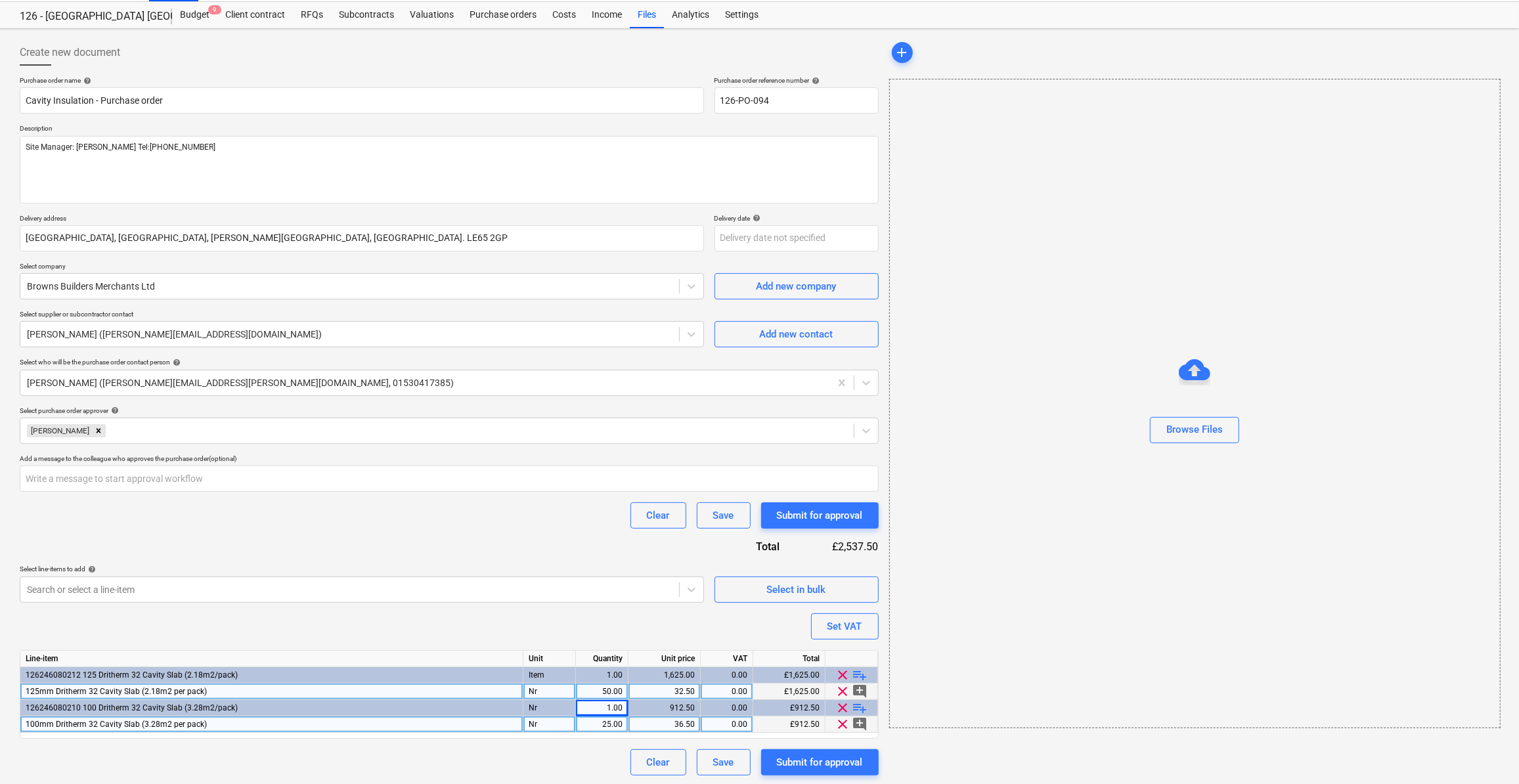
click at [581, 761] on div "Clear Save Submit for approval" at bounding box center [448, 762] width 859 height 26
click at [813, 762] on div "Submit for approval" at bounding box center [819, 762] width 86 height 17
type textarea "x"
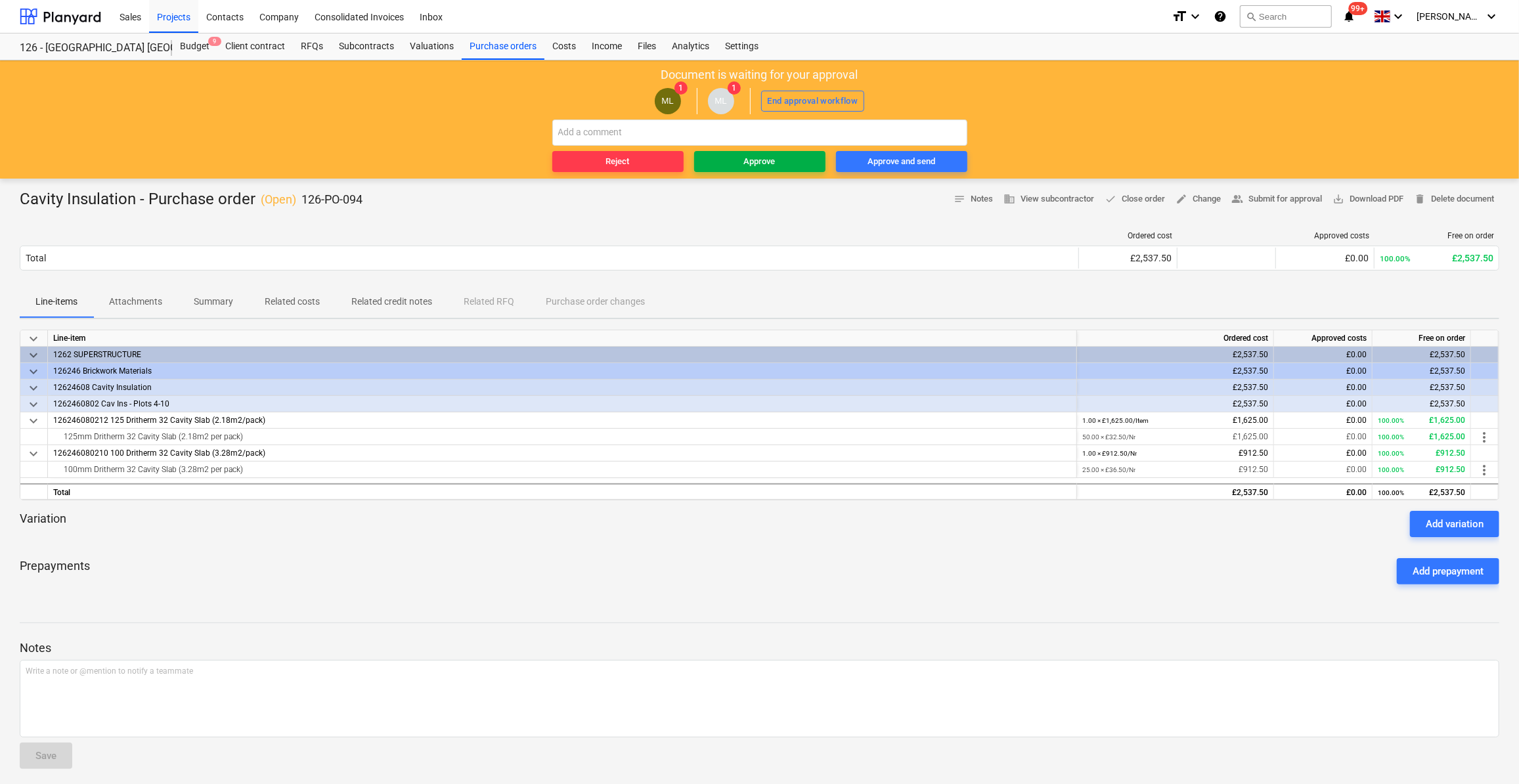
click at [763, 159] on div "Approve" at bounding box center [760, 162] width 31 height 15
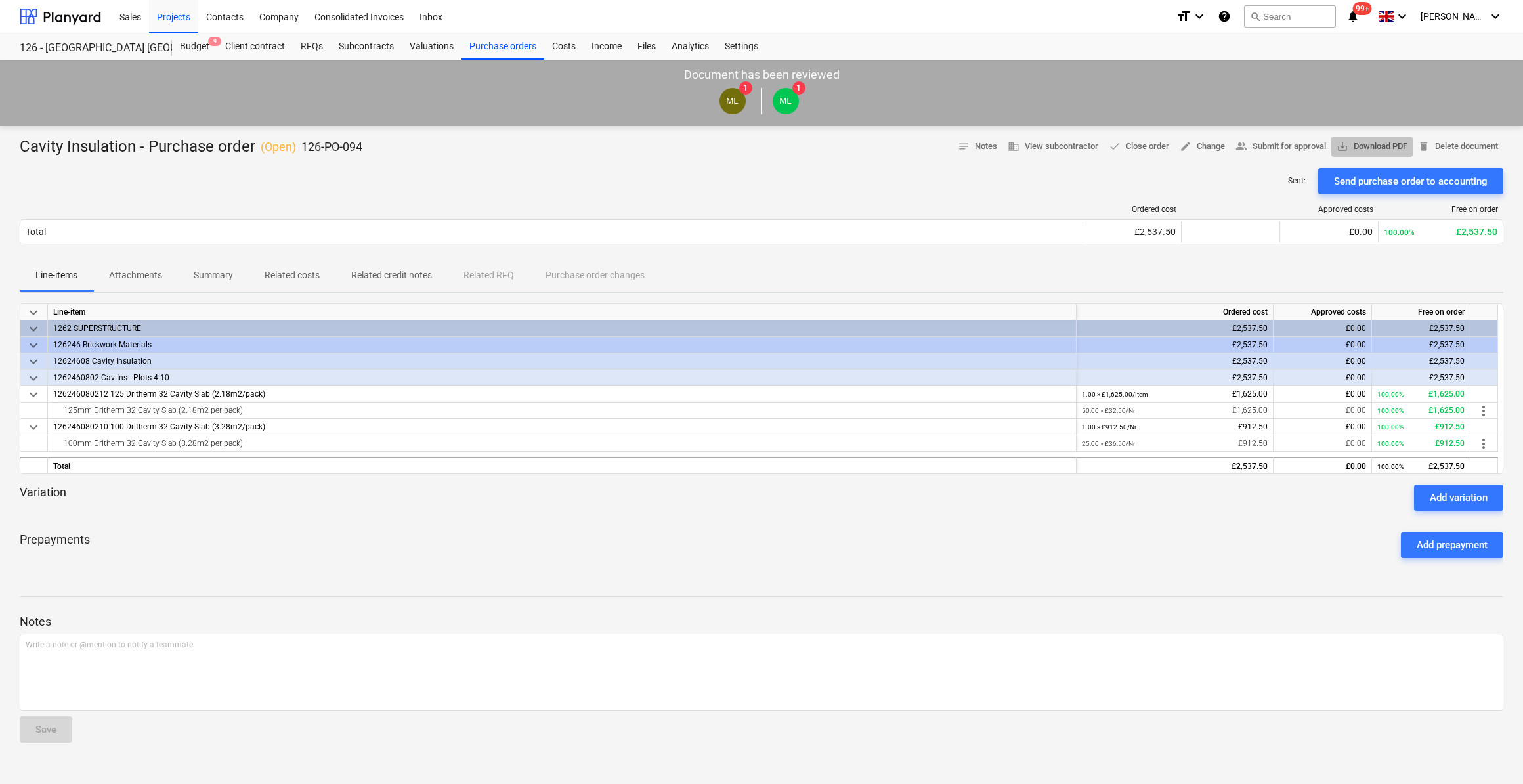
click at [1372, 147] on span "save_alt Download PDF" at bounding box center [1372, 147] width 71 height 15
